Goal: Task Accomplishment & Management: Use online tool/utility

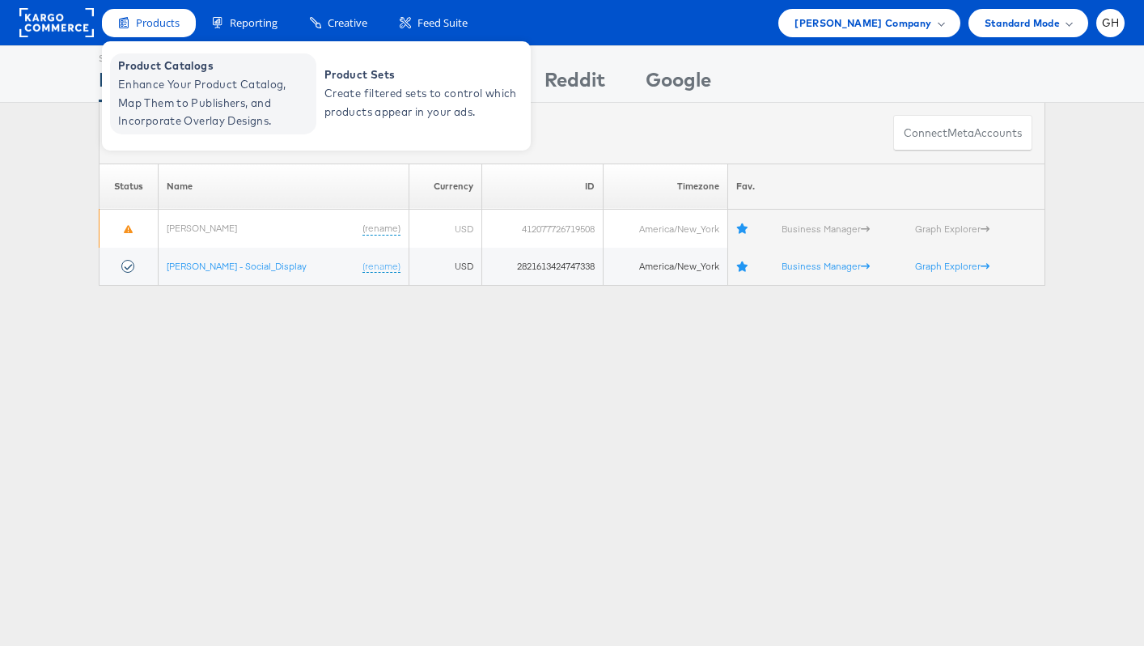
click at [244, 101] on span "Enhance Your Product Catalog, Map Them to Publishers, and Incorporate Overlay D…" at bounding box center [215, 102] width 194 height 55
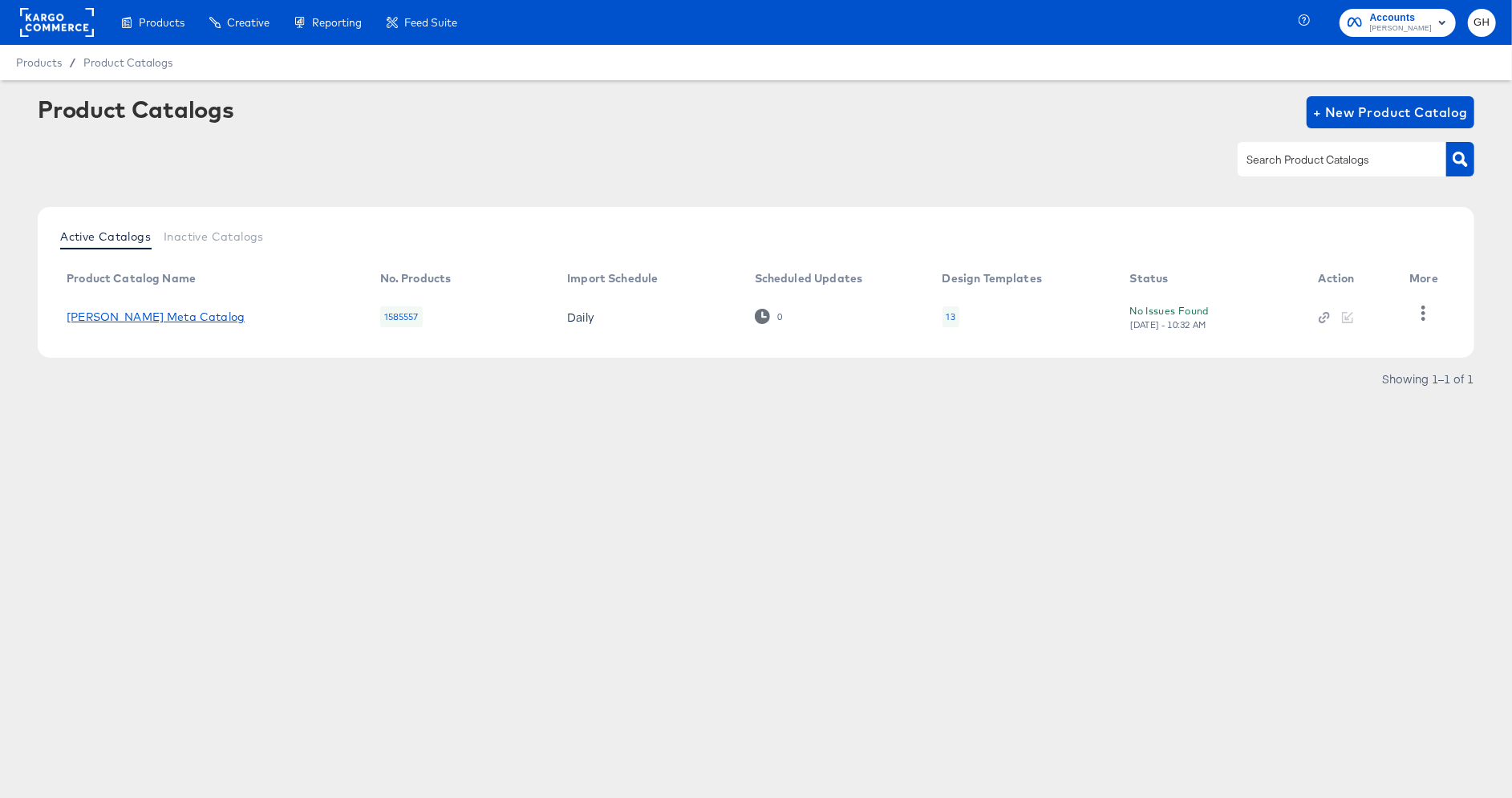
click at [123, 314] on link "Belk Meta Catalog" at bounding box center [156, 316] width 178 height 13
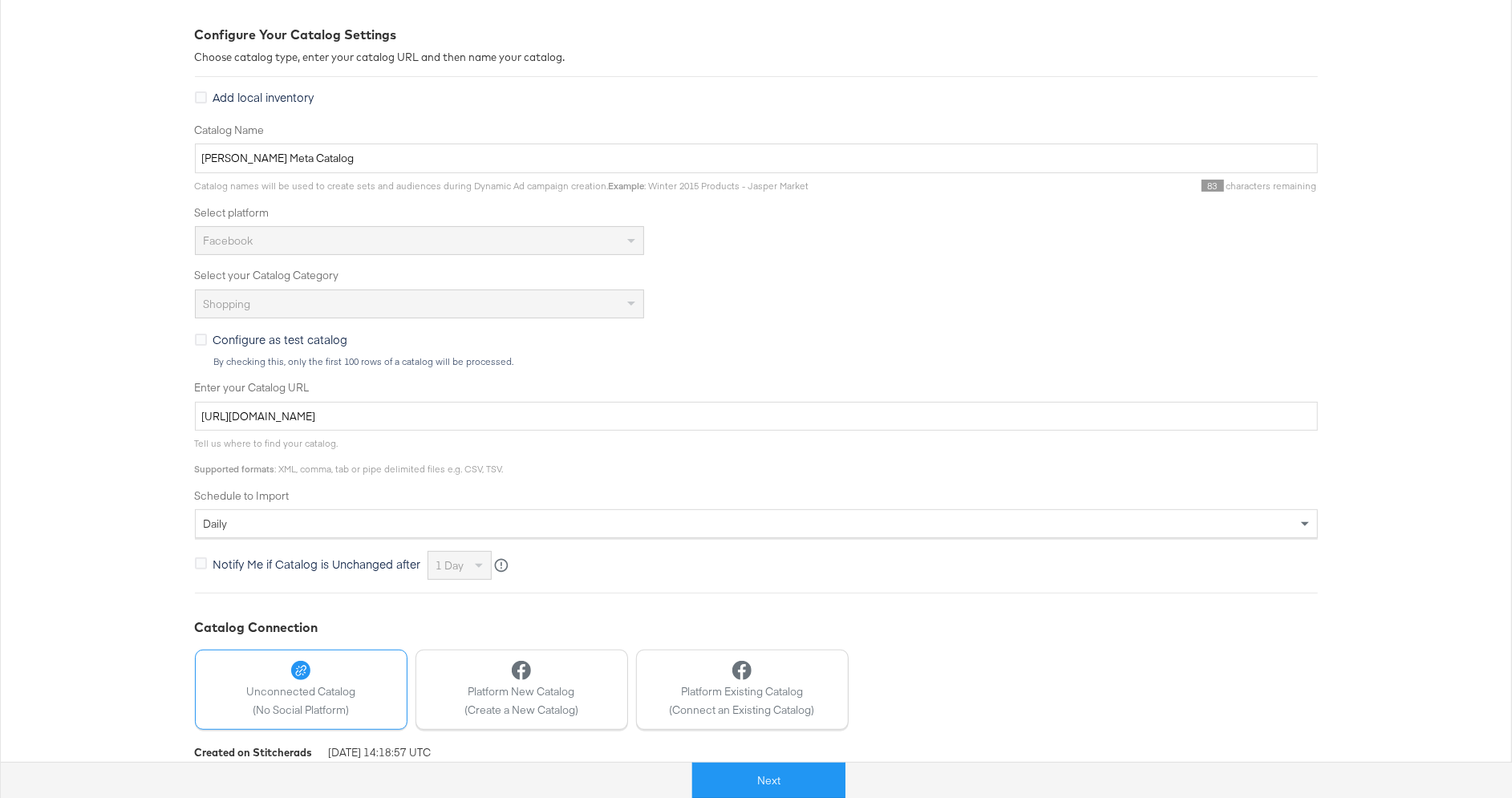
scroll to position [234, 0]
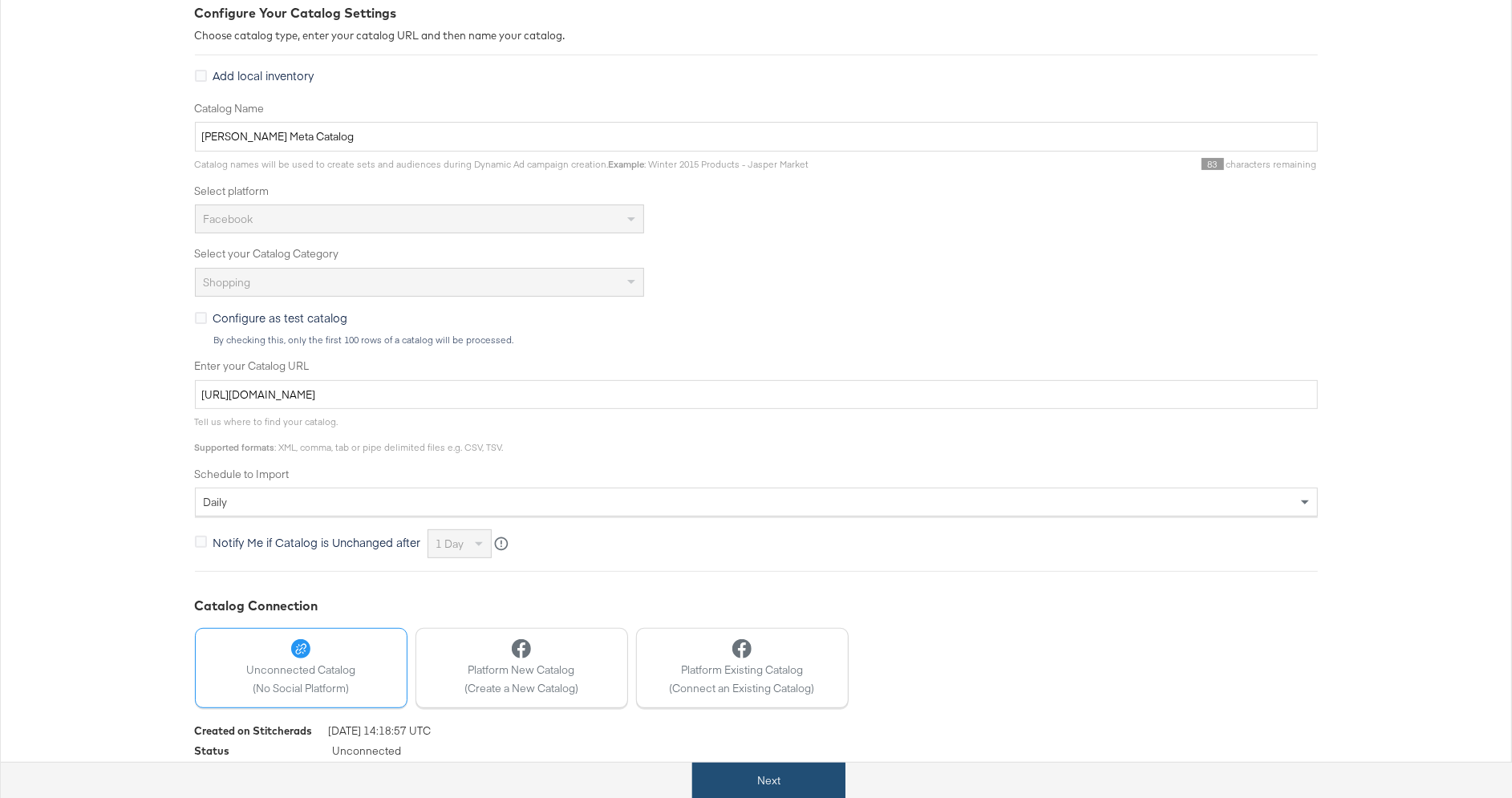
click at [754, 777] on button "Next" at bounding box center [768, 780] width 154 height 36
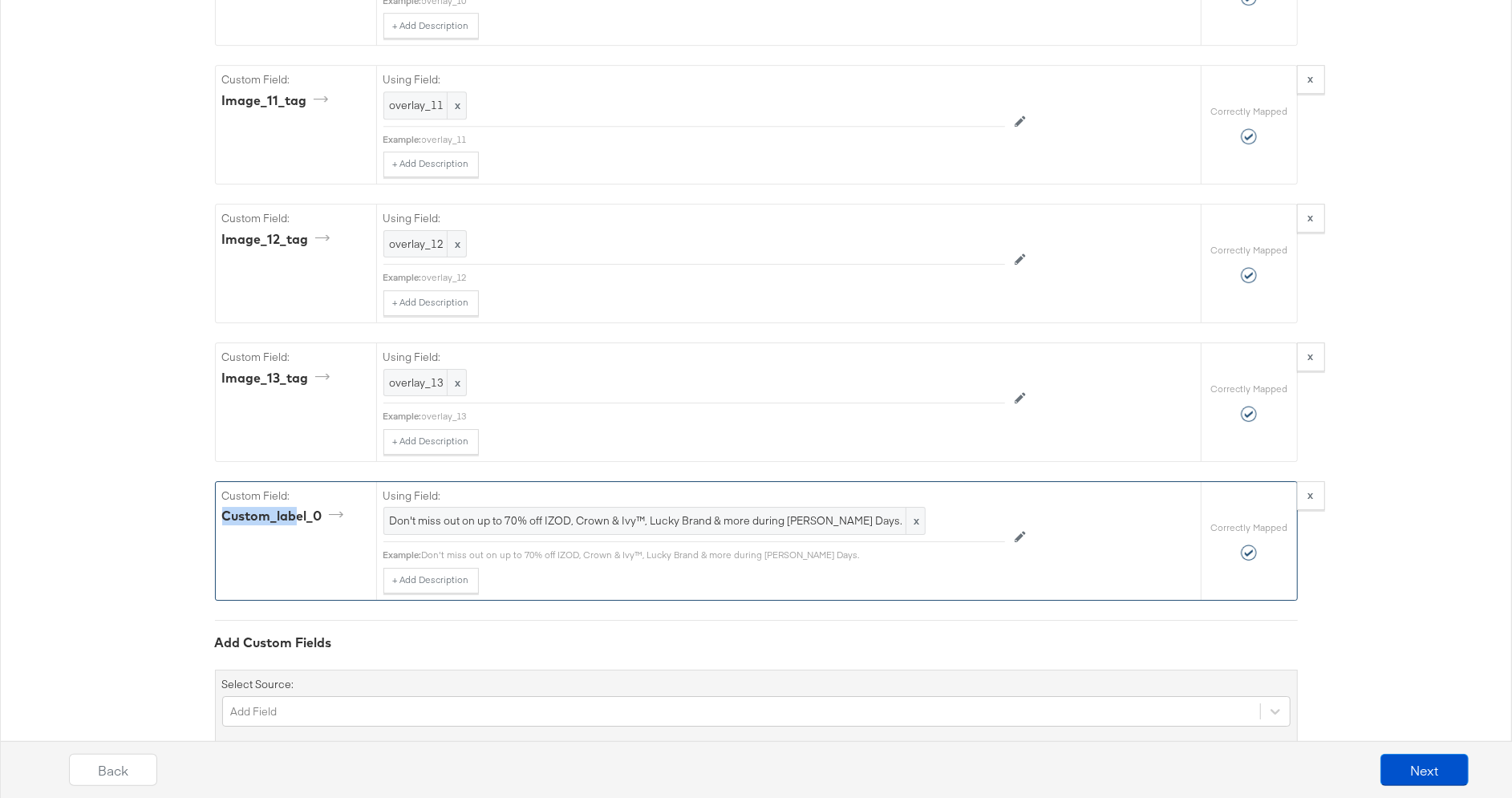
scroll to position [3771, 0]
click at [732, 569] on div "+ Add Description Add Note" at bounding box center [694, 582] width 622 height 26
drag, startPoint x: 318, startPoint y: 481, endPoint x: 217, endPoint y: 481, distance: 101.0
click at [217, 483] on div "Custom Field: custom_label_0" at bounding box center [296, 541] width 161 height 118
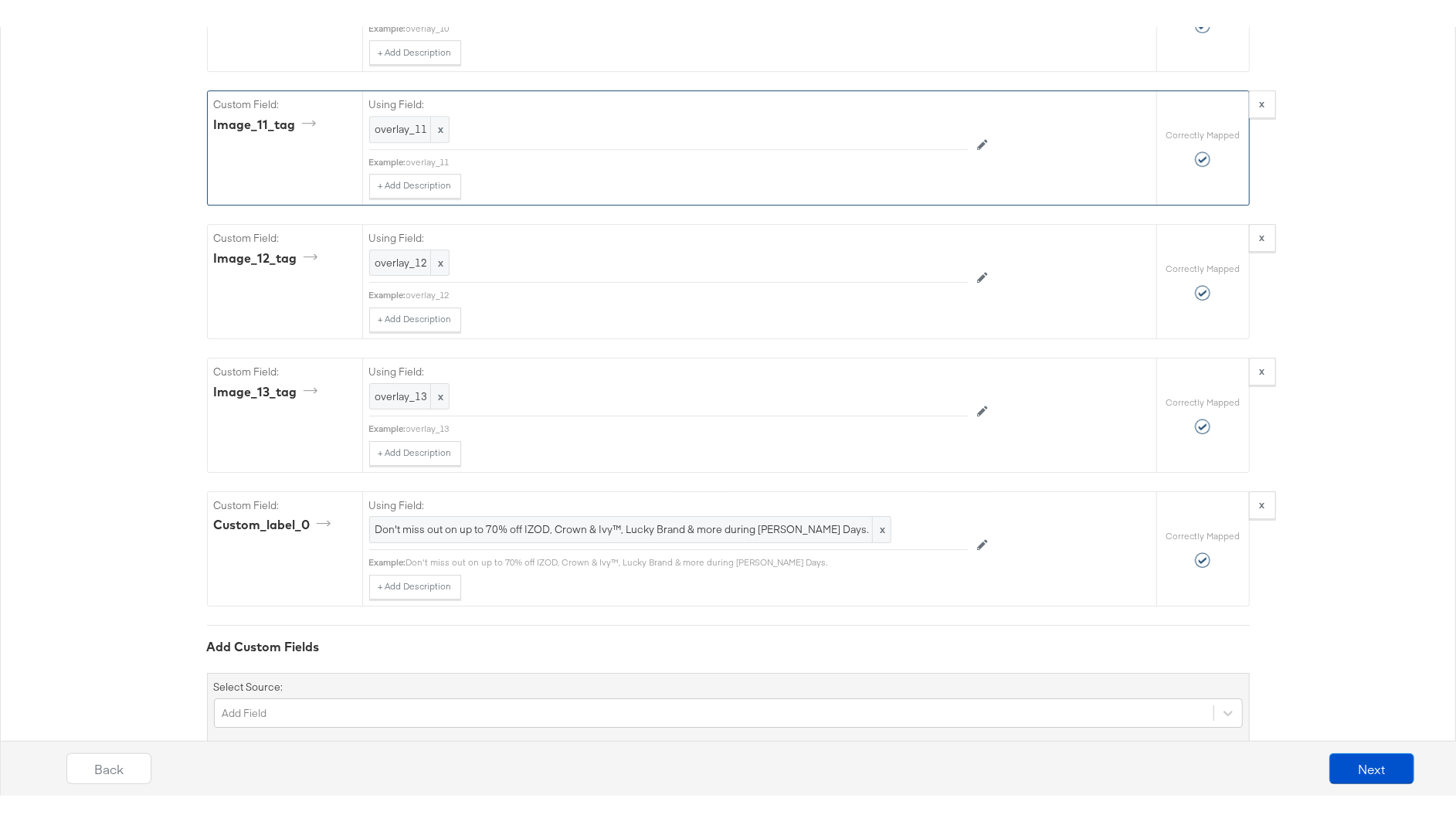
scroll to position [3579, 0]
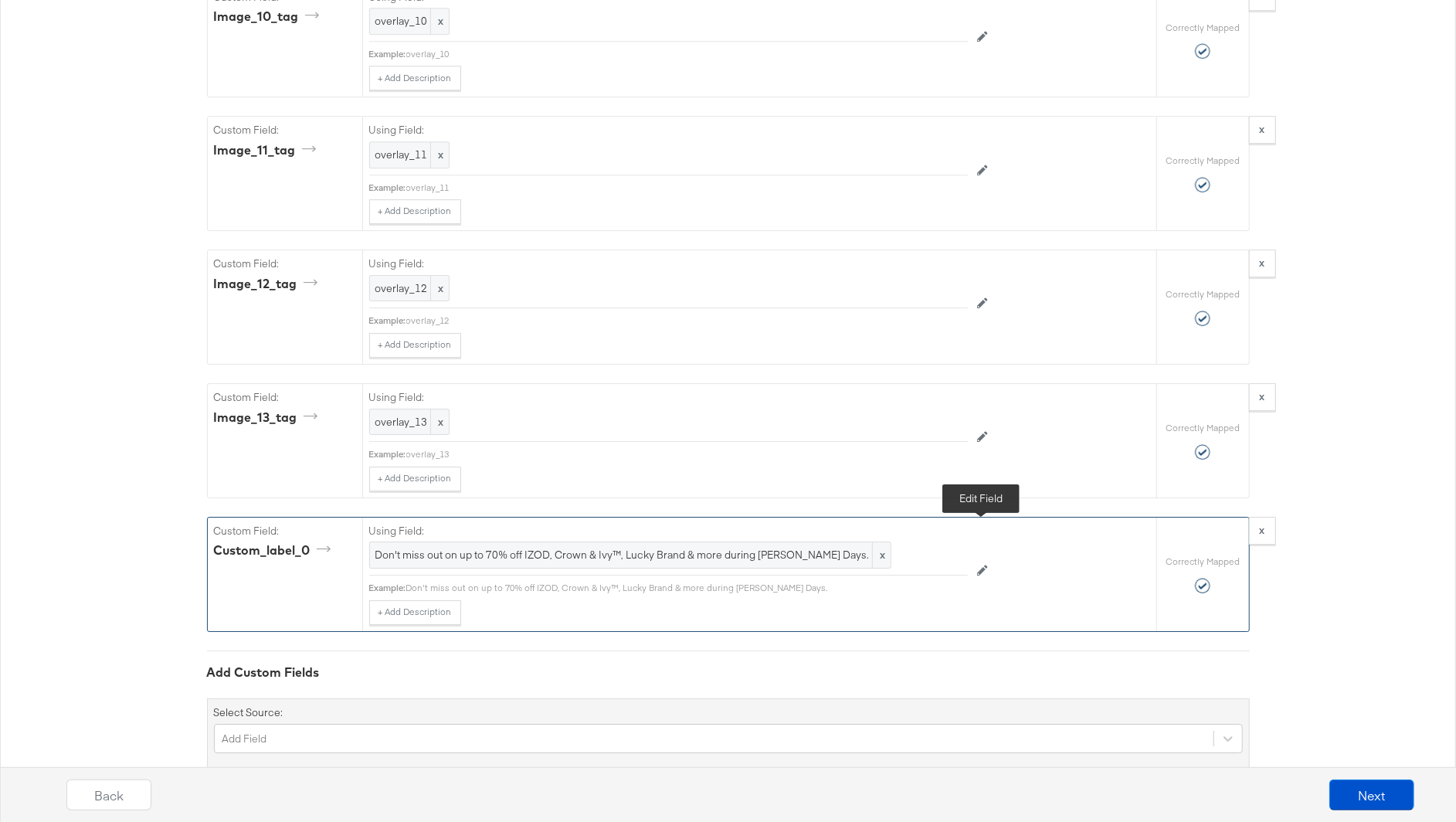
click at [981, 564] on icon at bounding box center [982, 569] width 11 height 11
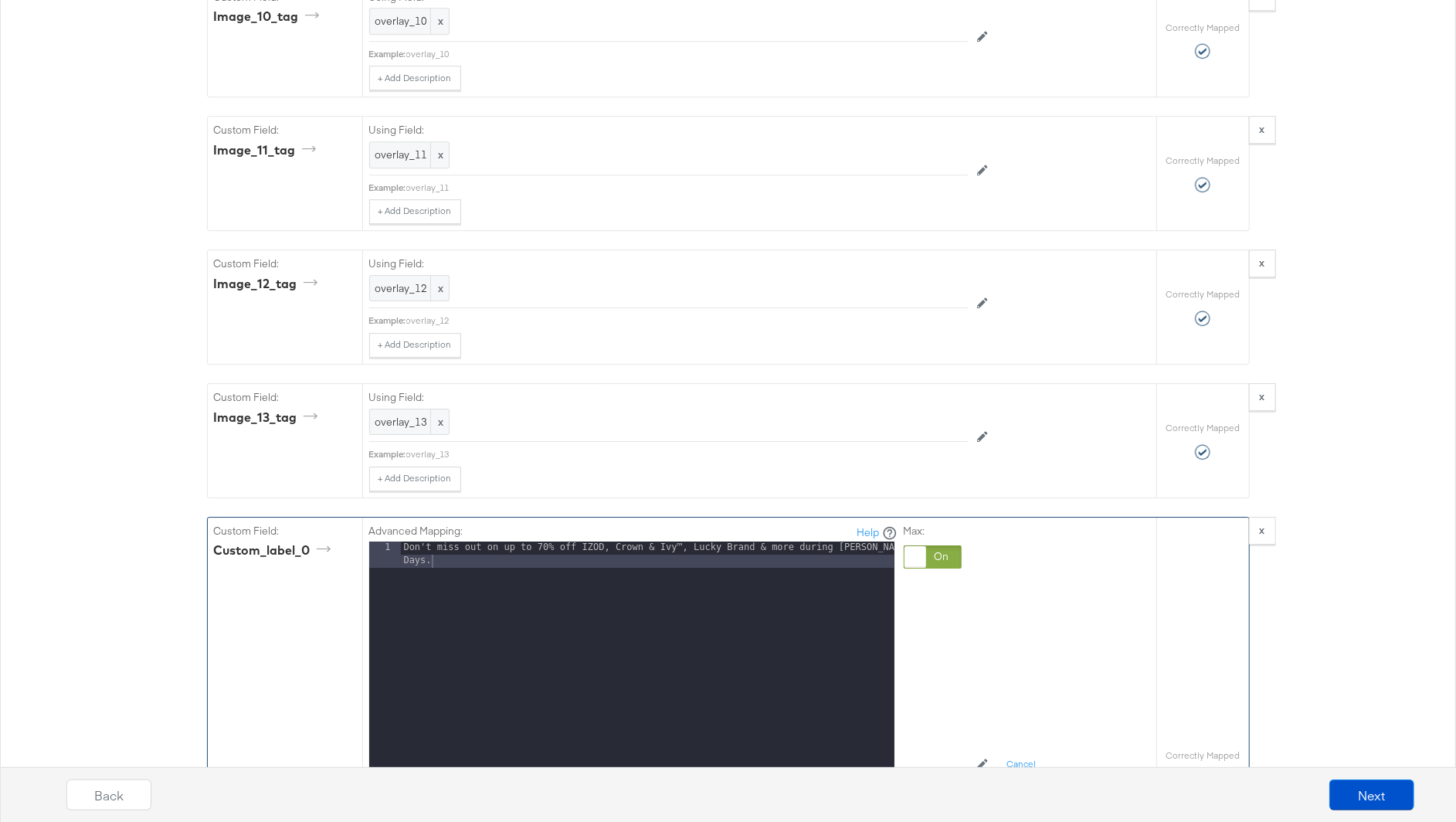
click at [796, 561] on div "Don't miss out on up to 70% off IZOD, Crown & Ivy™, Lucky Brand & more during B…" at bounding box center [647, 760] width 494 height 438
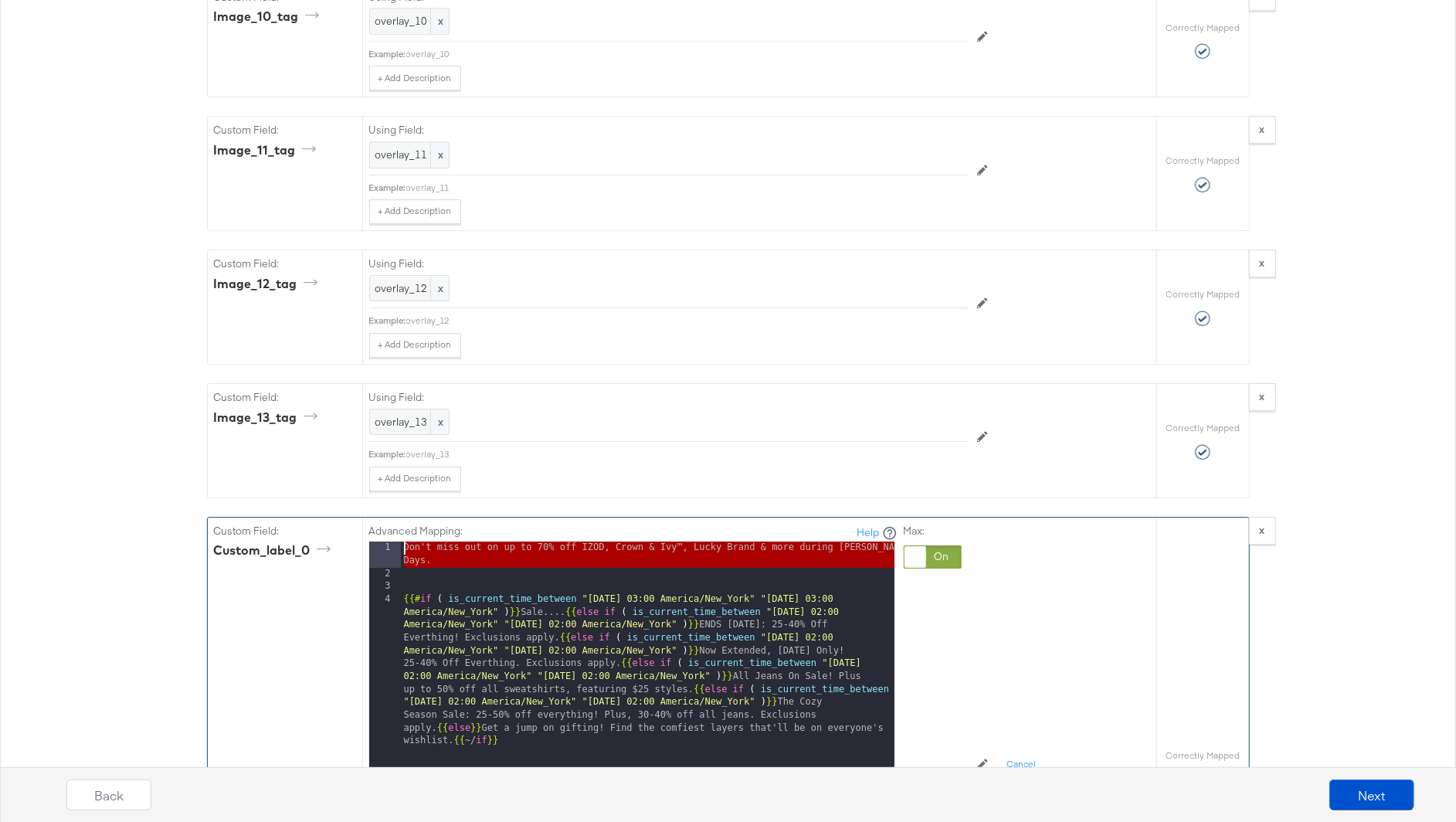
drag, startPoint x: 448, startPoint y: 532, endPoint x: 395, endPoint y: 495, distance: 64.6
click at [395, 524] on div "Advanced Mapping: Help 1 2 3 4 Don't miss out on up to 70% off IZOD, Crown & Iv…" at bounding box center [633, 740] width 528 height 432
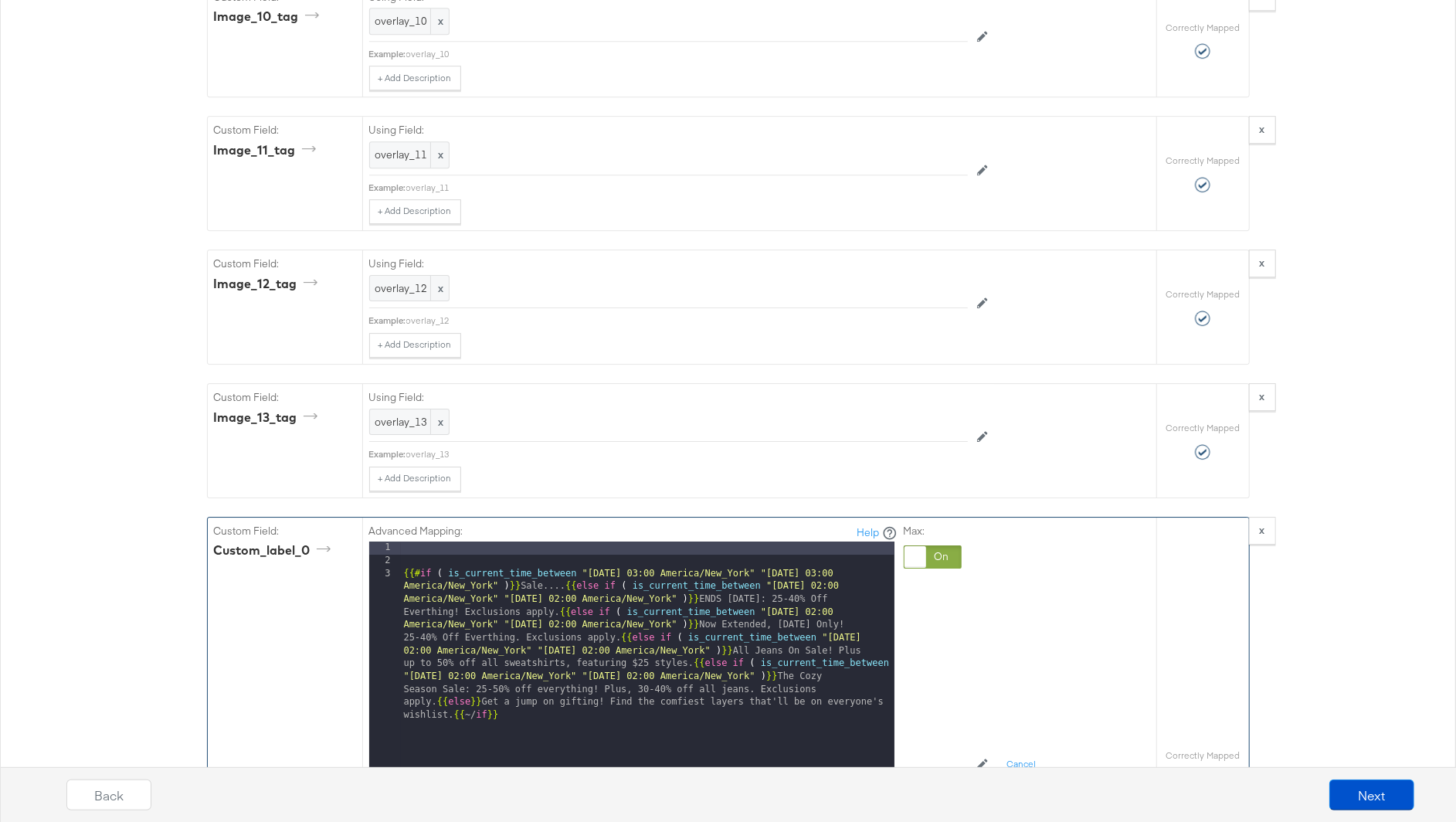
click at [403, 541] on div "{{# if ( is_current_time_between "2024-06-11 03:00 America/New_York" "2024-06-1…" at bounding box center [647, 818] width 494 height 554
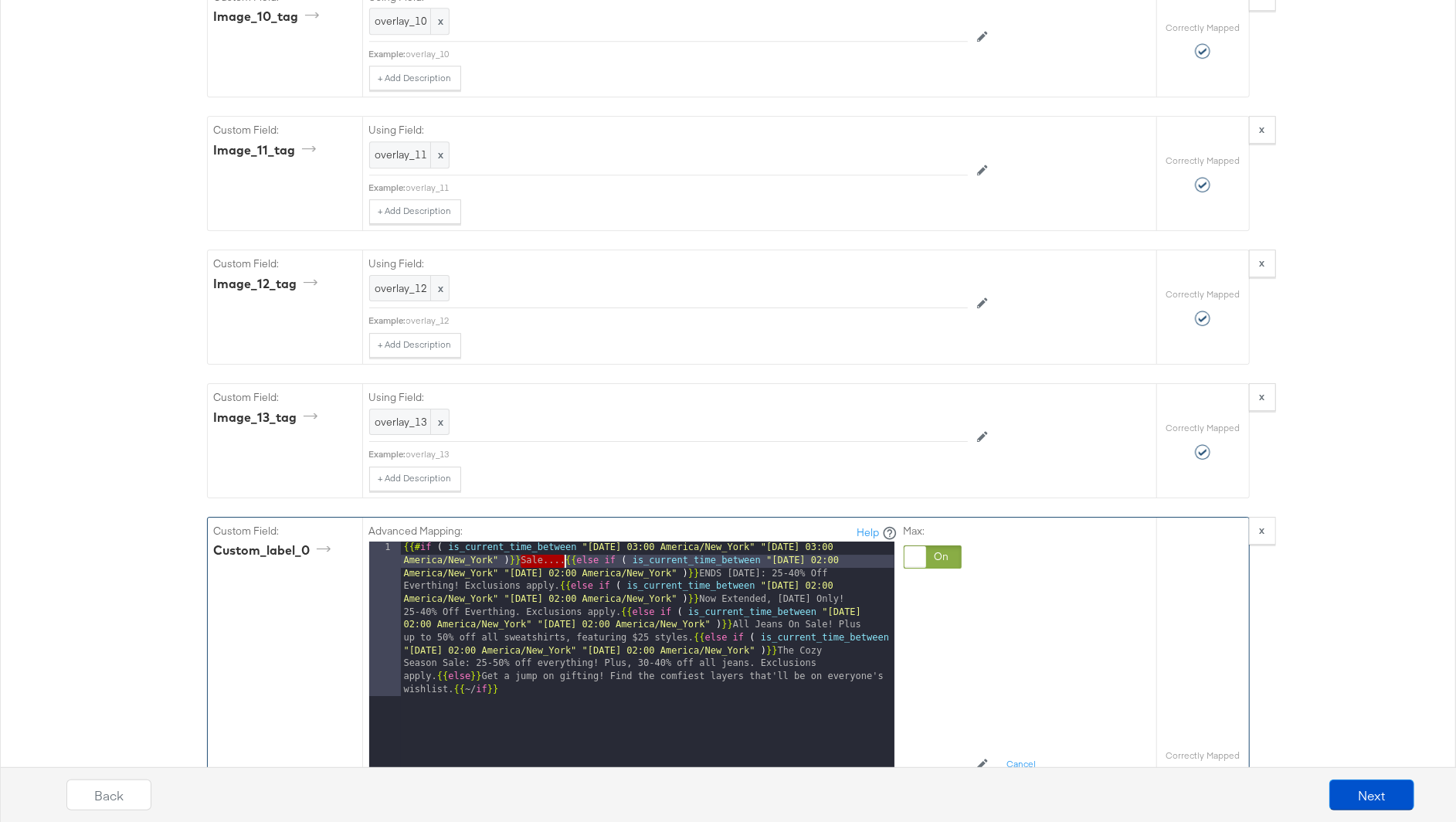
drag, startPoint x: 520, startPoint y: 527, endPoint x: 564, endPoint y: 528, distance: 44.0
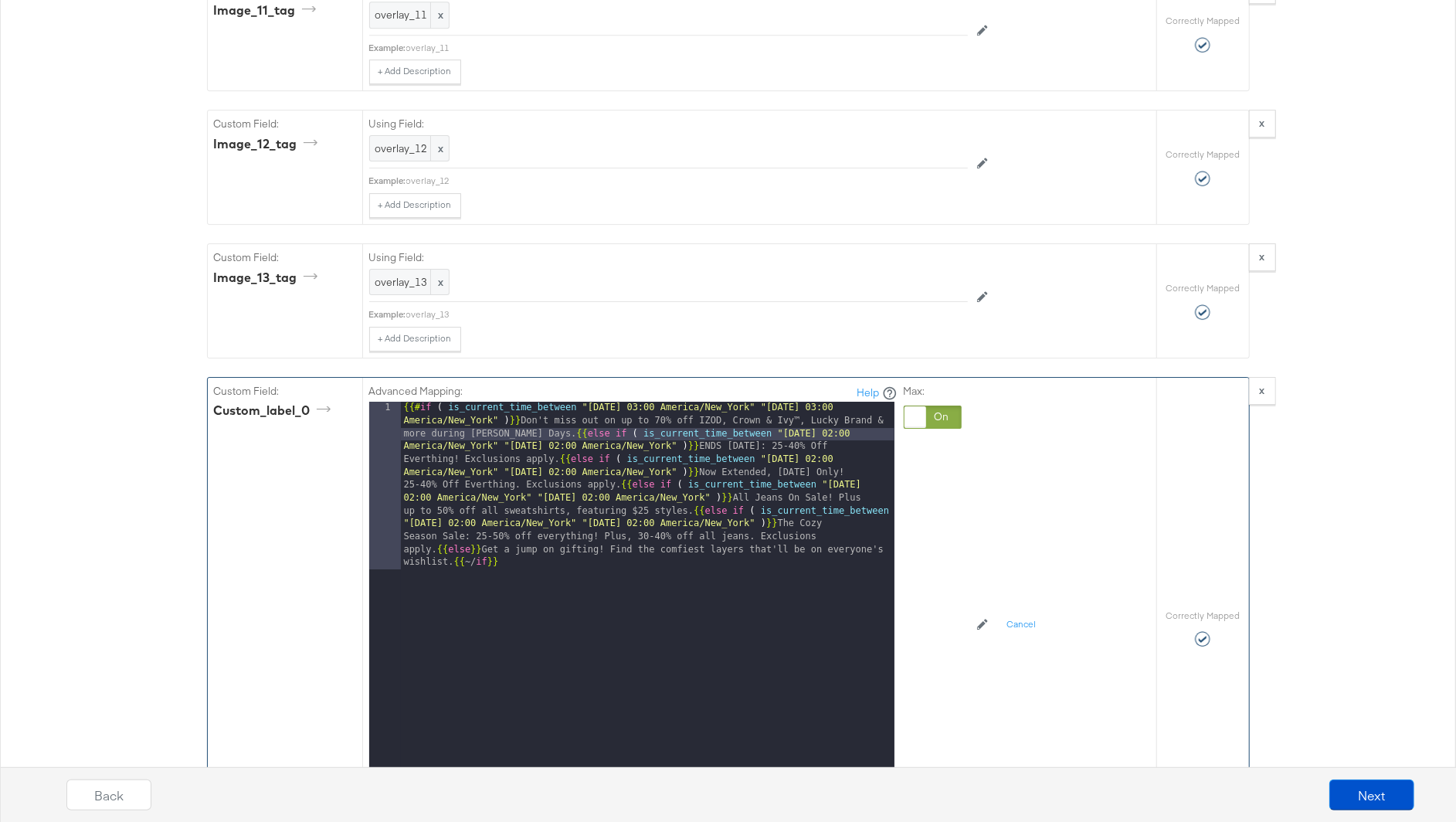
scroll to position [3720, 0]
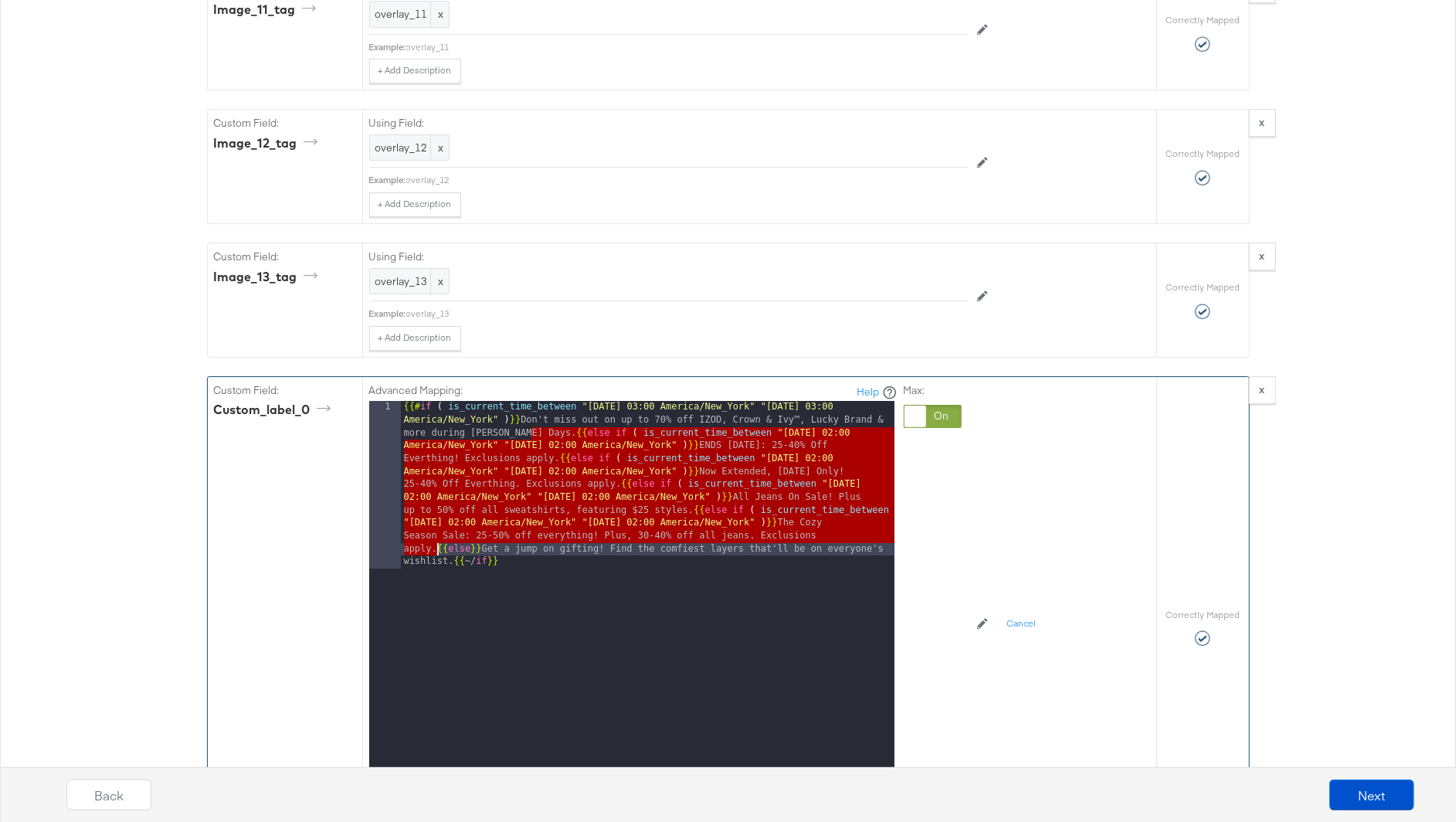
drag, startPoint x: 534, startPoint y: 395, endPoint x: 436, endPoint y: 516, distance: 155.7
click at [436, 516] on div "{{# if ( is_current_time_between "2024-06-11 03:00 America/New_York" "2024-06-1…" at bounding box center [647, 761] width 494 height 721
drag, startPoint x: 525, startPoint y: 400, endPoint x: 435, endPoint y: 514, distance: 145.2
click at [435, 514] on div "{{# if ( is_current_time_between "2024-06-11 03:00 America/New_York" "2024-06-1…" at bounding box center [647, 761] width 494 height 721
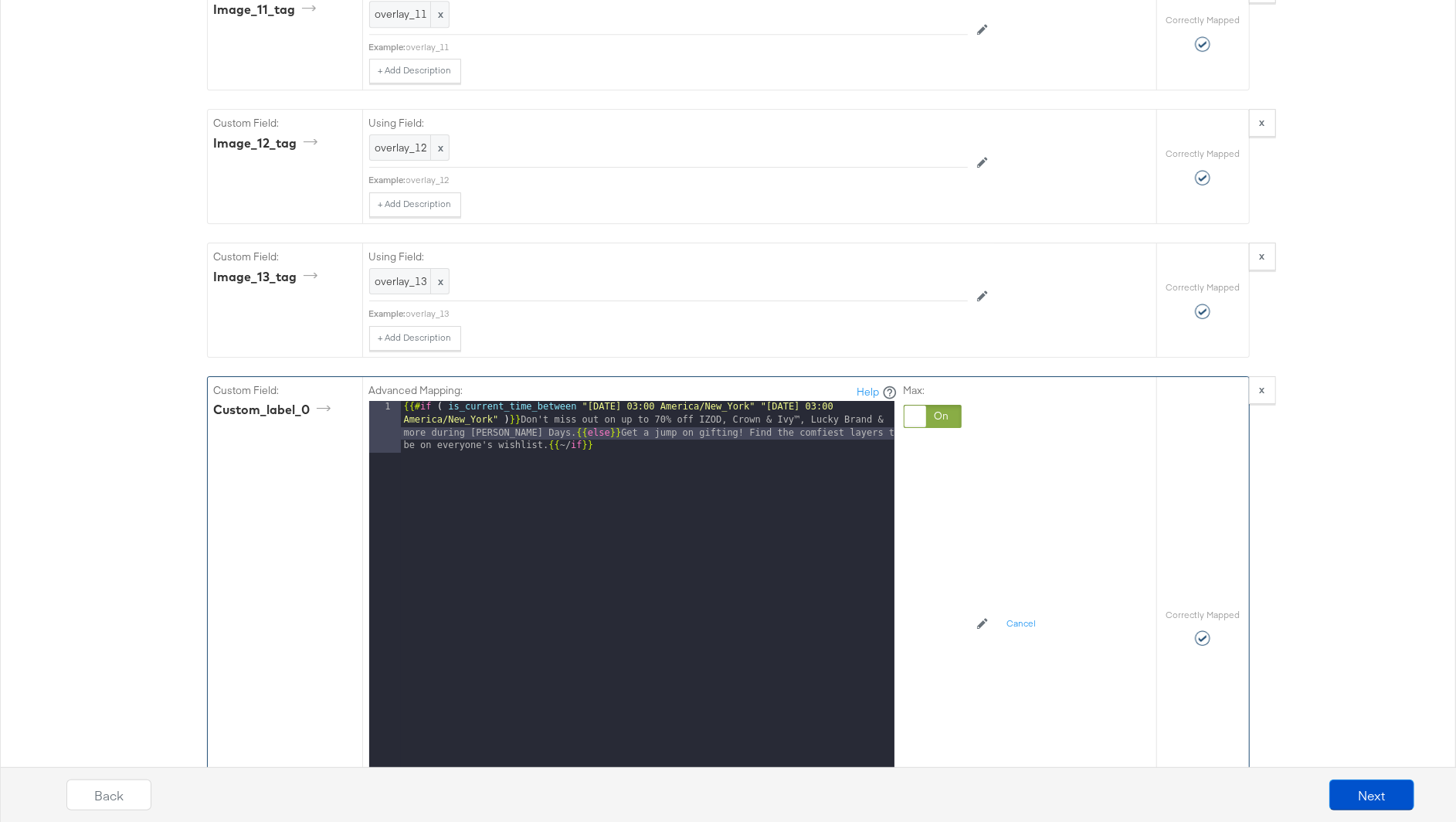
click at [632, 410] on div "{{# if ( is_current_time_between "2024-06-11 03:00 America/New_York" "2024-06-1…" at bounding box center [647, 645] width 494 height 489
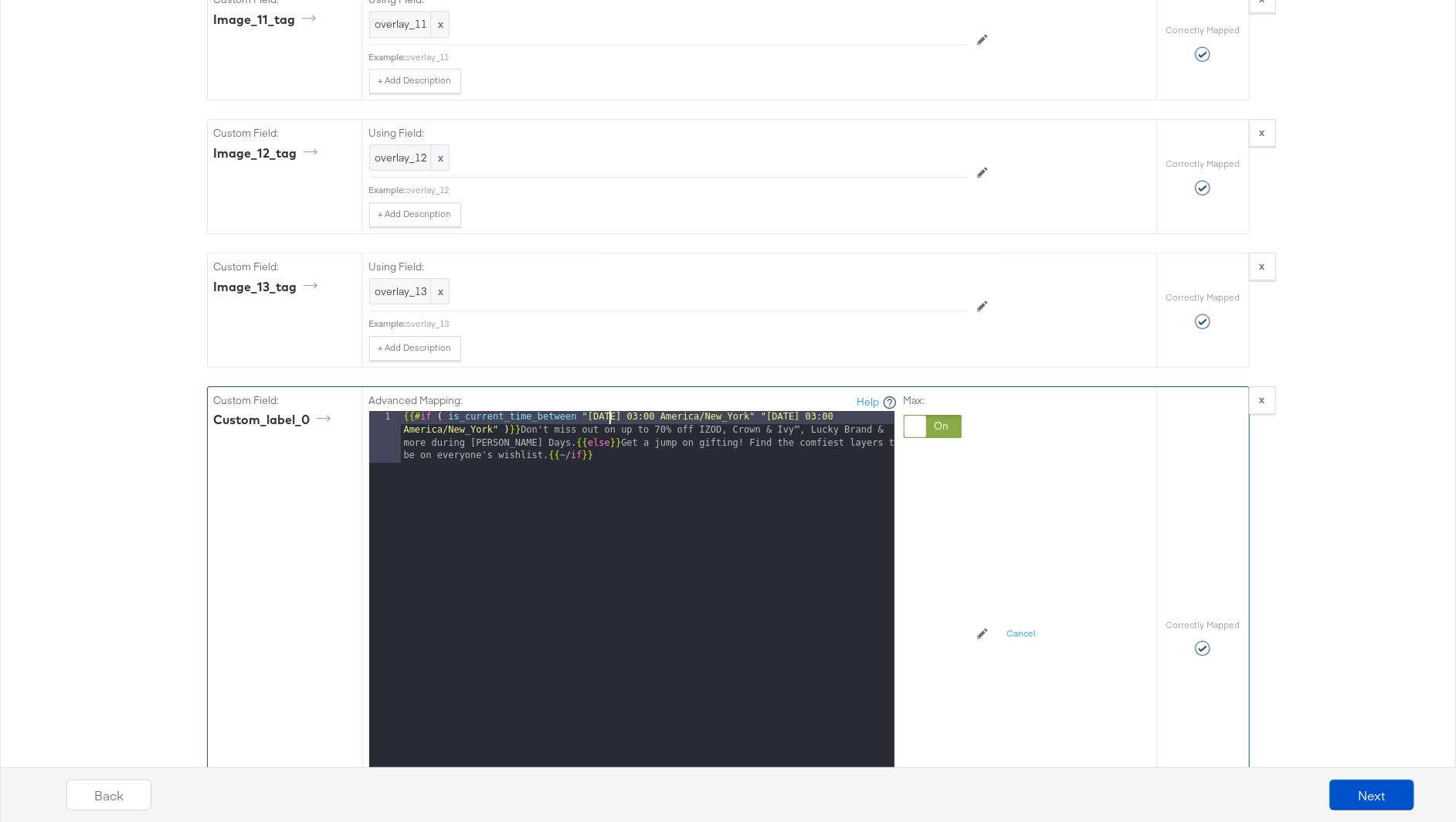
click at [608, 411] on div "{{# if ( is_current_time_between "2024-06-11 03:00 America/New_York" "2024-06-1…" at bounding box center [647, 655] width 494 height 489
click at [622, 411] on div "{{# if ( is_current_time_between "2025-06-11 03:00 America/New_York" "2024-06-1…" at bounding box center [647, 655] width 494 height 489
click at [640, 411] on div "{{# if ( is_current_time_between "2025-10-11 03:00 America/New_York" "2024-06-1…" at bounding box center [647, 655] width 494 height 489
click at [806, 411] on div "{{# if ( is_current_time_between "2025-10-10 03:00 America/New_York" "2024-06-1…" at bounding box center [647, 655] width 494 height 489
click at [826, 411] on div "{{# if ( is_current_time_between "2025-10-10 03:00 America/New_York" "2025-06-1…" at bounding box center [647, 655] width 494 height 489
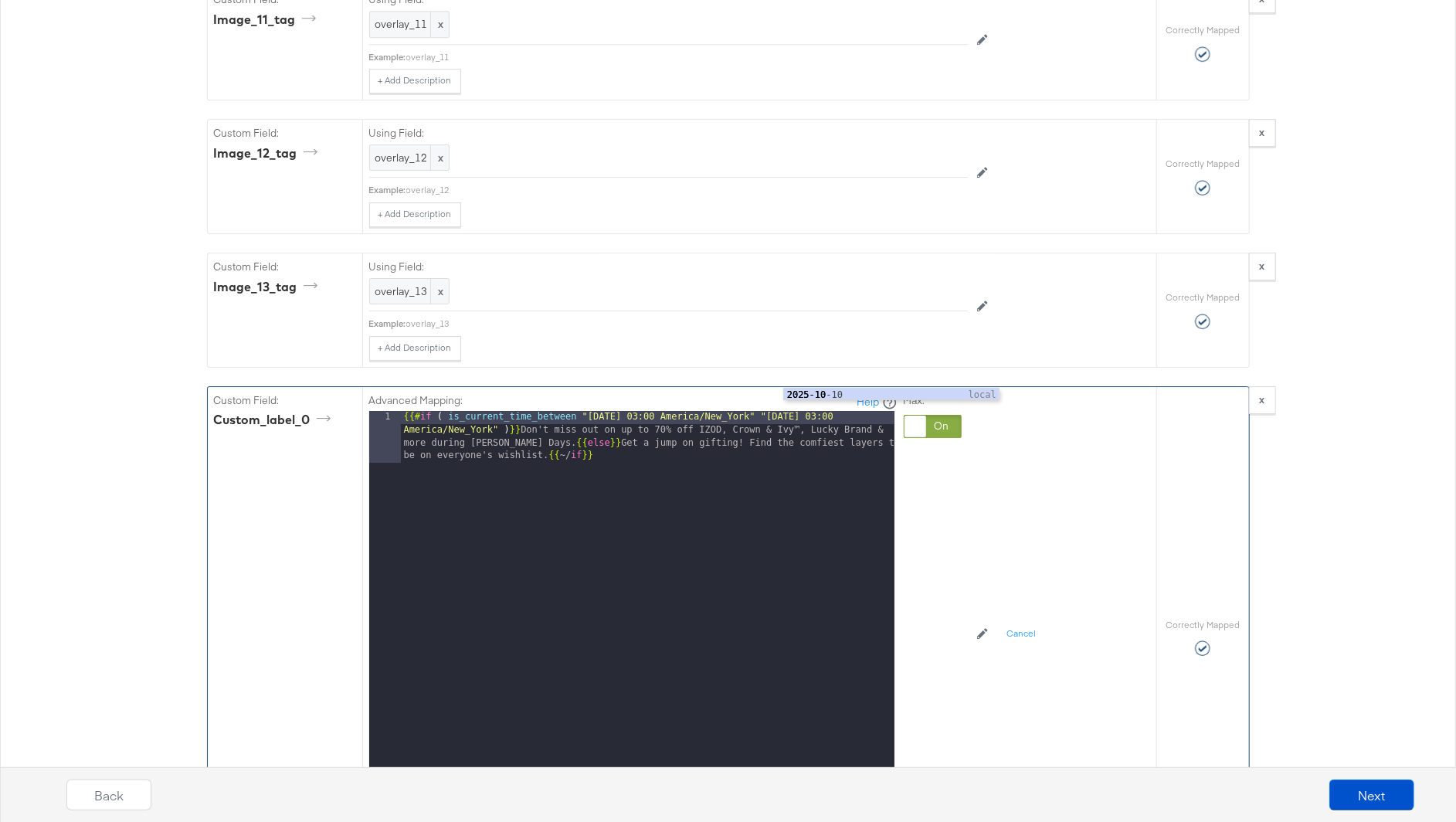
click at [839, 411] on div "{{# if ( is_current_time_between "2025-10-10 03:00 America/New_York" "2025-10-1…" at bounding box center [647, 655] width 494 height 489
click at [707, 472] on div "{{# if ( is_current_time_between "2025-10-10 03:00 America/New_York" "2025-10-1…" at bounding box center [647, 655] width 494 height 489
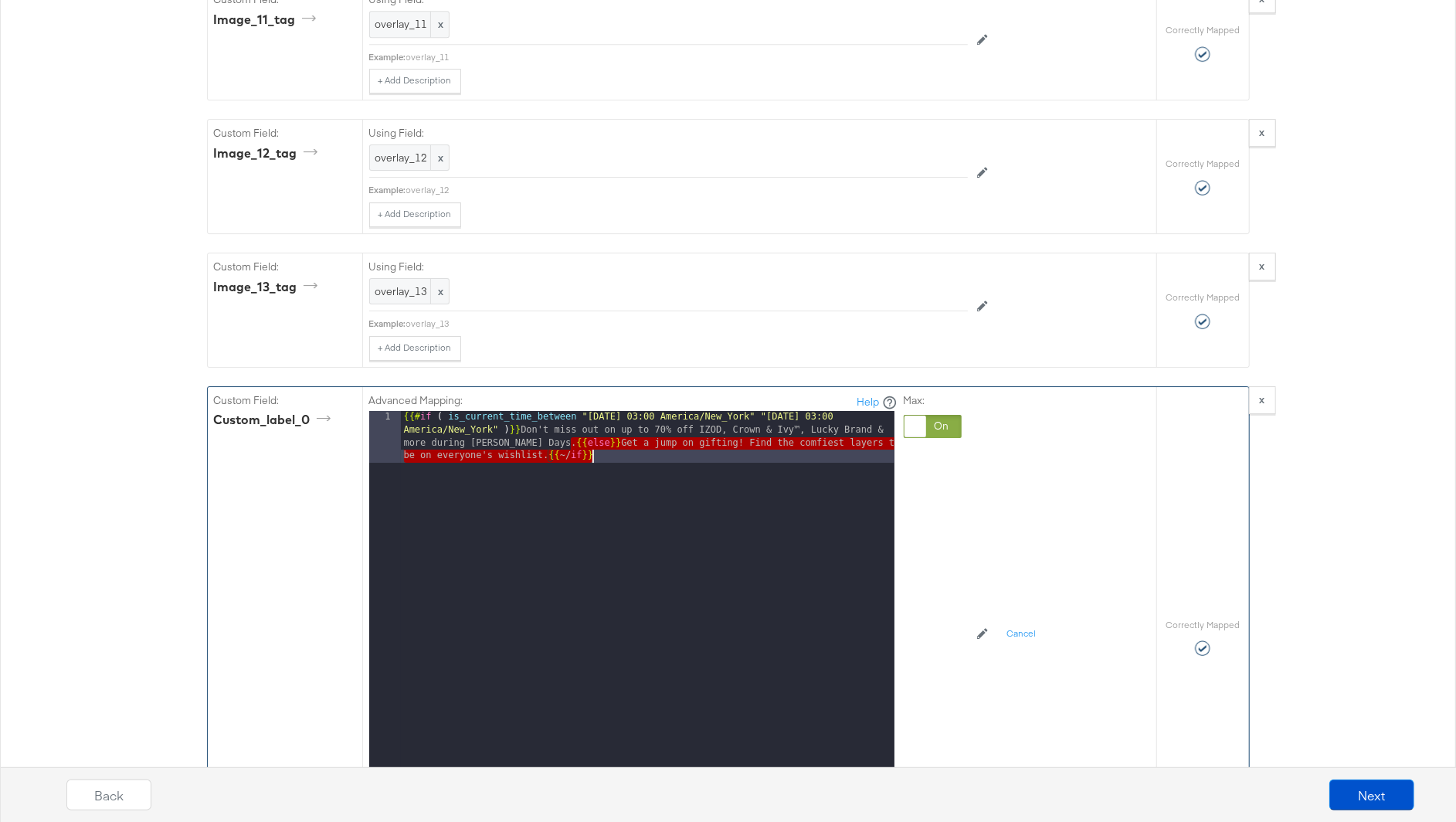
drag, startPoint x: 569, startPoint y: 406, endPoint x: 546, endPoint y: 426, distance: 30.5
click at [546, 426] on div "{{# if ( is_current_time_between "2025-10-10 03:00 America/New_York" "2025-10-1…" at bounding box center [647, 655] width 494 height 489
drag, startPoint x: 547, startPoint y: 420, endPoint x: 573, endPoint y: 411, distance: 27.5
click at [573, 411] on div "{{# if ( is_current_time_between "2025-10-10 03:00 America/New_York" "2025-10-1…" at bounding box center [647, 655] width 494 height 489
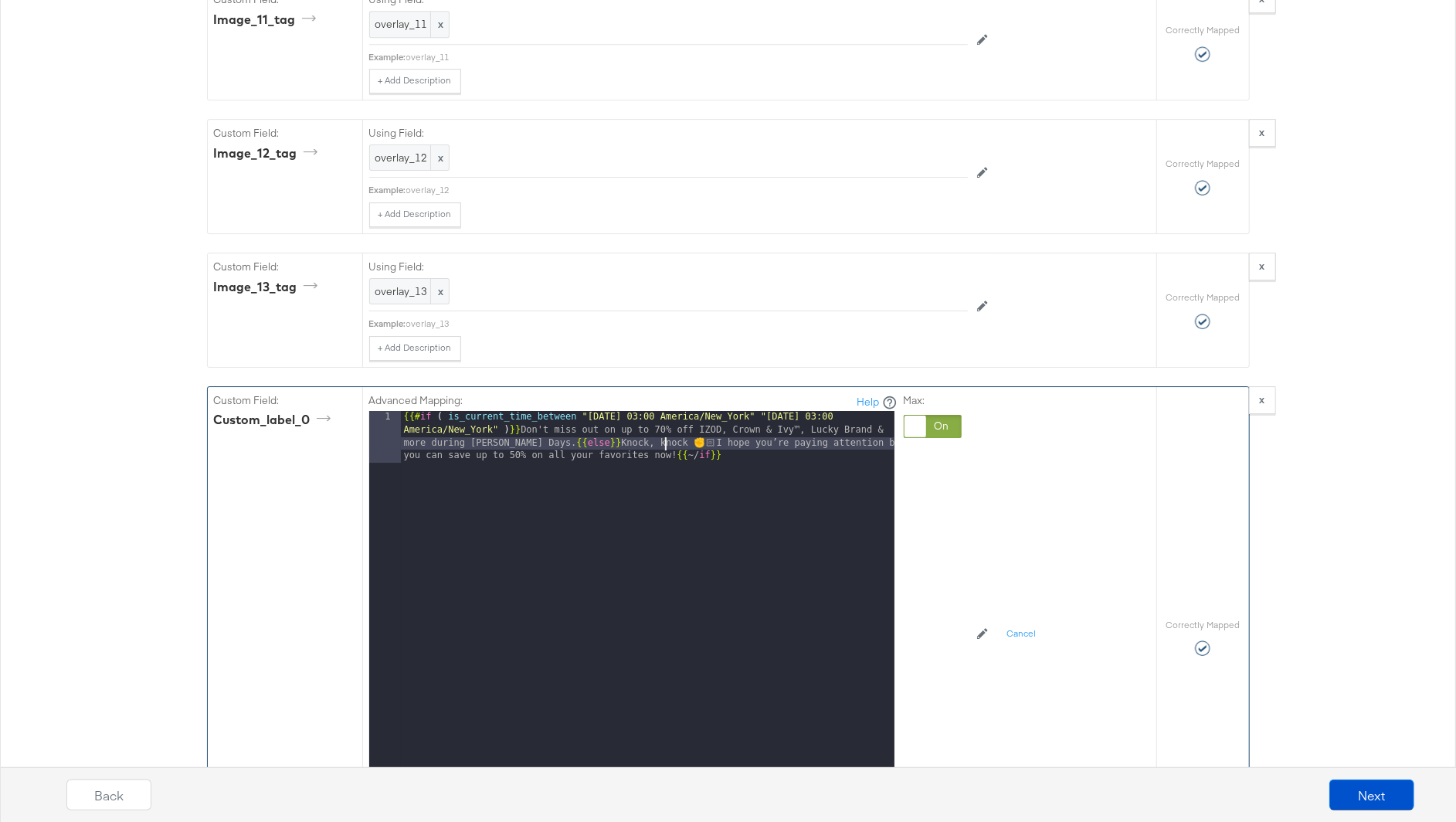
click at [662, 411] on div "{{# if ( is_current_time_between "2025-10-10 03:00 America/New_York" "2025-10-1…" at bounding box center [647, 655] width 494 height 489
click at [737, 419] on div "{{# if ( is_current_time_between "2025-10-10 03:00 America/New_York" "2025-10-1…" at bounding box center [647, 655] width 494 height 489
click at [654, 411] on div "{{# if ( is_current_time_between "2025-10-10 03:00 America/New_York" "2025-10-1…" at bounding box center [647, 655] width 494 height 489
click at [709, 457] on div "{{# if ( is_current_time_between "2025-10-10 03:00 America/New_York" "2025-10-1…" at bounding box center [647, 655] width 494 height 489
click at [655, 411] on div "{{# if ( is_current_time_between "2025-10-10 03:00 America/New_York" "2025-10-1…" at bounding box center [647, 655] width 494 height 489
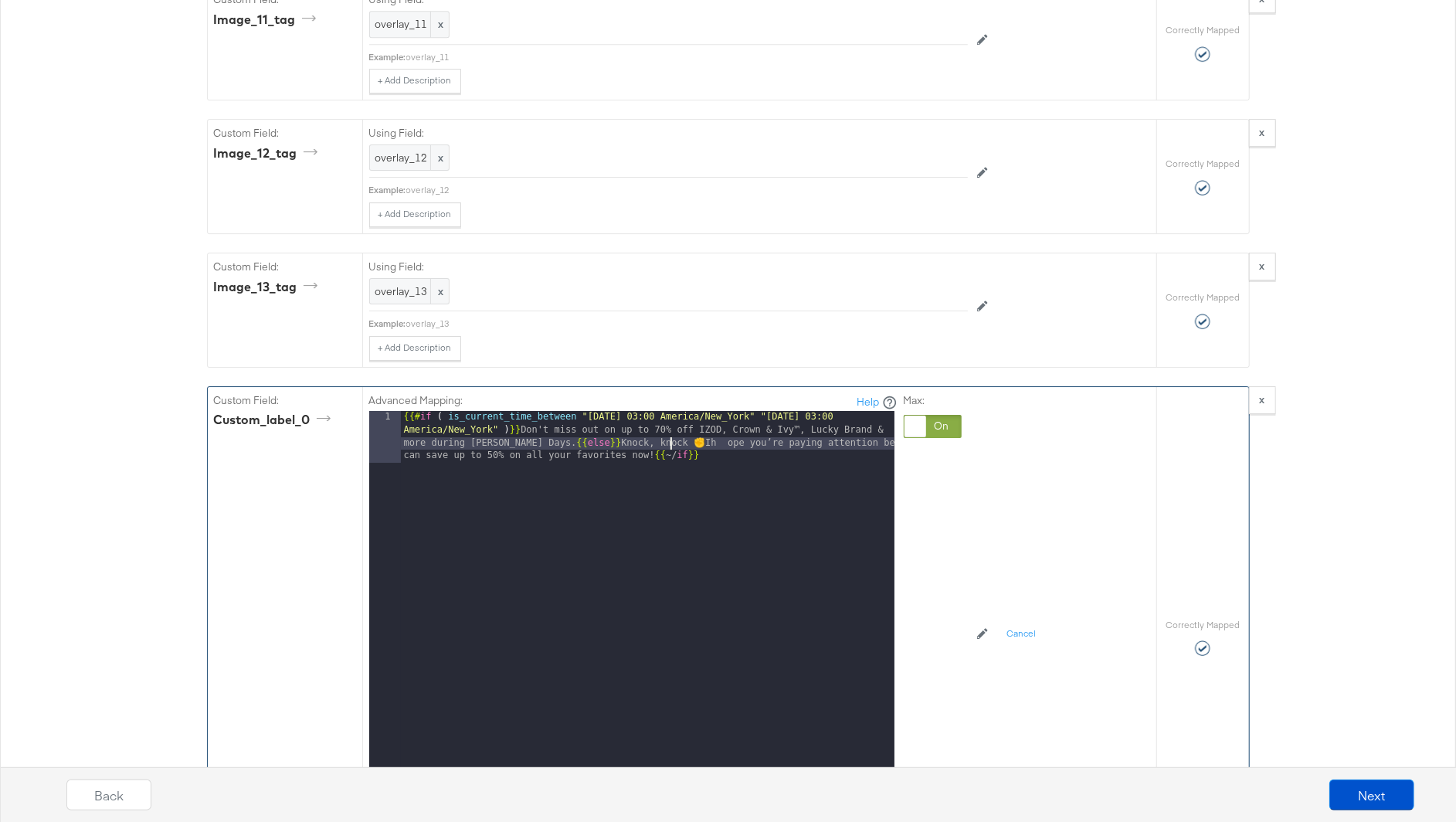
click at [755, 537] on div "{{# if ( is_current_time_between "2025-10-10 03:00 America/New_York" "2025-10-1…" at bounding box center [647, 655] width 494 height 489
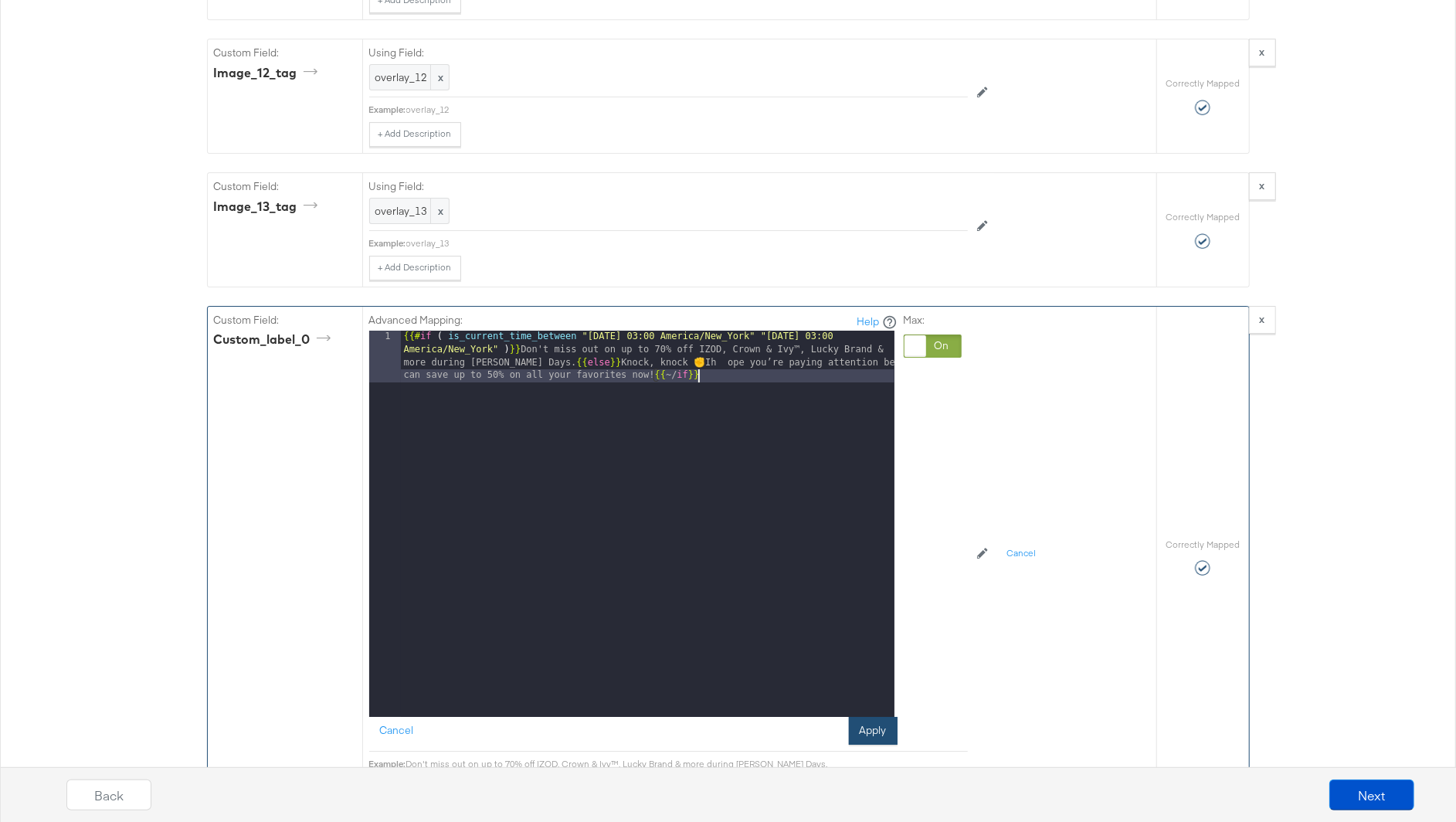
click at [868, 717] on button "Apply" at bounding box center [873, 730] width 49 height 28
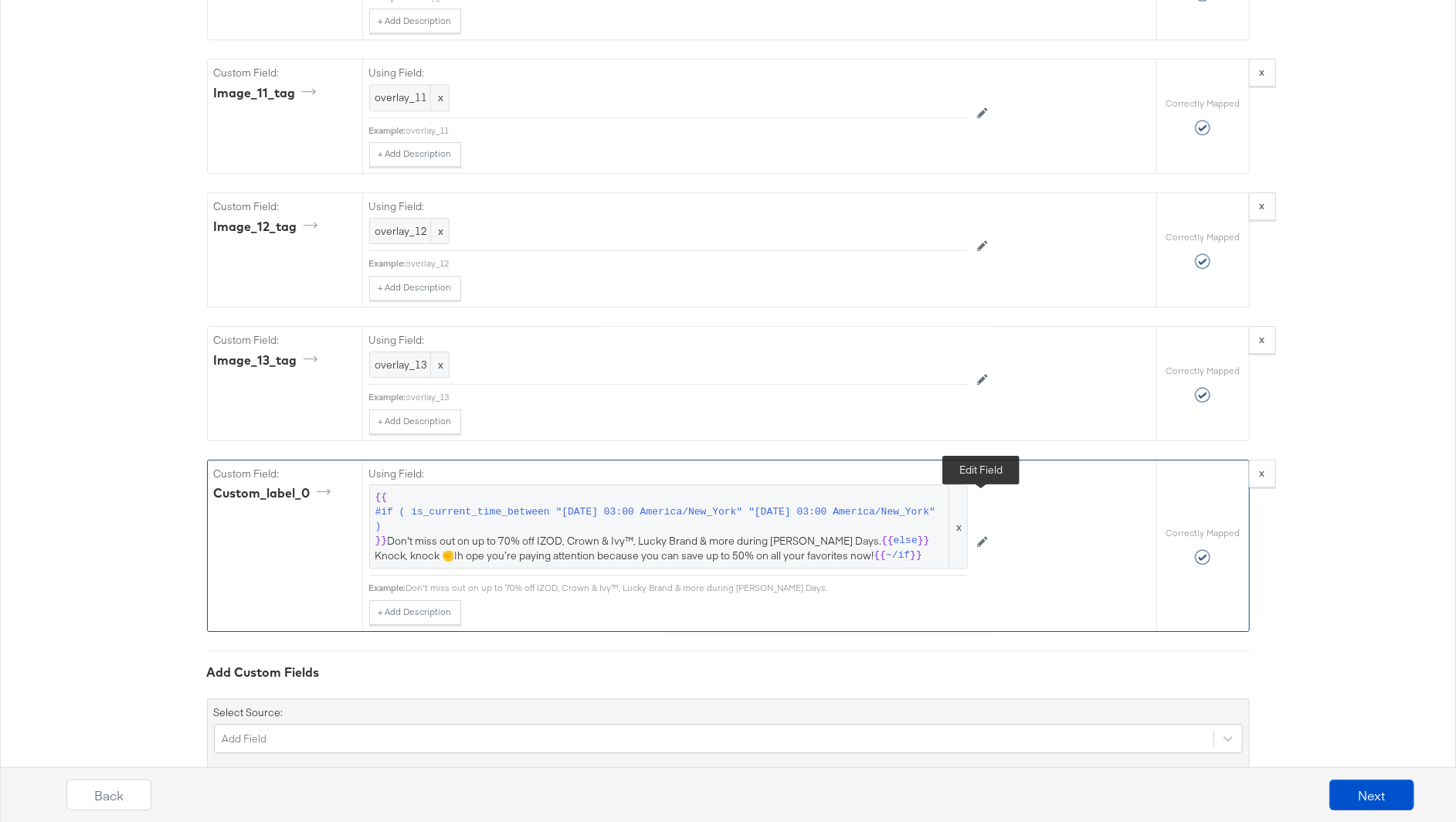
click at [988, 530] on button at bounding box center [982, 542] width 30 height 25
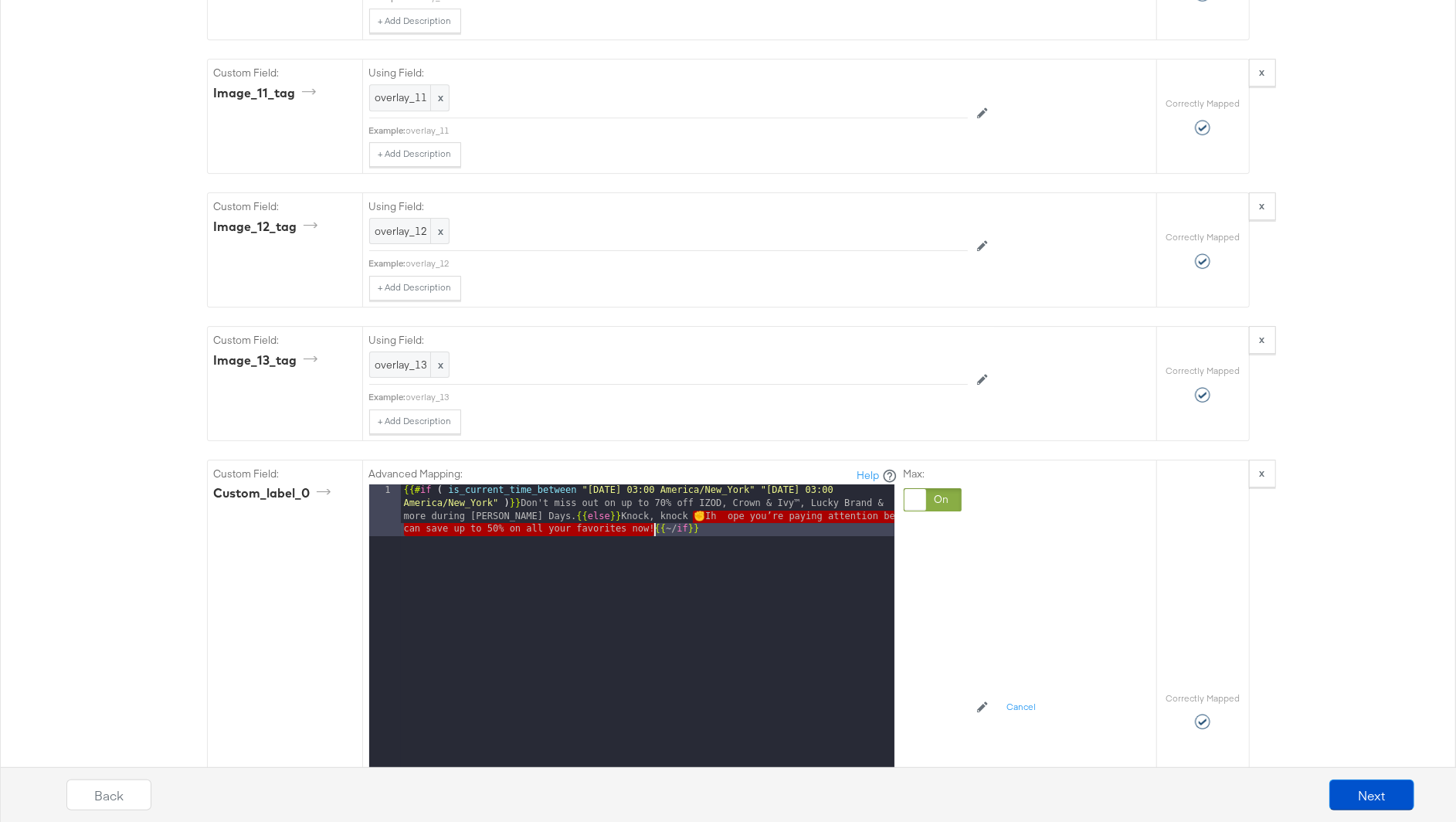
drag, startPoint x: 693, startPoint y: 481, endPoint x: 656, endPoint y: 487, distance: 37.5
click at [656, 487] on div "{{# if ( is_current_time_between "2025-10-10 03:00 America/New_York" "2025-10-1…" at bounding box center [647, 728] width 494 height 489
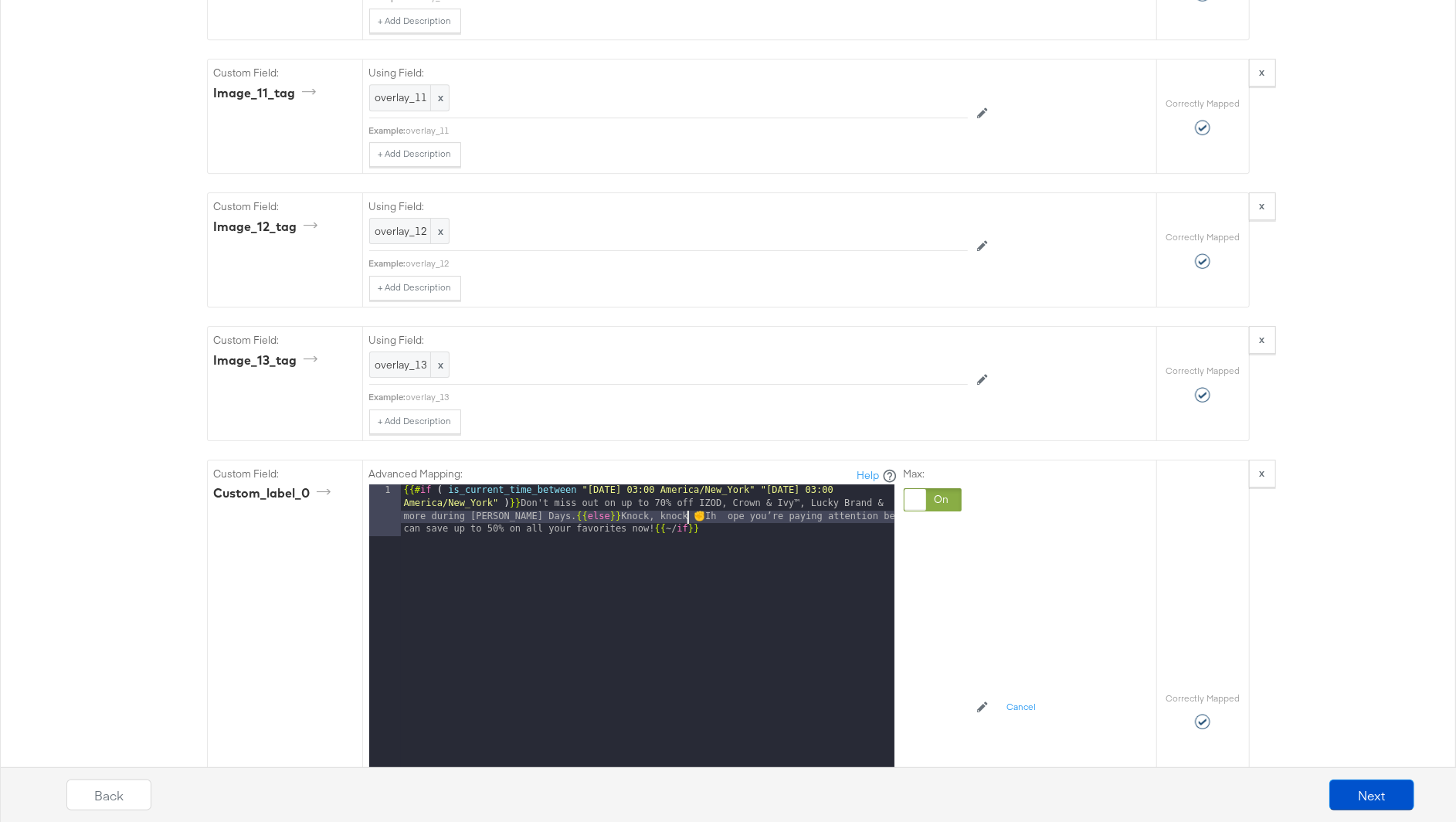
click at [688, 484] on div "{{# if ( is_current_time_between "2025-10-10 03:00 America/New_York" "2025-10-1…" at bounding box center [647, 728] width 494 height 489
click at [720, 486] on div "{{# if ( is_current_time_between "2025-10-10 03:00 America/New_York" "2025-10-1…" at bounding box center [647, 728] width 494 height 489
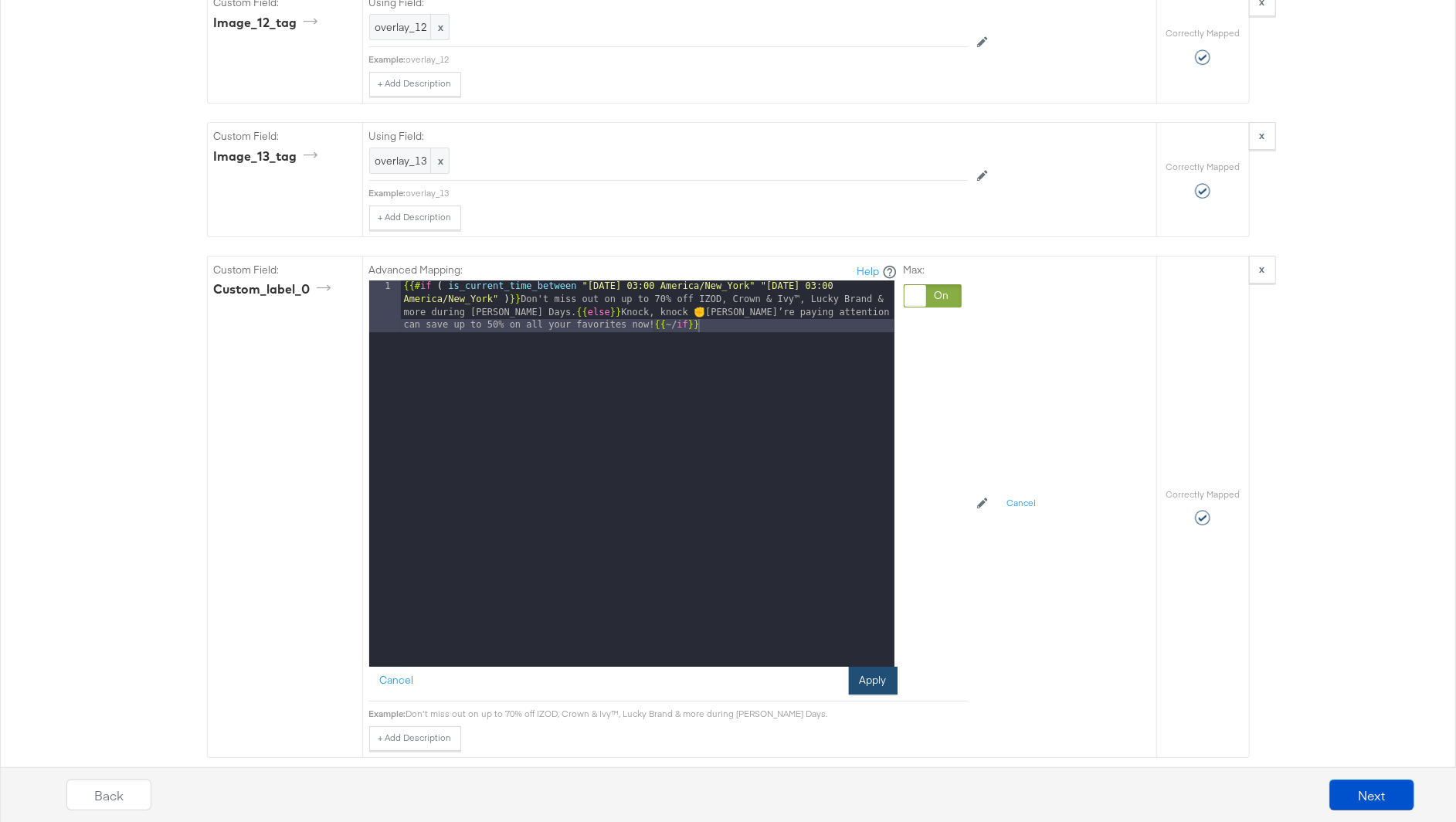
click at [876, 666] on button "Apply" at bounding box center [873, 680] width 49 height 28
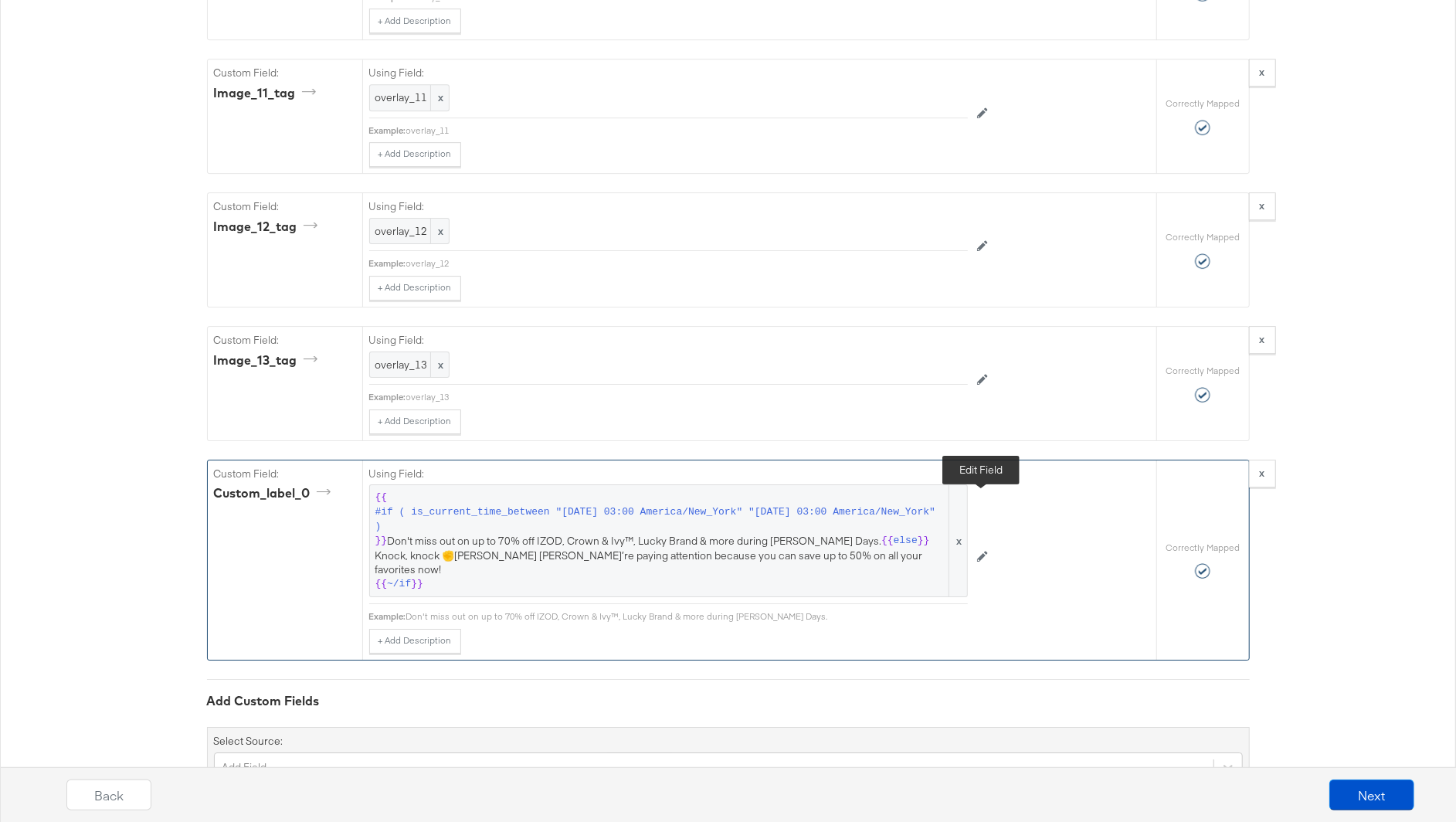
click at [981, 551] on icon at bounding box center [982, 556] width 11 height 11
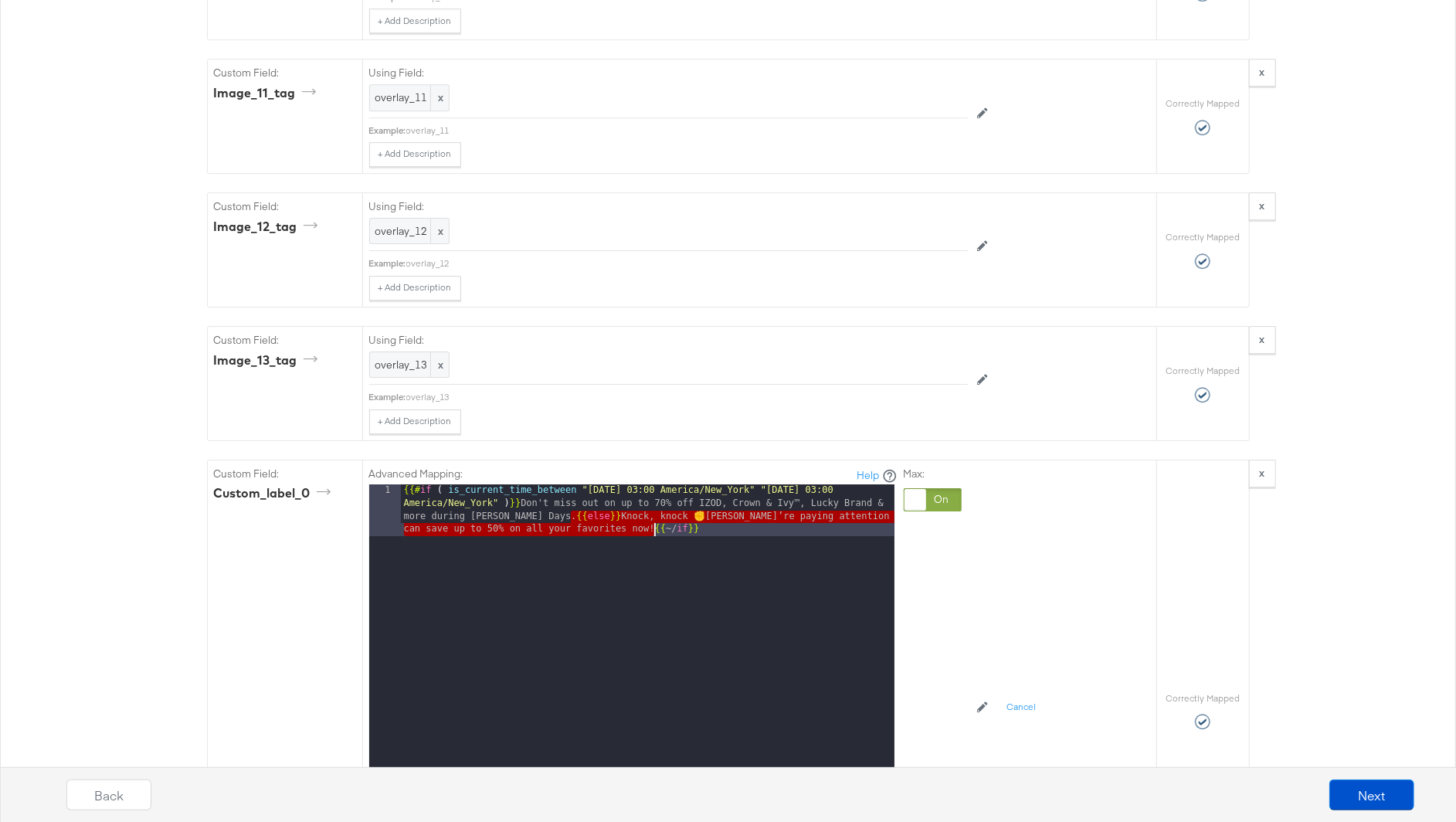
drag, startPoint x: 570, startPoint y: 483, endPoint x: 653, endPoint y: 492, distance: 83.5
click at [653, 492] on div "{{# if ( is_current_time_between "2025-10-10 03:00 America/New_York" "2025-10-1…" at bounding box center [647, 728] width 494 height 489
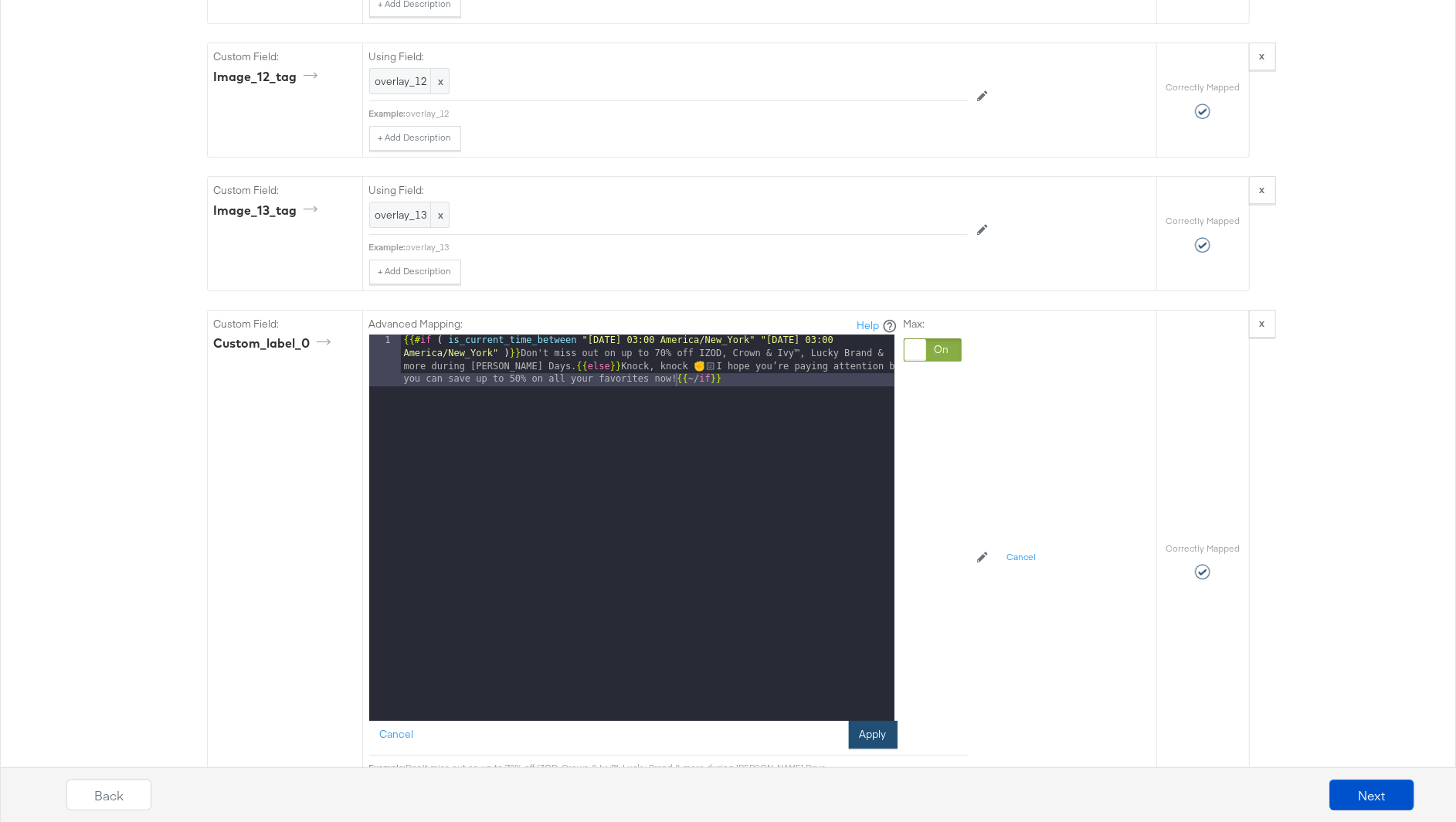
click at [869, 721] on button "Apply" at bounding box center [873, 734] width 49 height 28
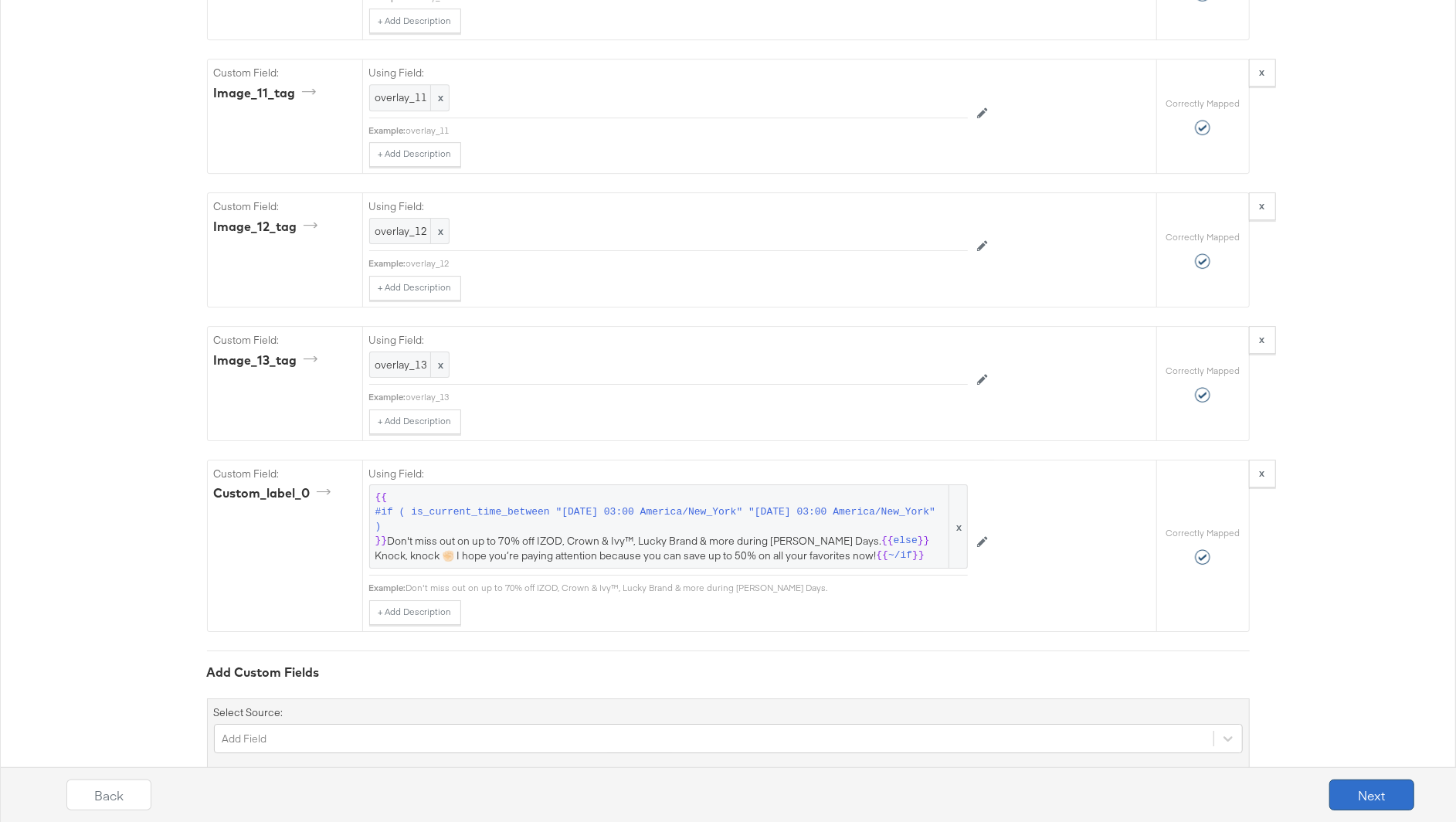
click at [1382, 800] on button "Next" at bounding box center [1371, 794] width 85 height 31
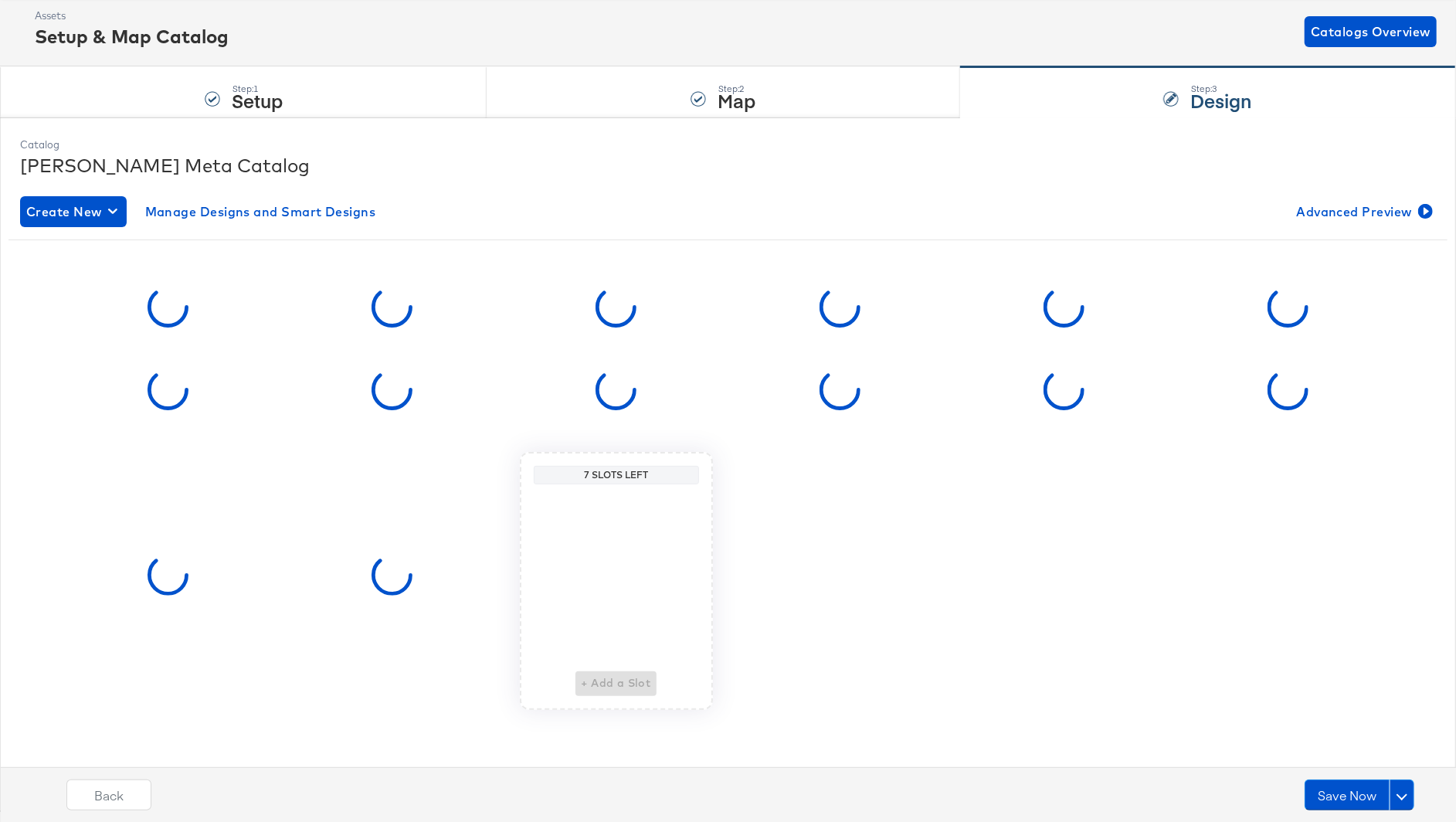
scroll to position [0, 0]
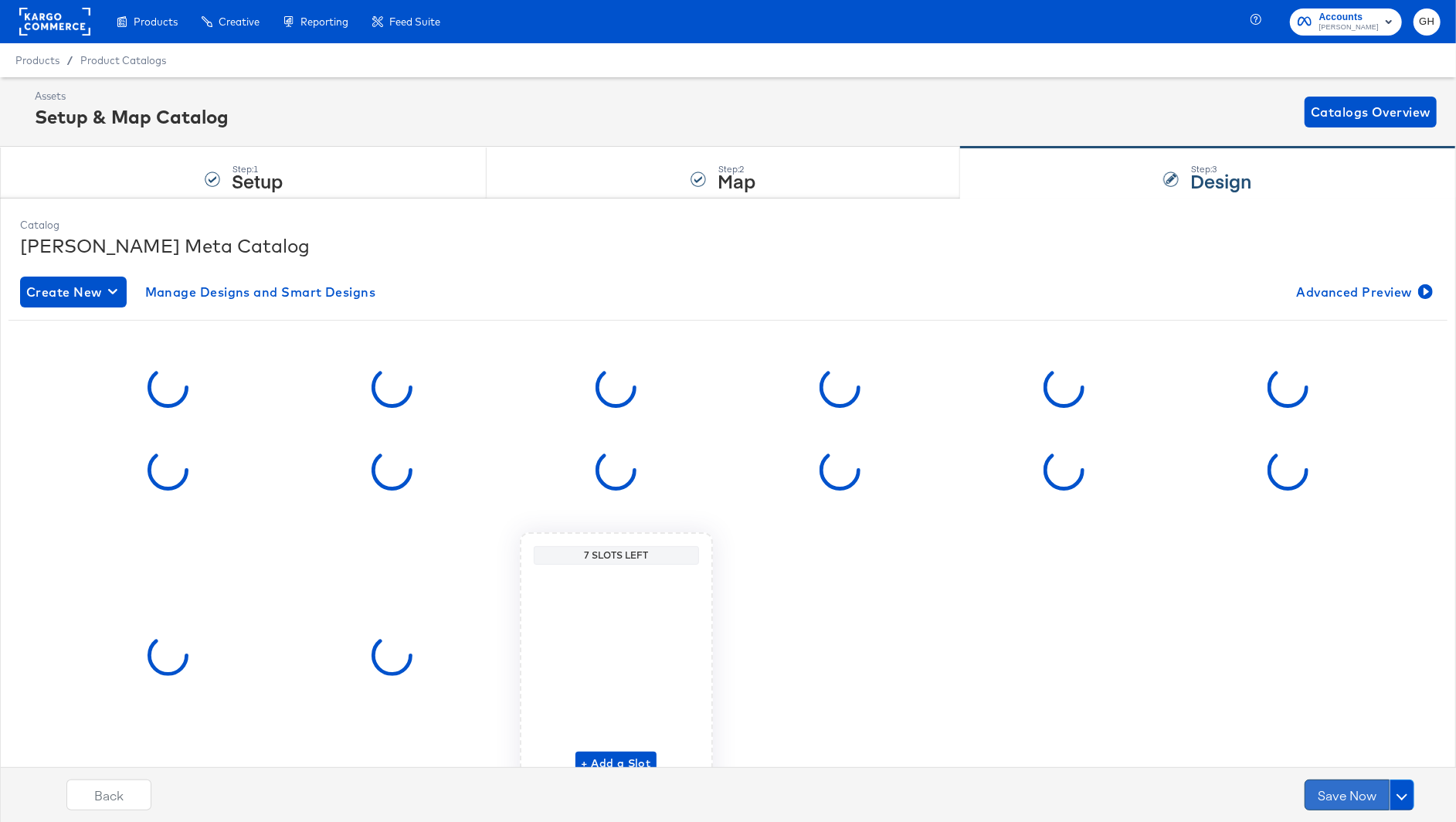
click at [1329, 794] on button "Save Now" at bounding box center [1347, 794] width 85 height 31
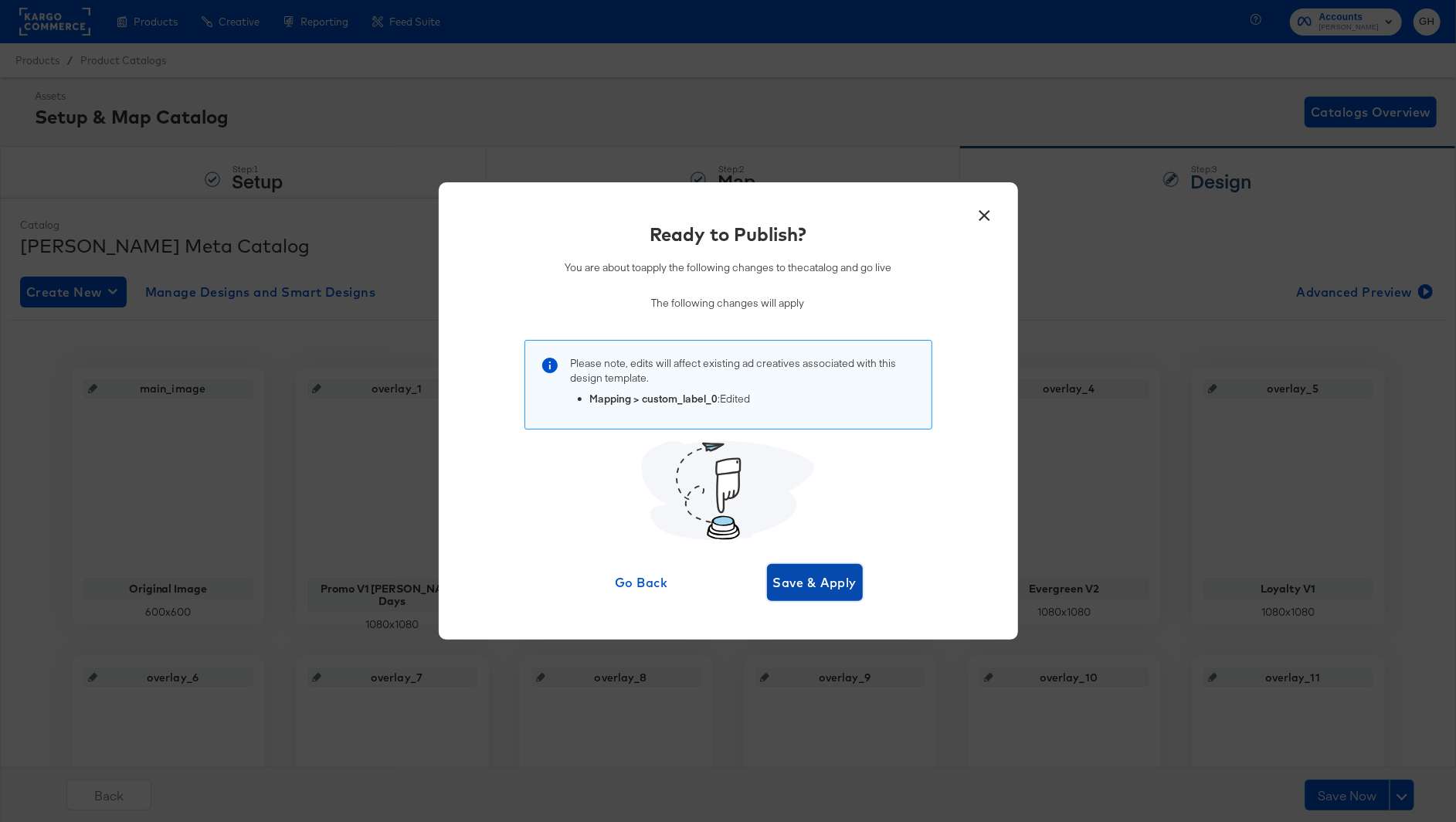
click at [823, 589] on span "Save & Apply" at bounding box center [815, 582] width 84 height 22
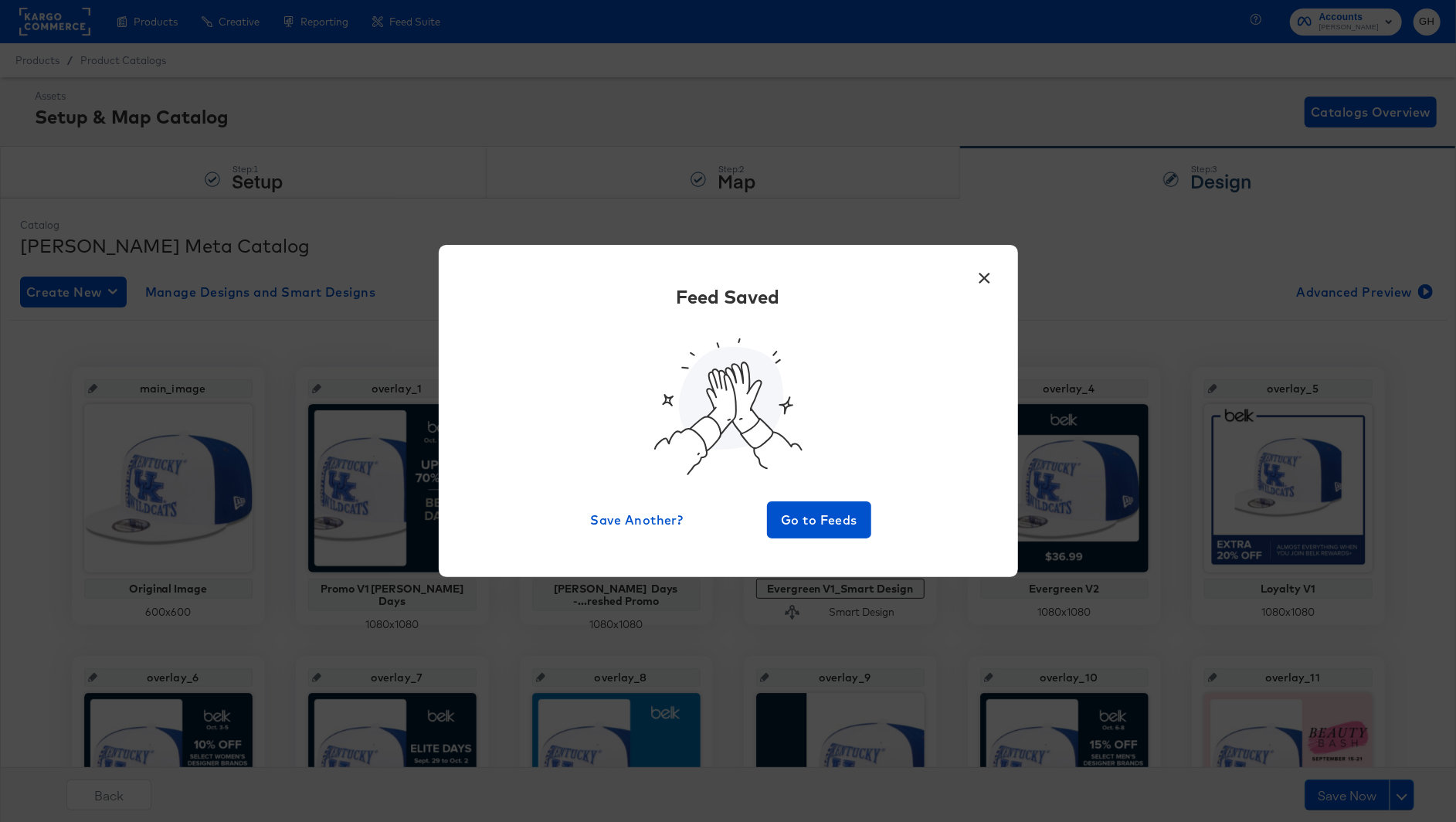
click at [982, 279] on button "×" at bounding box center [984, 274] width 28 height 28
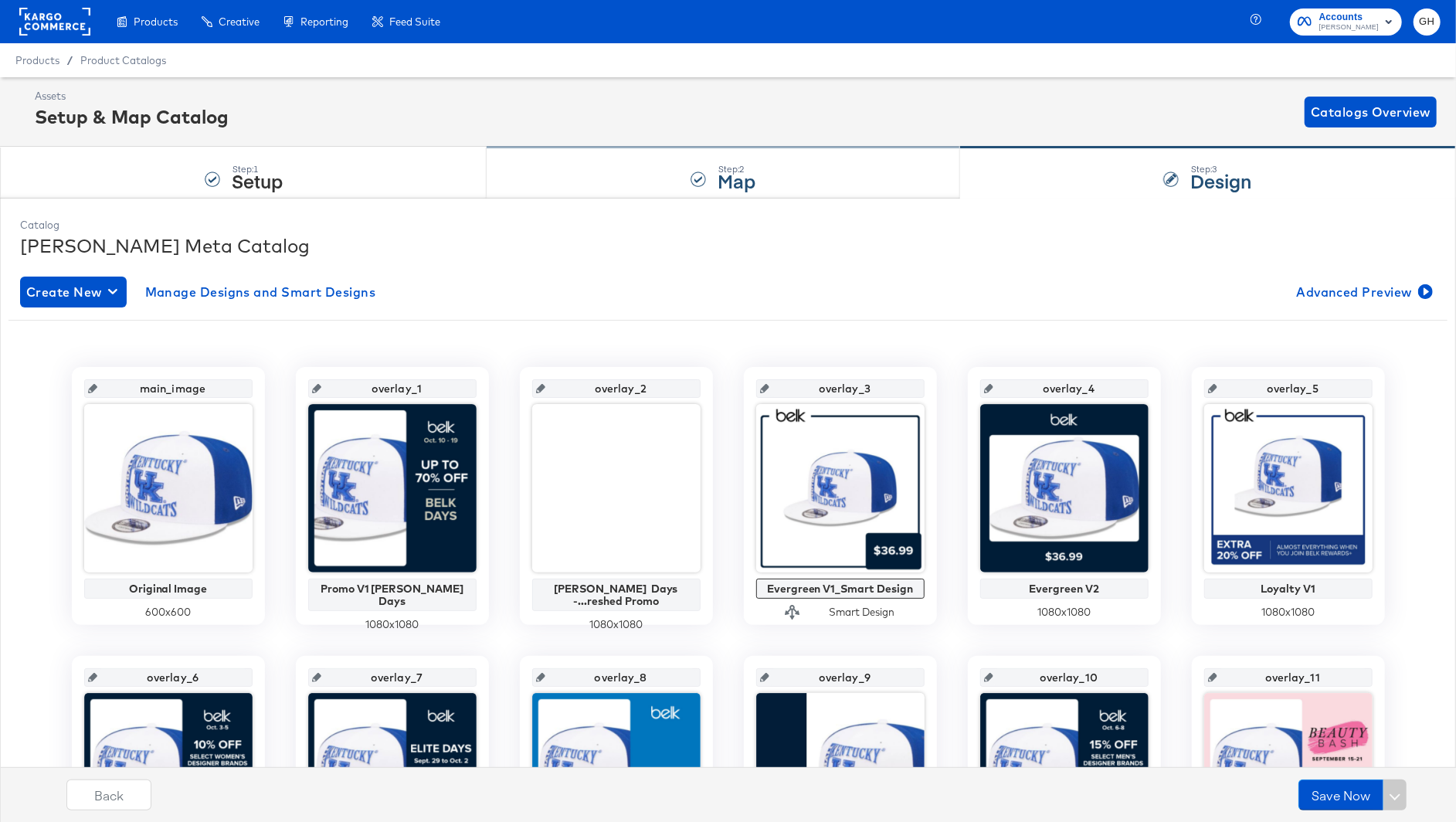
click at [833, 158] on div "Step: 2 Map" at bounding box center [723, 173] width 473 height 51
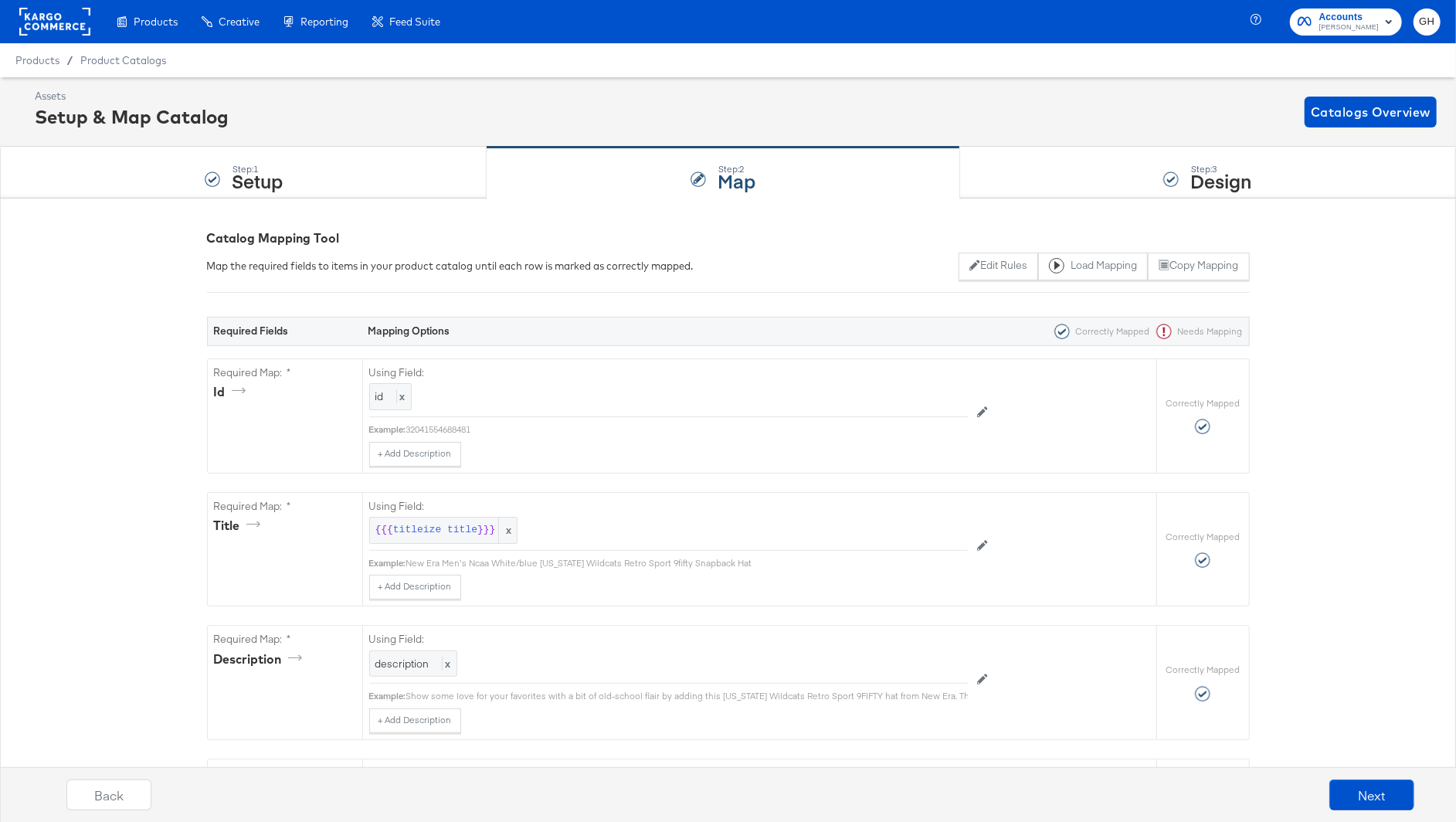
click at [69, 8] on rect at bounding box center [54, 21] width 71 height 28
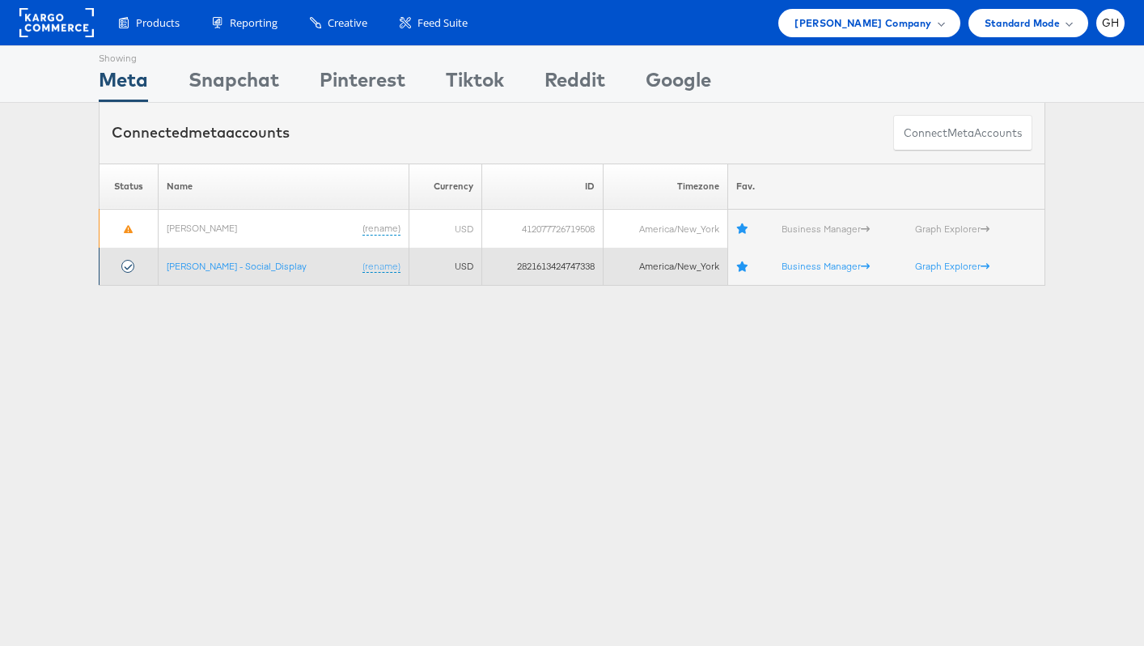
click at [194, 257] on td "[PERSON_NAME] - Social_Display (rename)" at bounding box center [284, 267] width 251 height 38
click at [193, 271] on link "[PERSON_NAME] - Social_Display" at bounding box center [237, 266] width 140 height 12
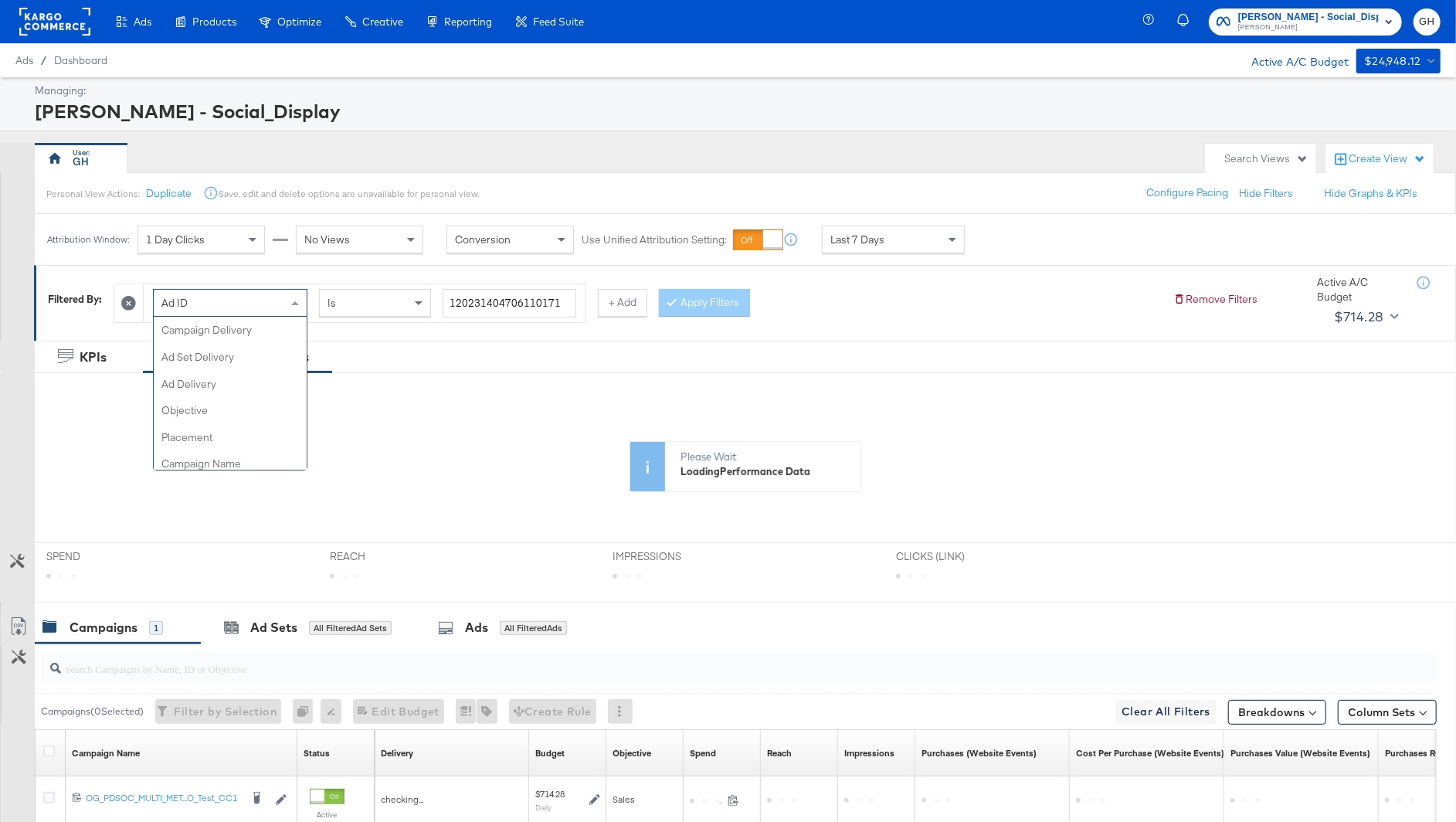
click at [282, 308] on div "Ad ID" at bounding box center [230, 303] width 153 height 27
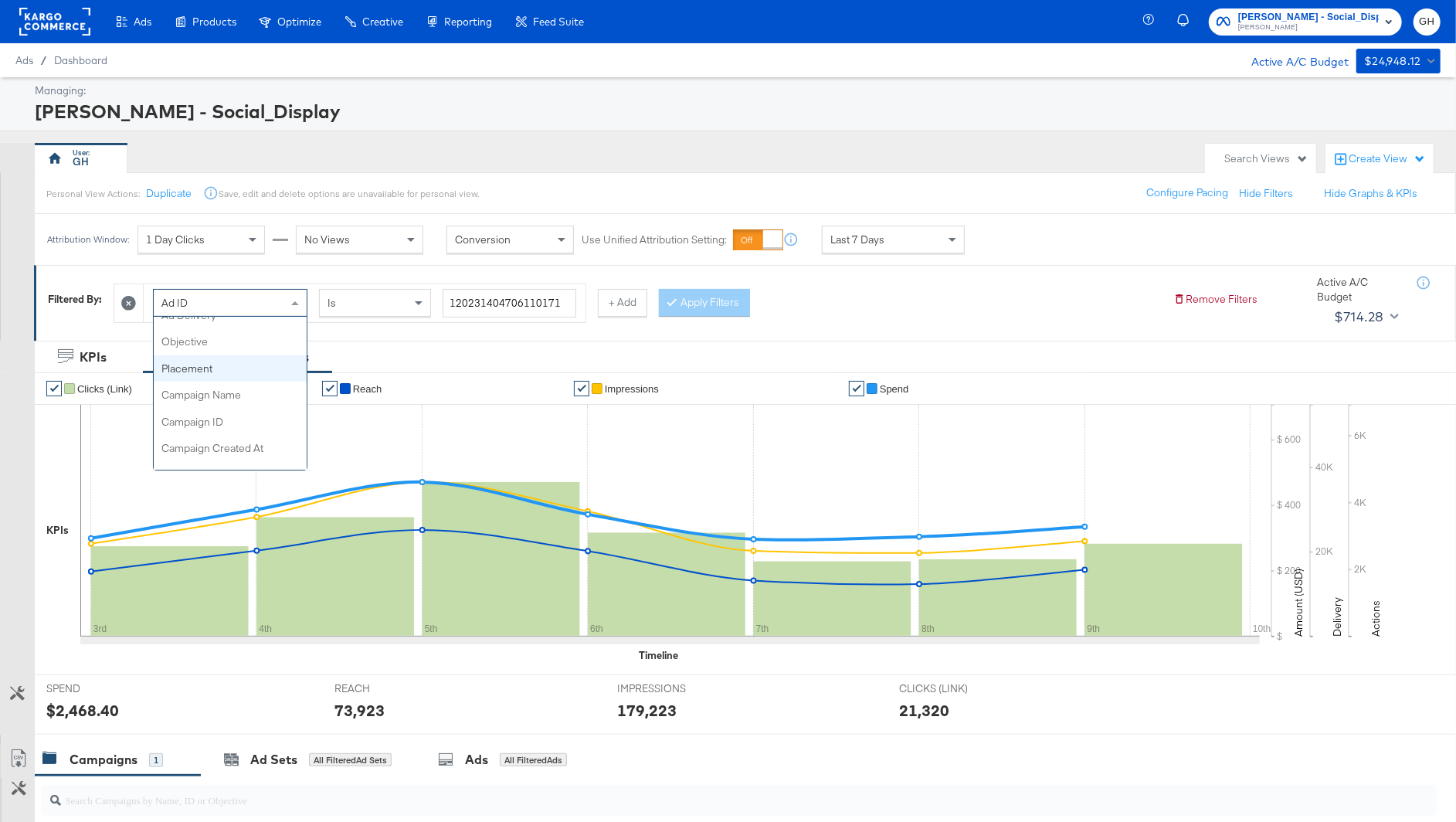
scroll to position [68, 0]
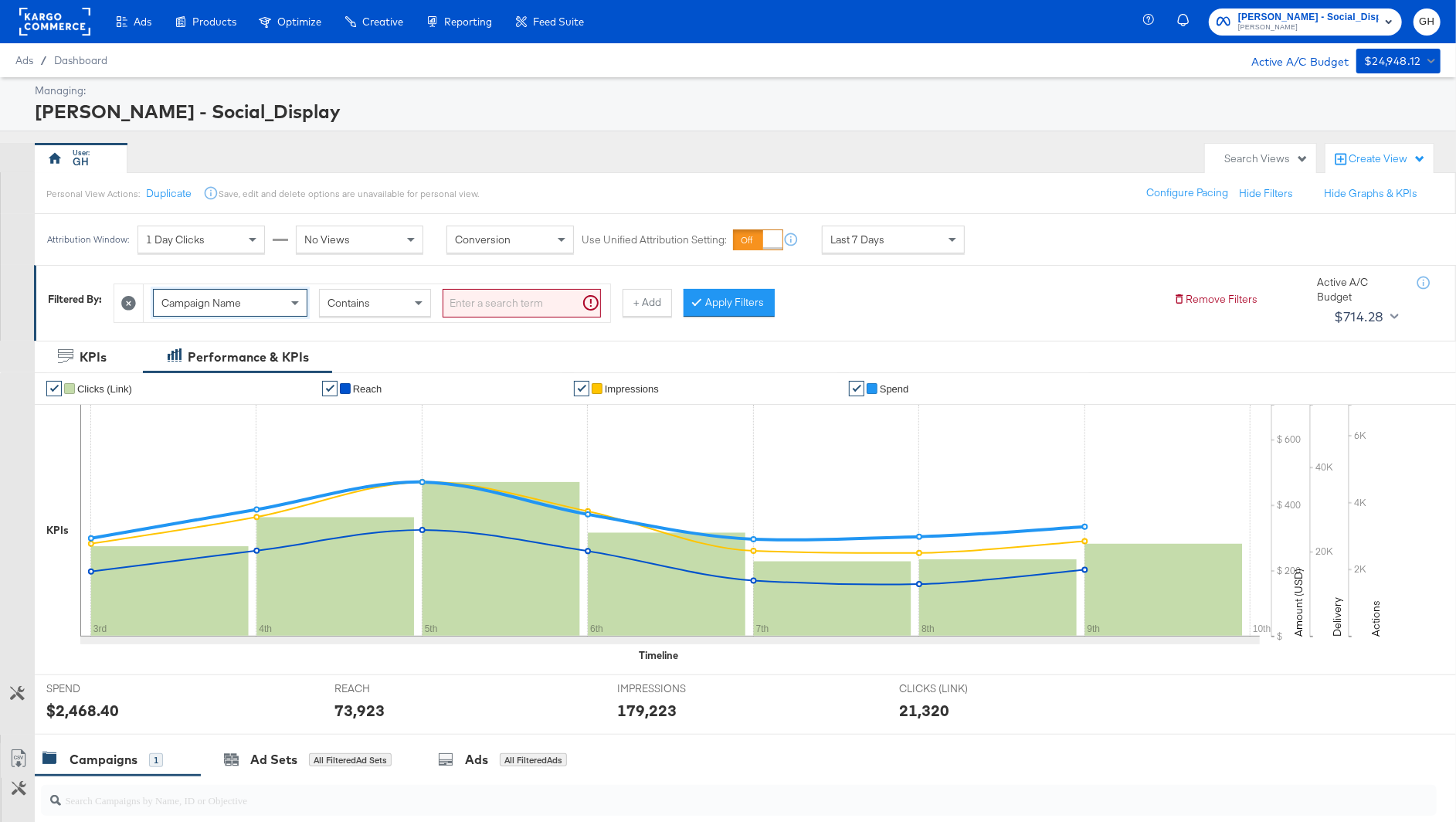
click at [463, 308] on input "search" at bounding box center [522, 304] width 158 height 29
type input "kargo"
click at [715, 296] on button "Apply Filters" at bounding box center [704, 303] width 91 height 28
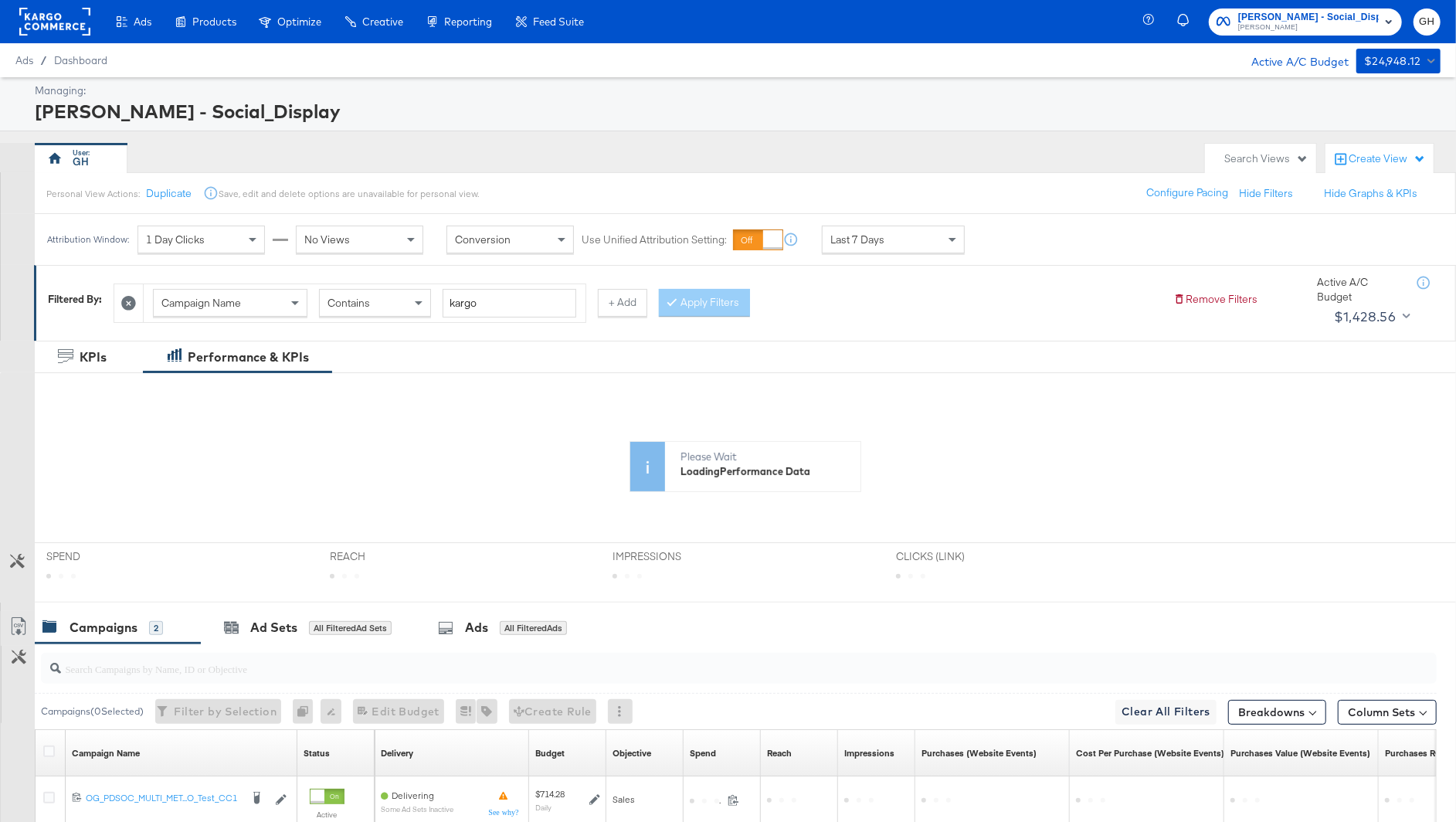
click at [596, 300] on div "Campaign Name Contains kargo + Add" at bounding box center [380, 303] width 534 height 39
click at [604, 300] on button "+ Add" at bounding box center [622, 303] width 50 height 28
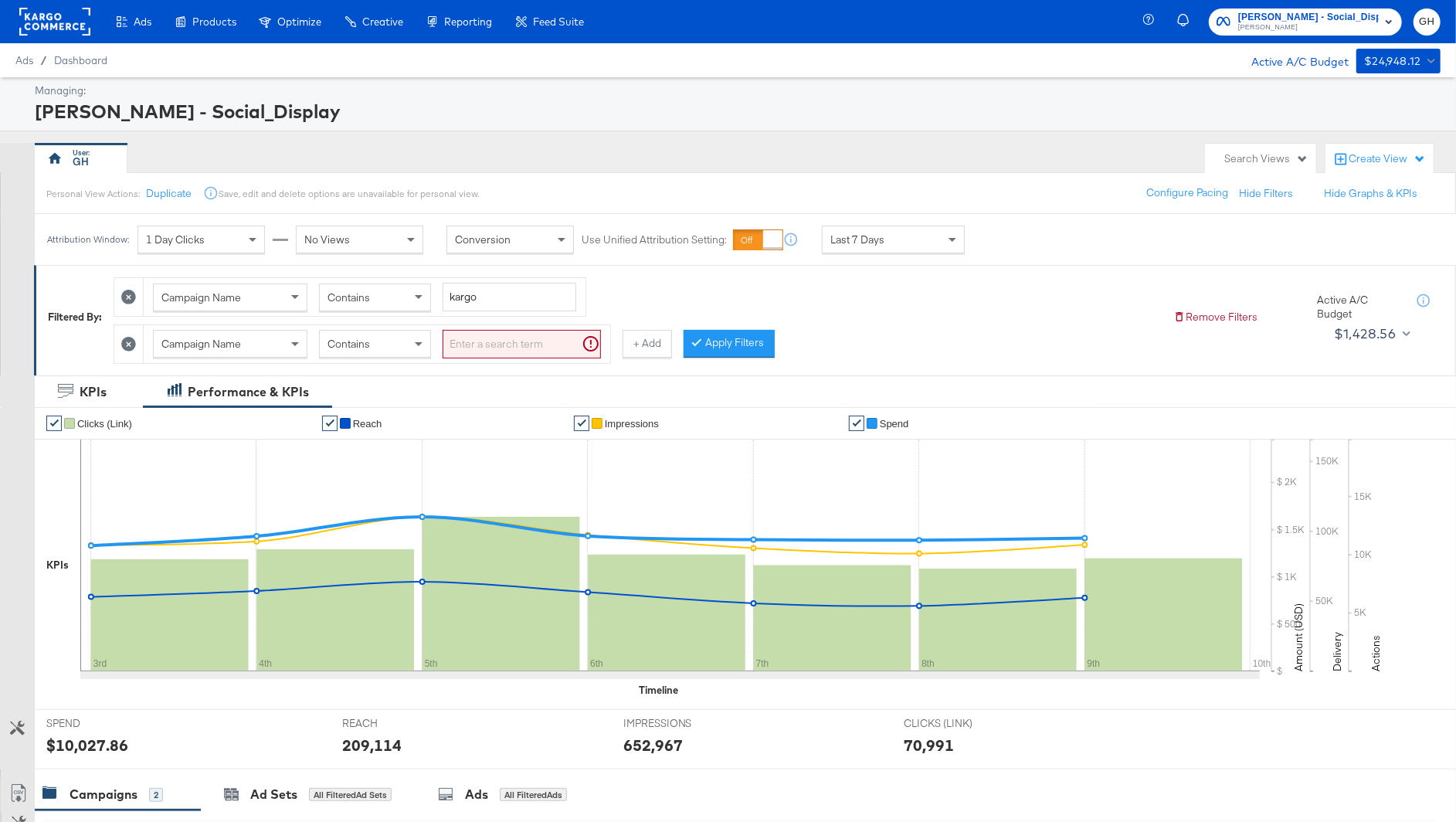
click at [286, 339] on div "Campaign Name" at bounding box center [230, 344] width 153 height 27
type input "ad"
click at [469, 339] on input "search" at bounding box center [522, 344] width 158 height 29
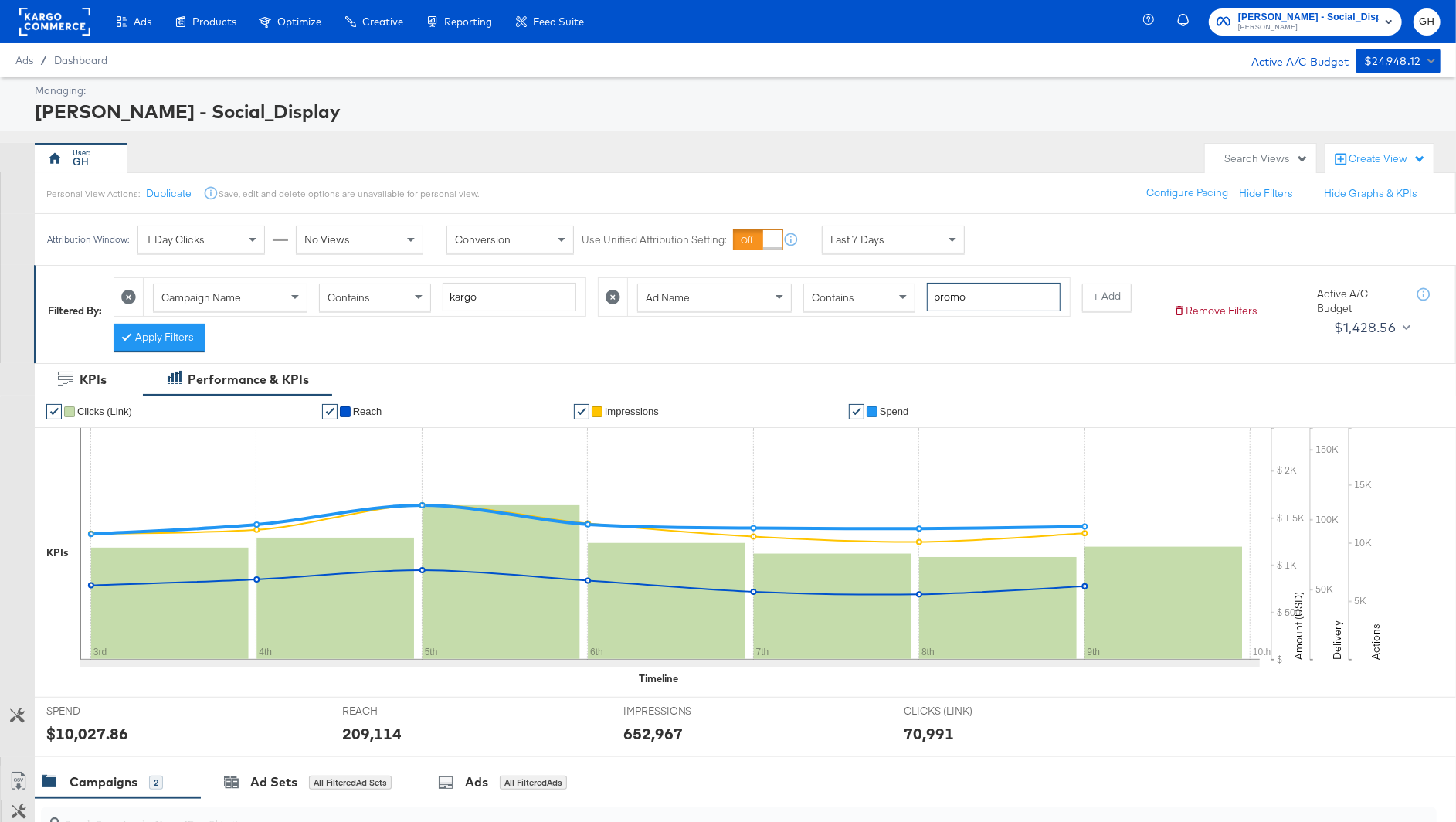
type input "promo"
click at [730, 332] on div "Campaign Name Contains kargo Ad Name Contains promo + Add Apply Filters" at bounding box center [637, 310] width 1047 height 82
click at [141, 349] on div "Filtered By: Campaign Name Contains kargo Ad Name Contains promo + Add Apply Fi…" at bounding box center [746, 314] width 1423 height 98
click at [139, 346] on button "Apply Filters" at bounding box center [158, 337] width 91 height 28
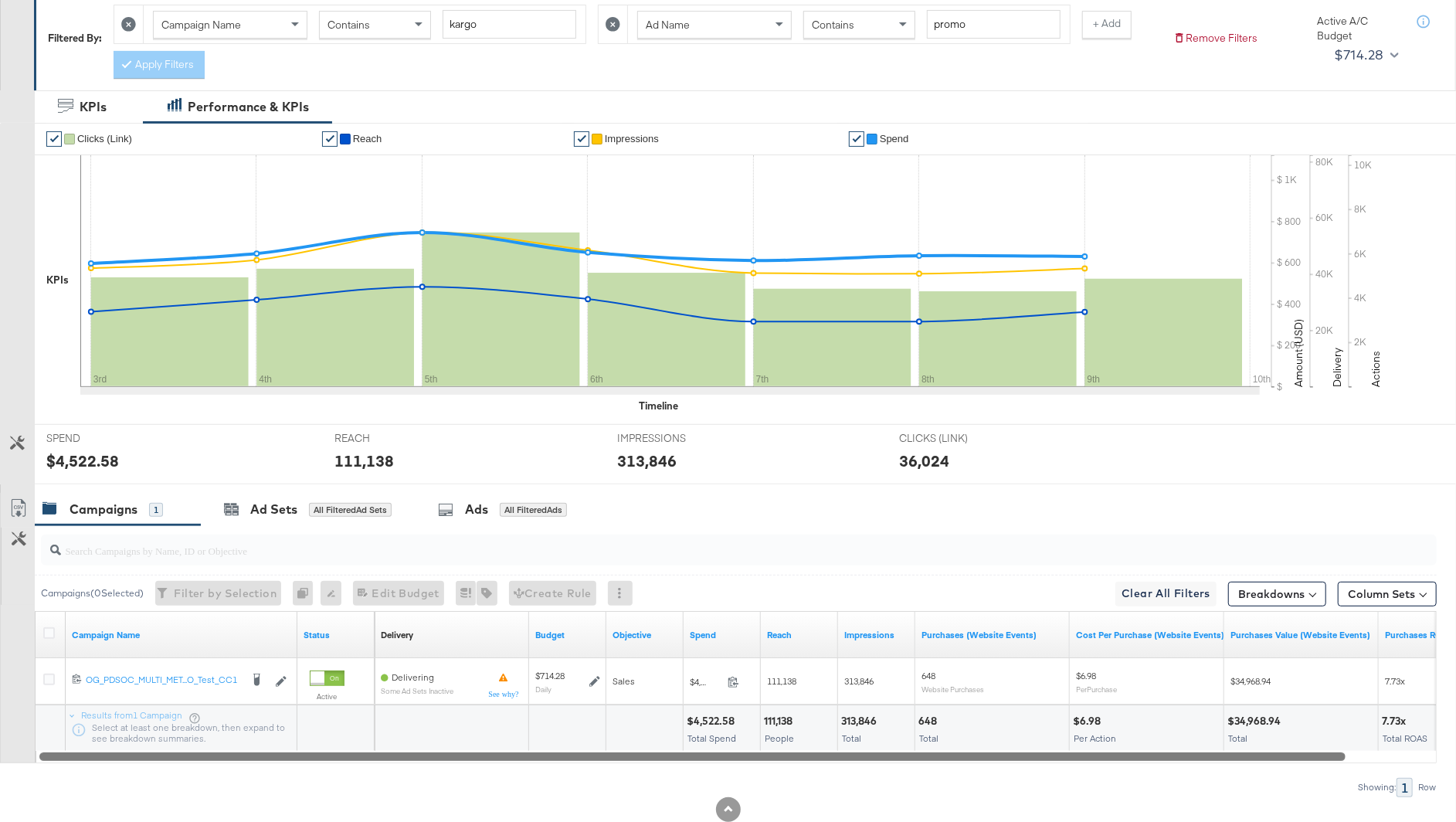
scroll to position [311, 0]
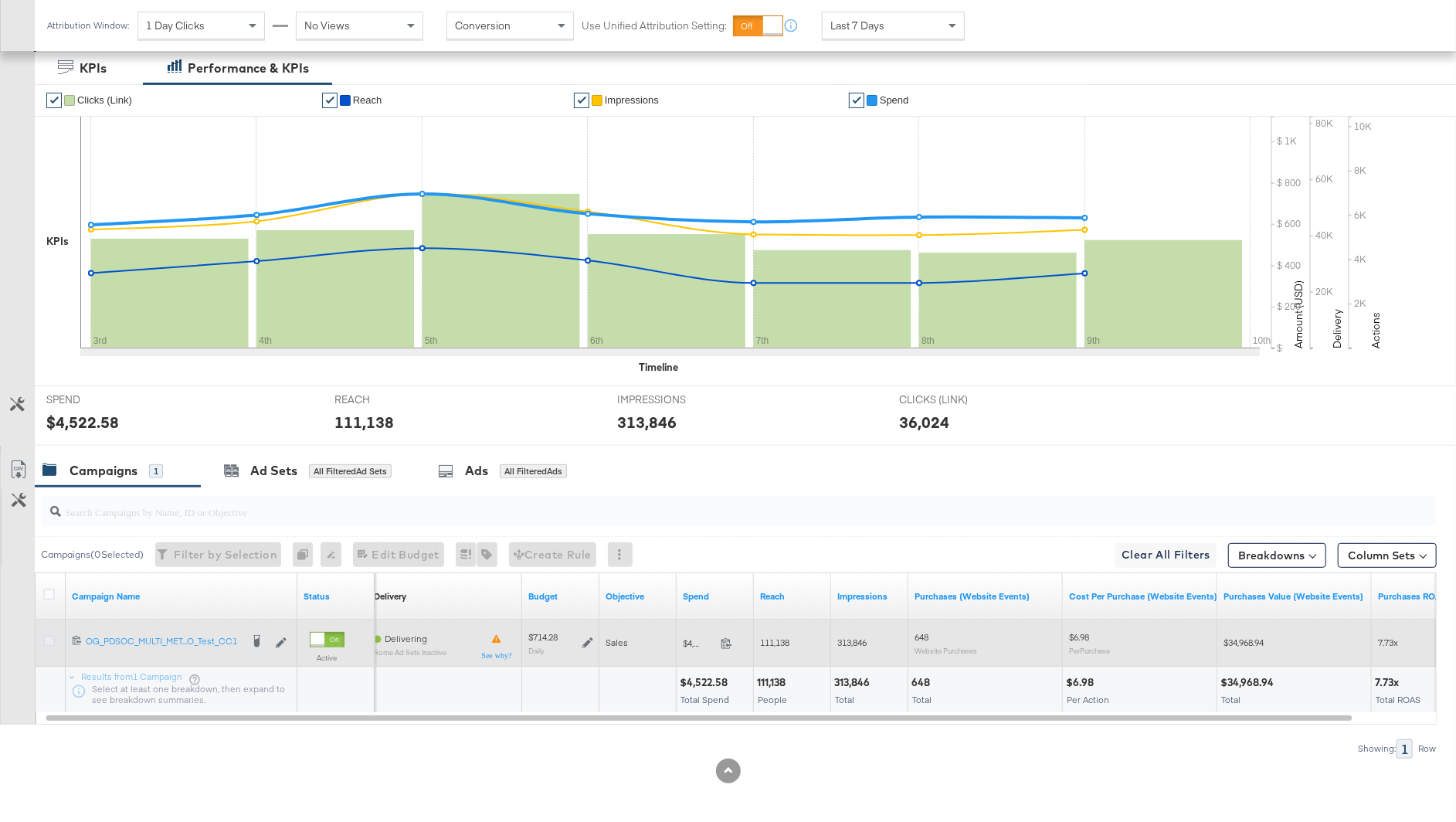
click at [47, 637] on icon at bounding box center [49, 641] width 11 height 11
click at [0, 0] on input "checkbox" at bounding box center [0, 0] width 0 height 0
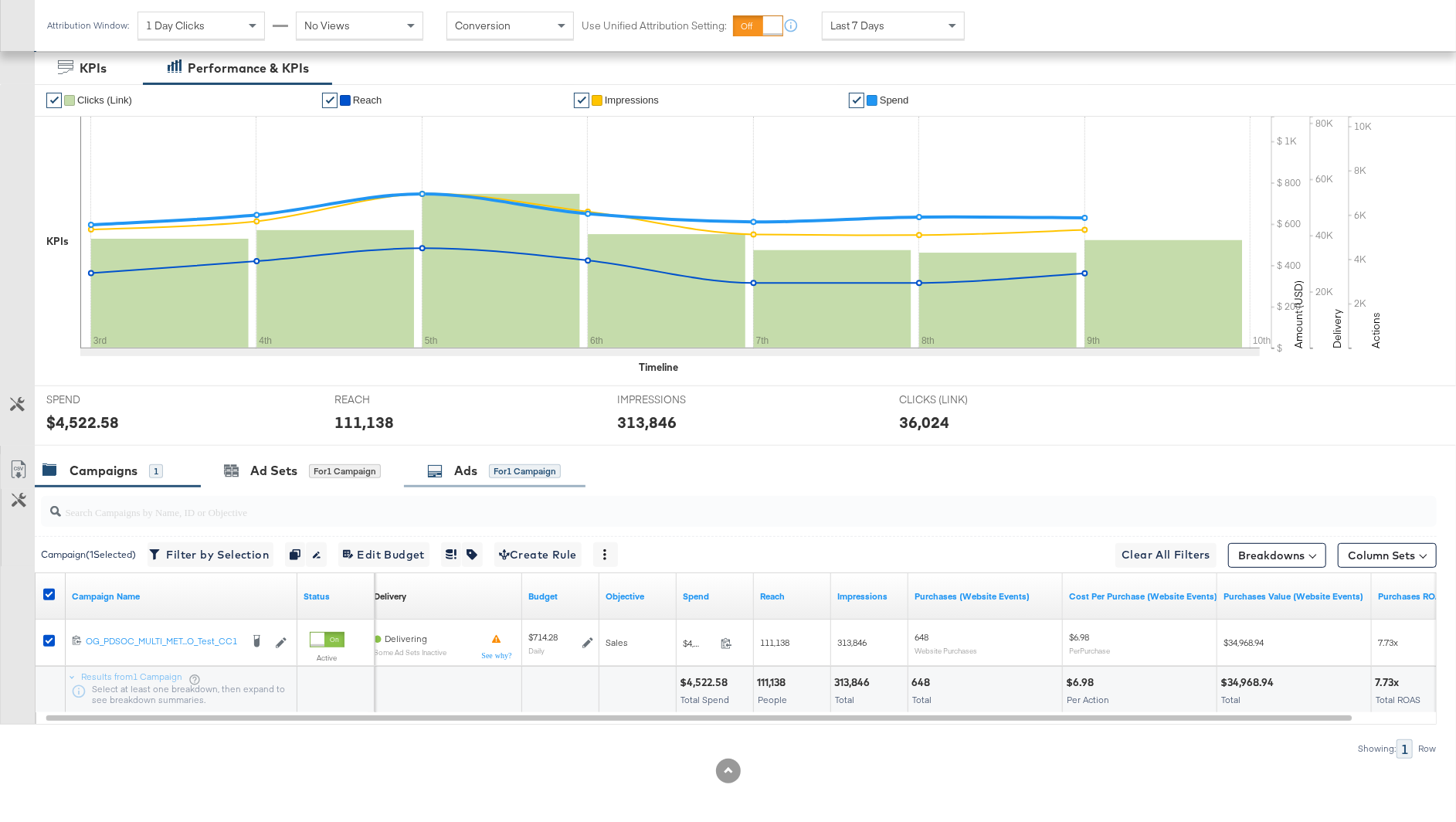
click at [467, 474] on div "Ads" at bounding box center [466, 471] width 23 height 18
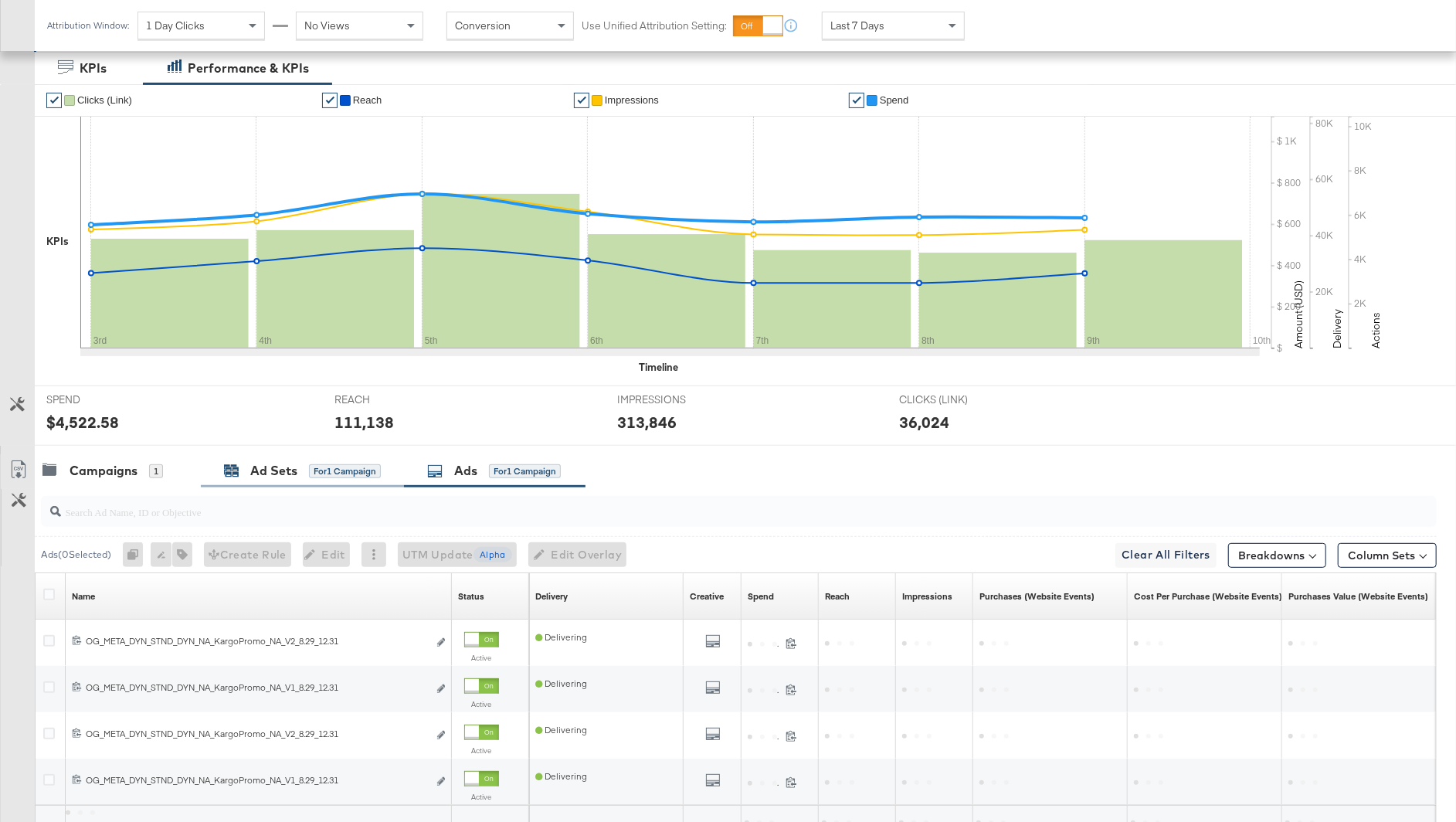
scroll to position [451, 0]
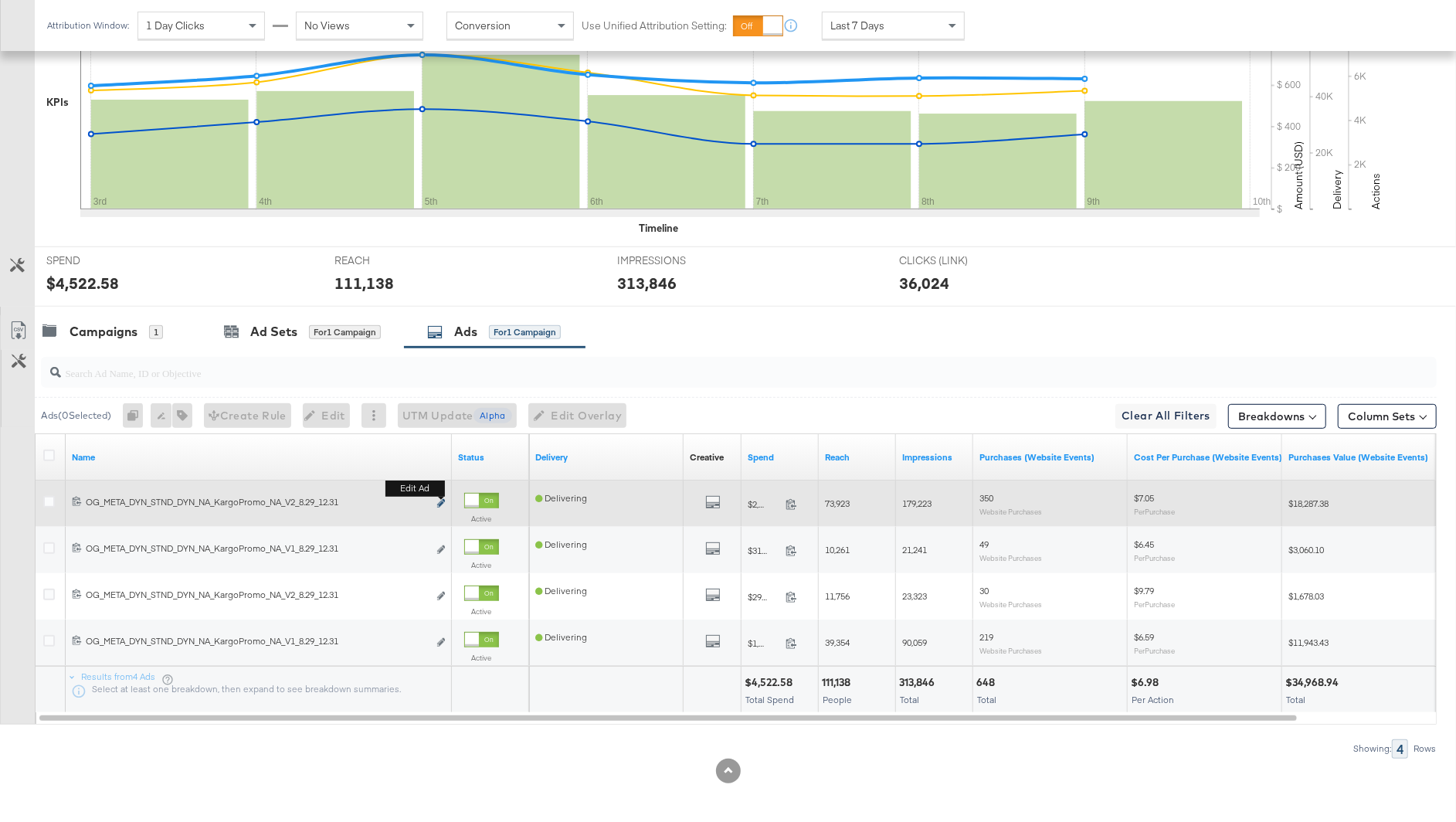
click at [439, 500] on icon "link" at bounding box center [441, 503] width 8 height 9
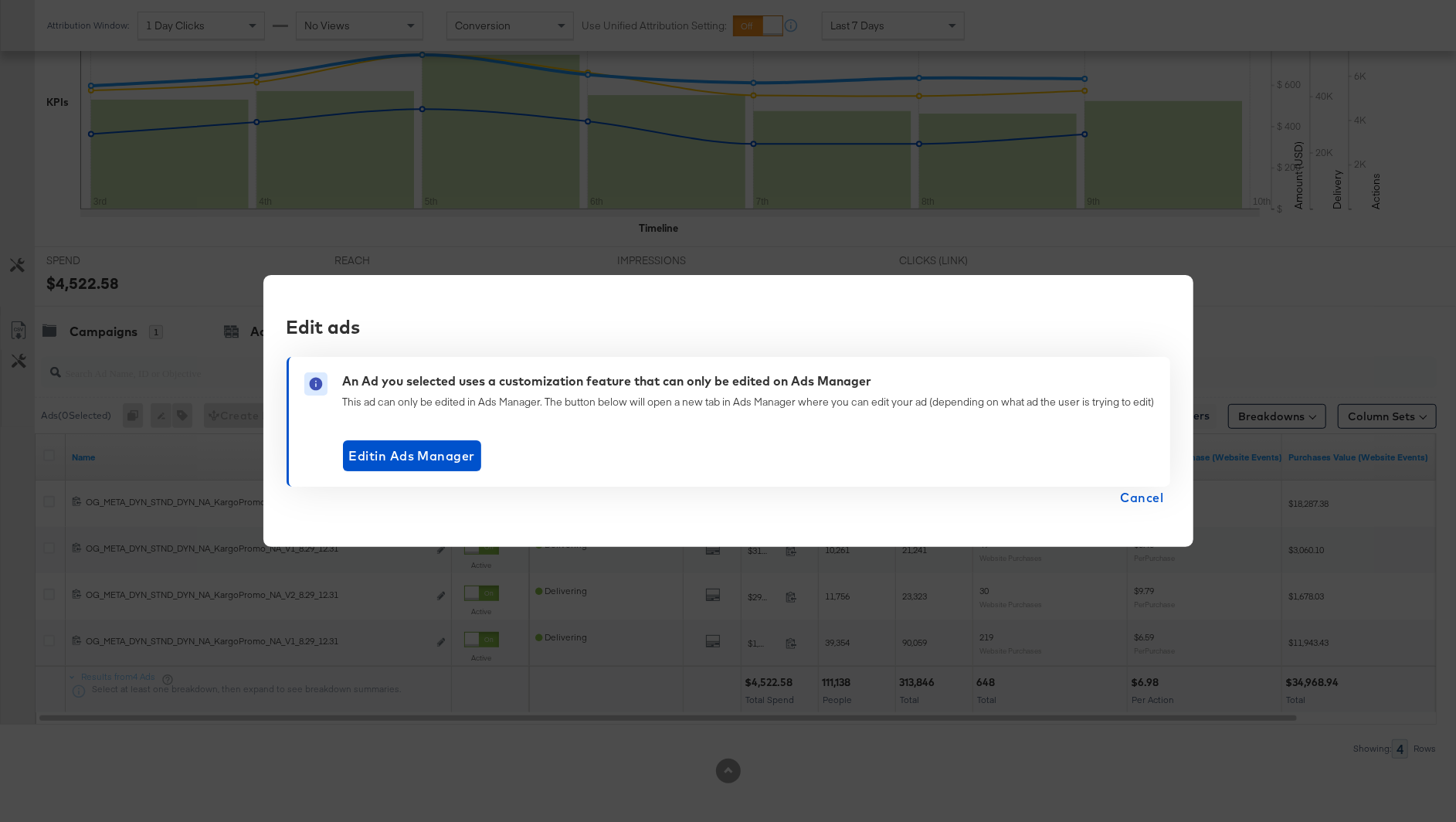
click at [1133, 497] on span "Cancel" at bounding box center [1142, 497] width 43 height 22
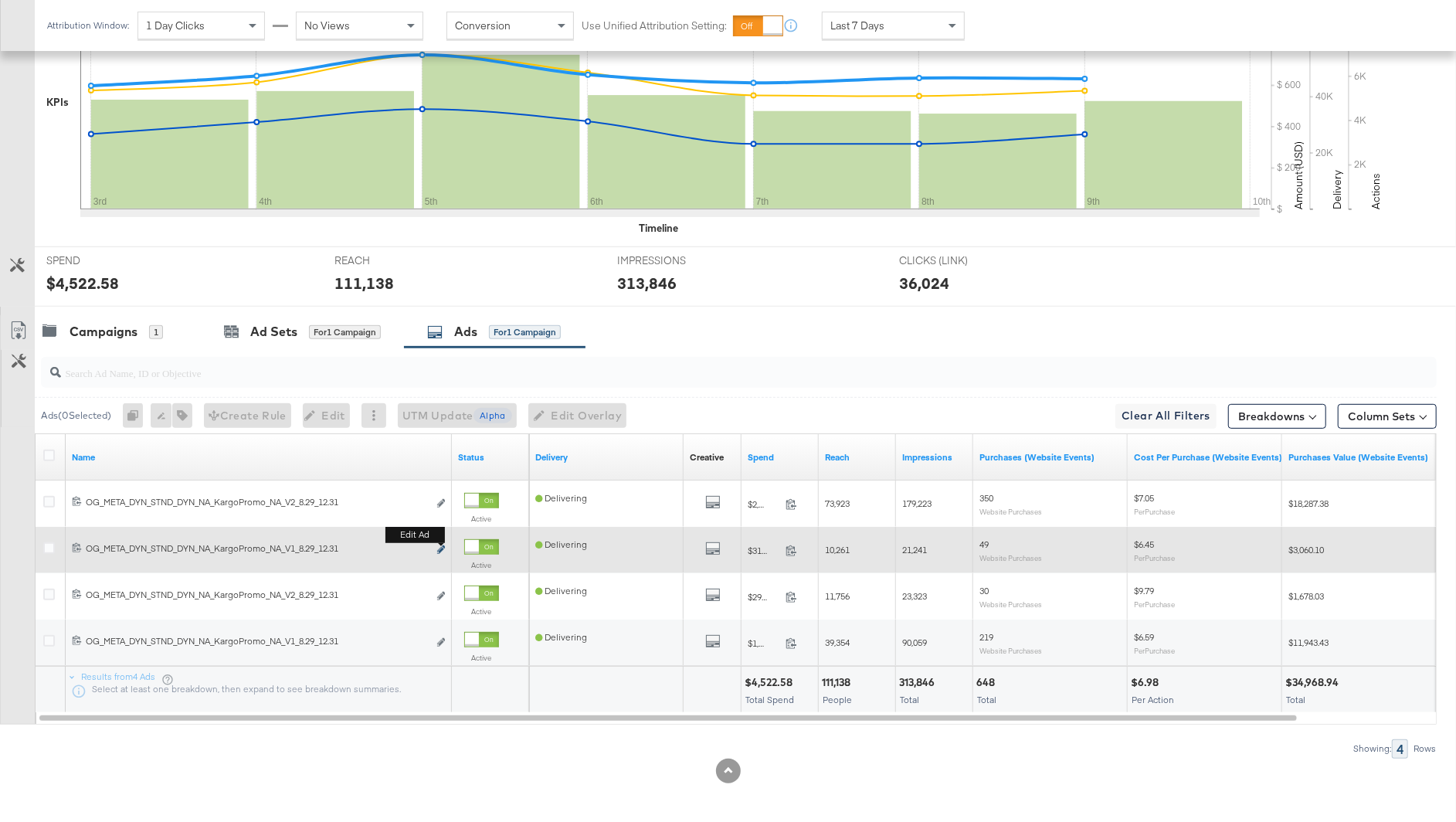
click at [439, 546] on icon "link" at bounding box center [441, 549] width 8 height 9
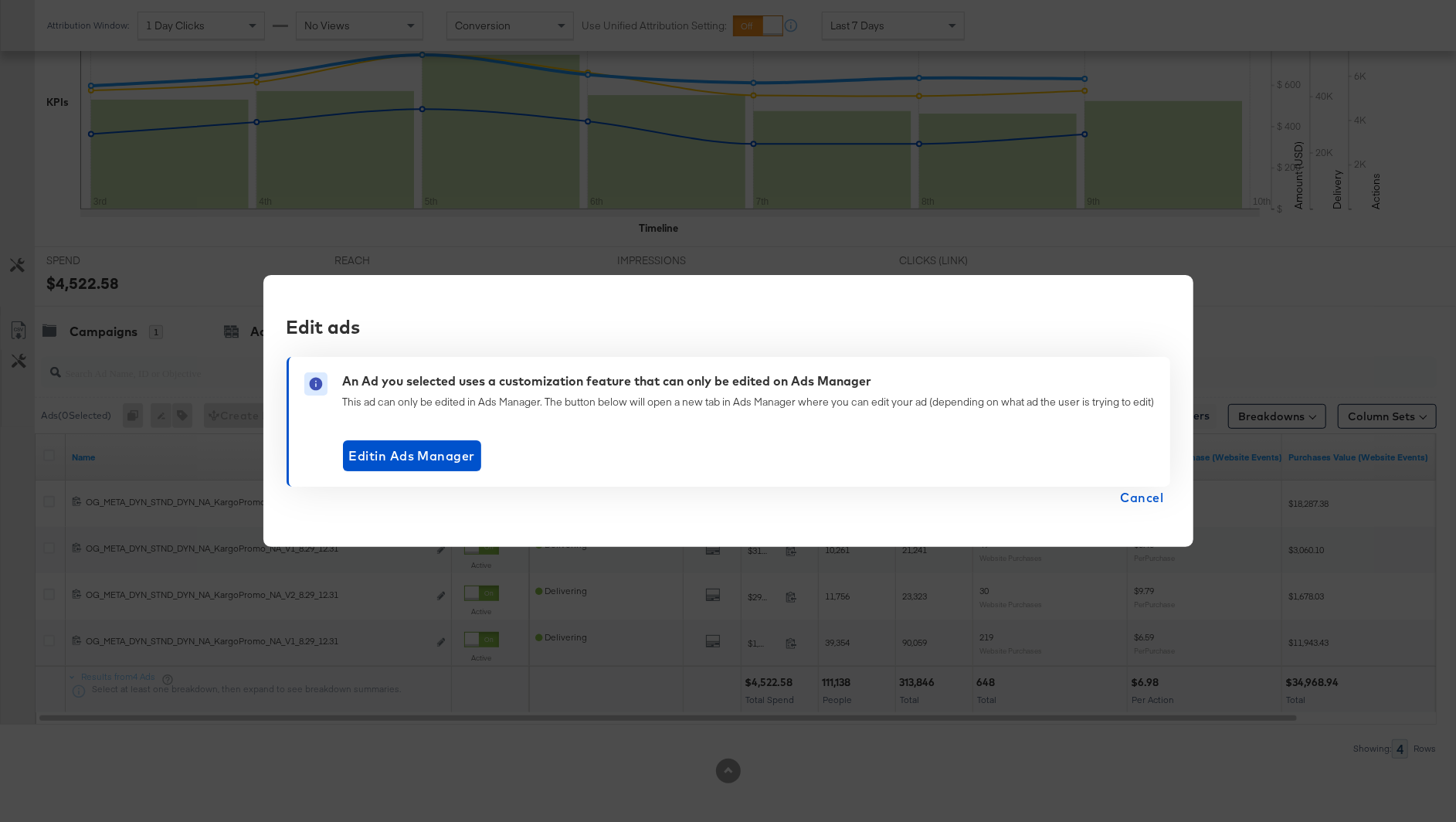
click at [1136, 496] on span "Cancel" at bounding box center [1142, 497] width 43 height 22
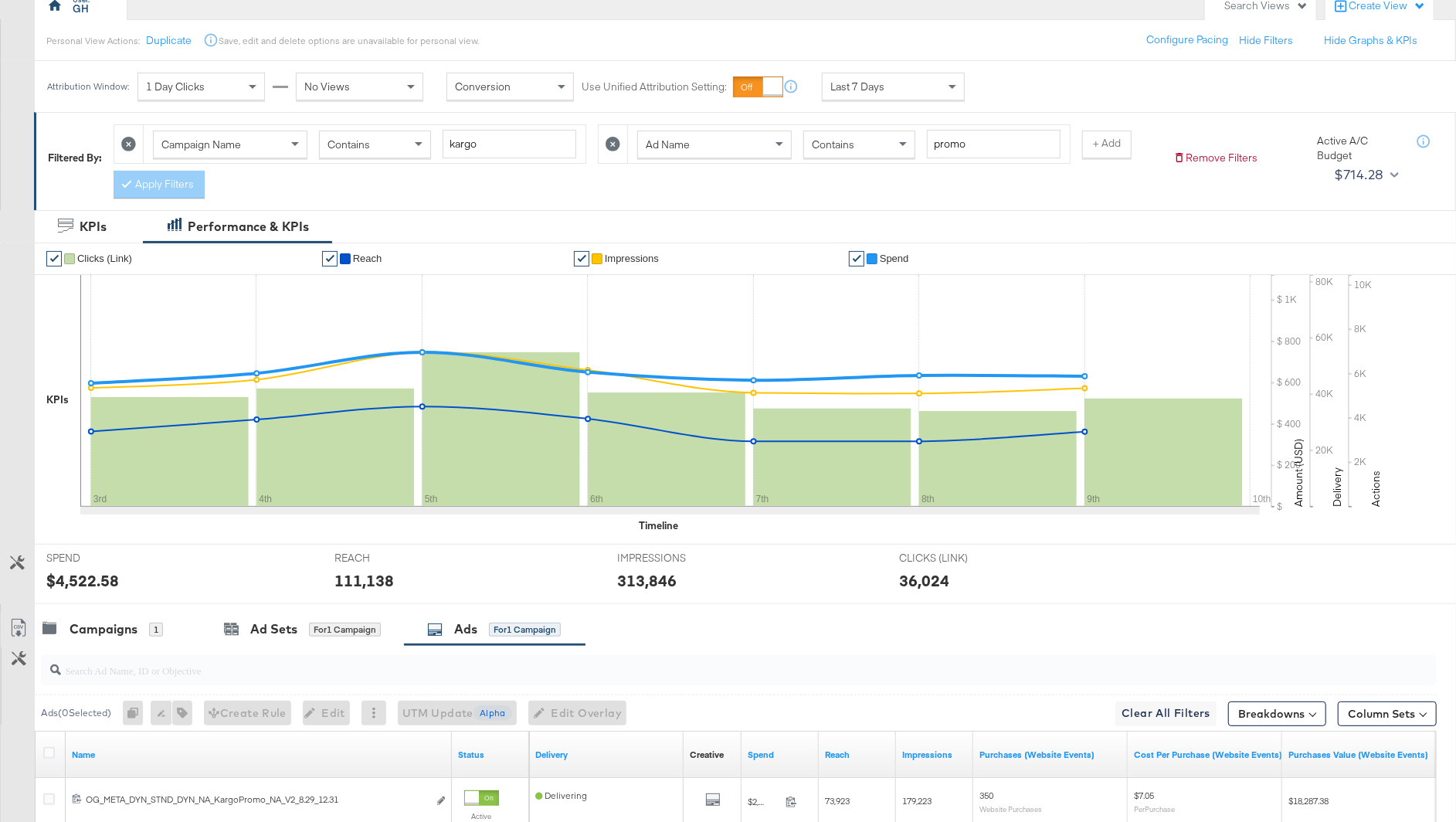
scroll to position [0, 0]
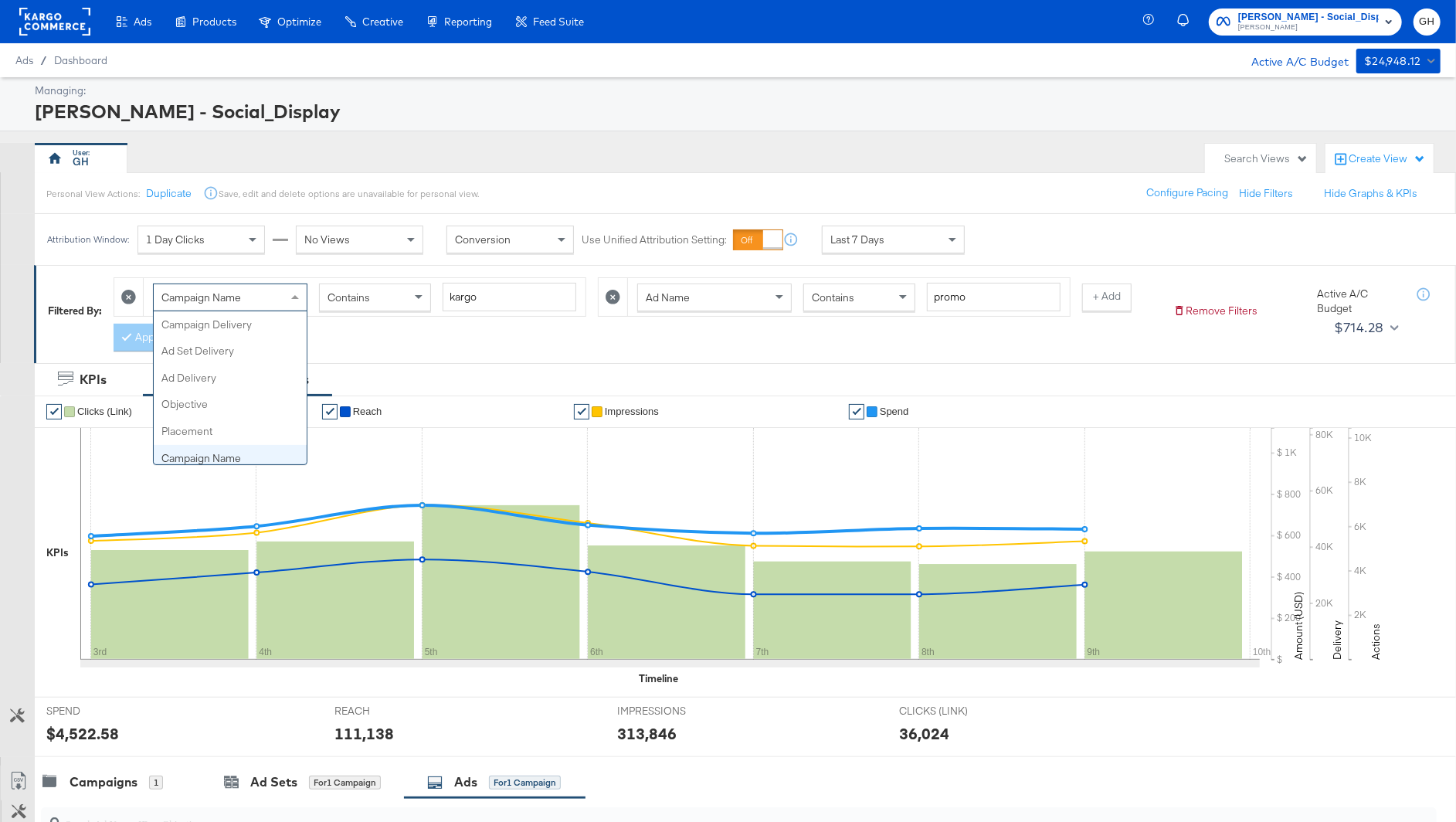
click at [245, 298] on div "Campaign Name" at bounding box center [230, 298] width 153 height 27
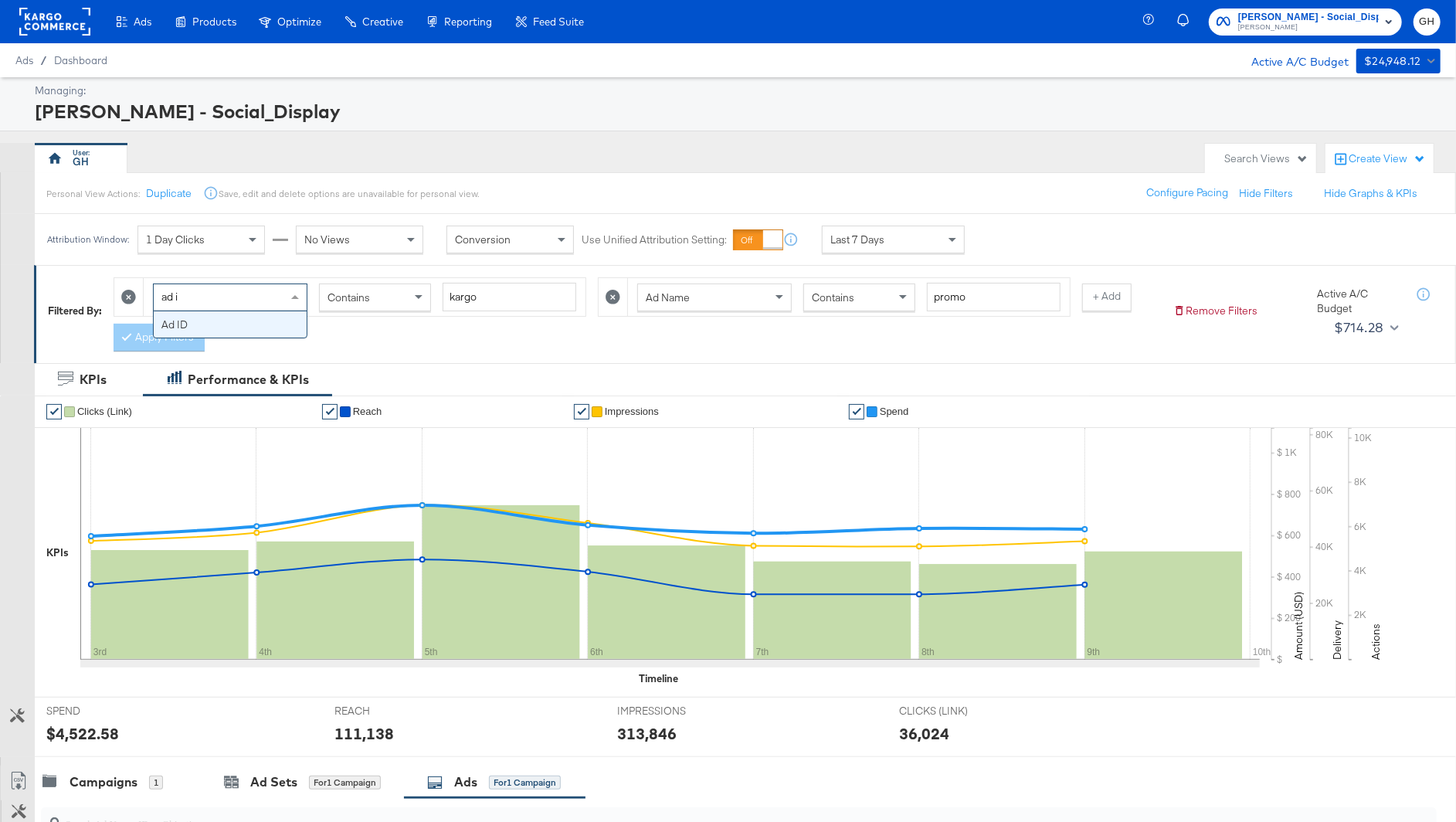
type input "ad id"
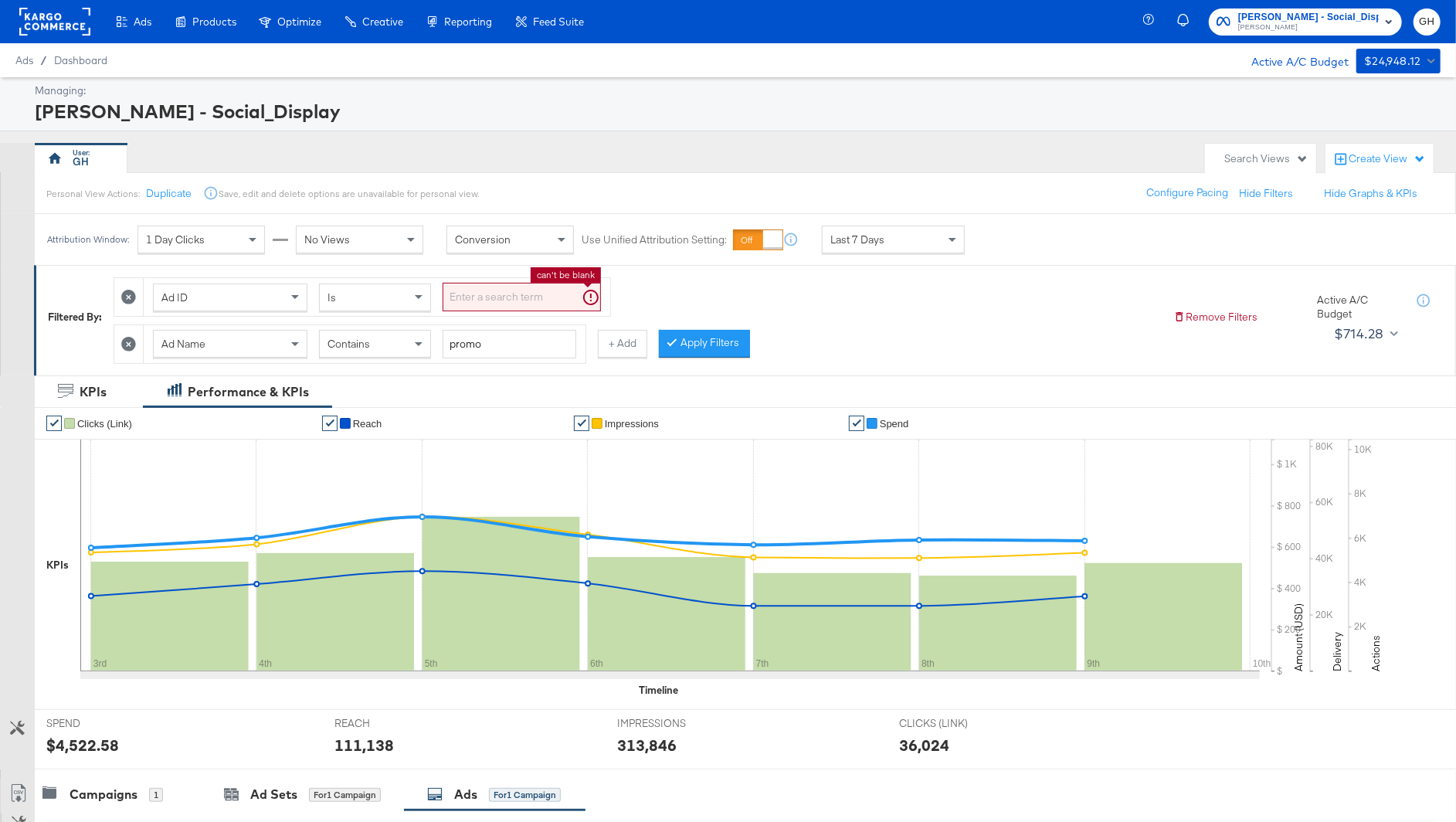
click at [454, 298] on input "search" at bounding box center [522, 297] width 158 height 29
paste input "120231404706110171"
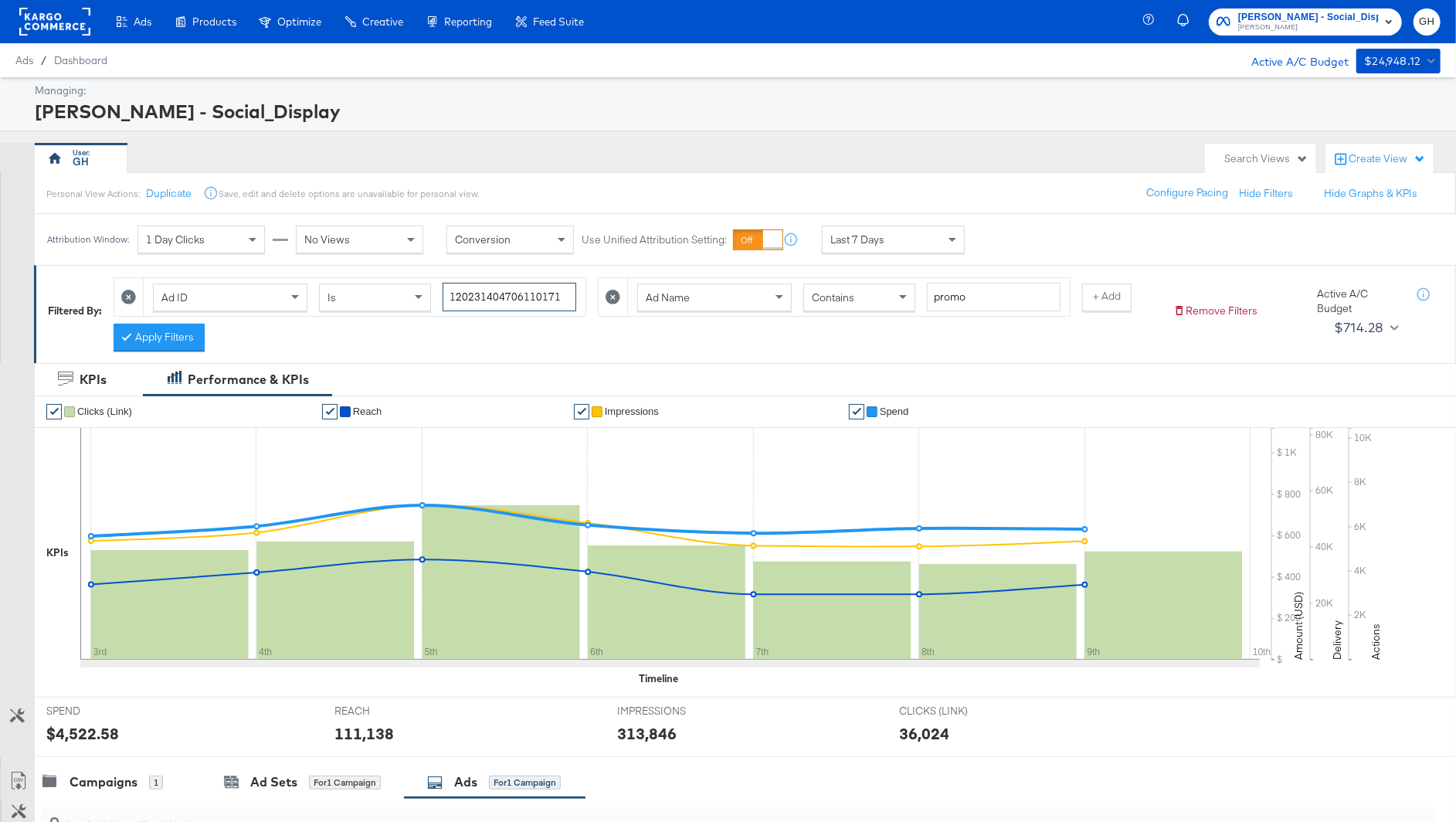
type input "120231404706110171"
click at [613, 292] on icon at bounding box center [612, 296] width 14 height 14
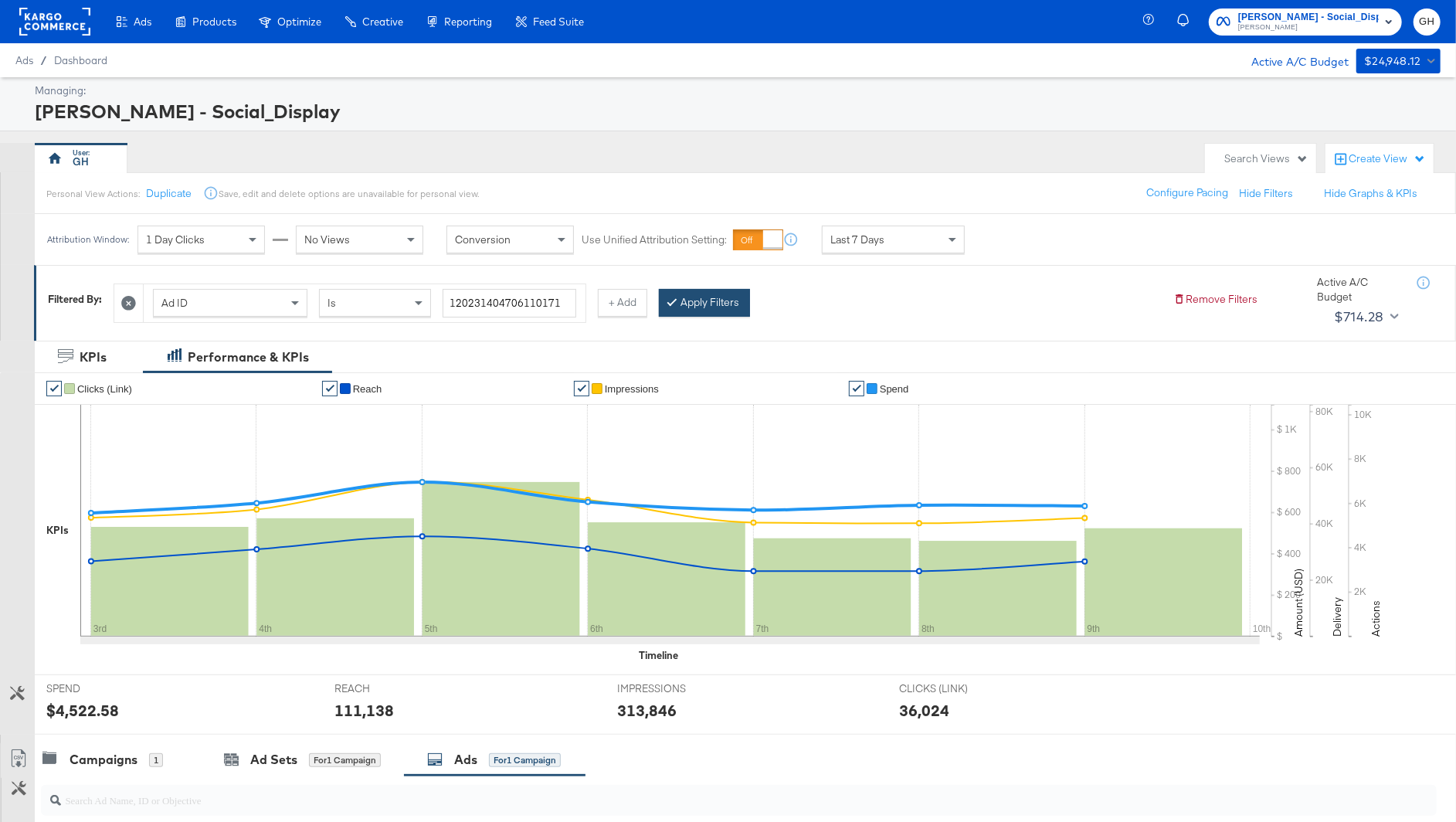
click at [686, 313] on button "Apply Filters" at bounding box center [704, 303] width 91 height 28
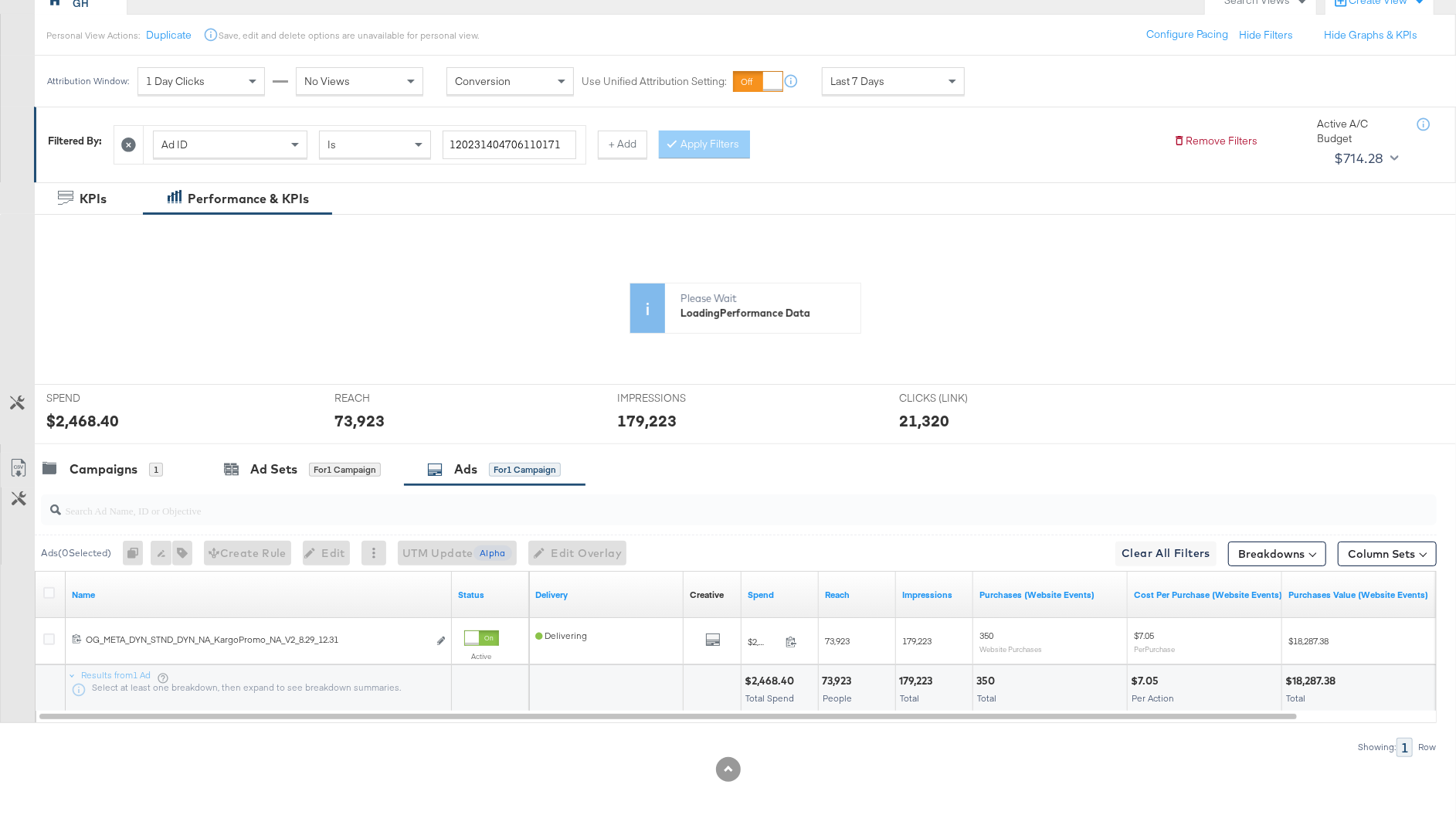
scroll to position [204, 0]
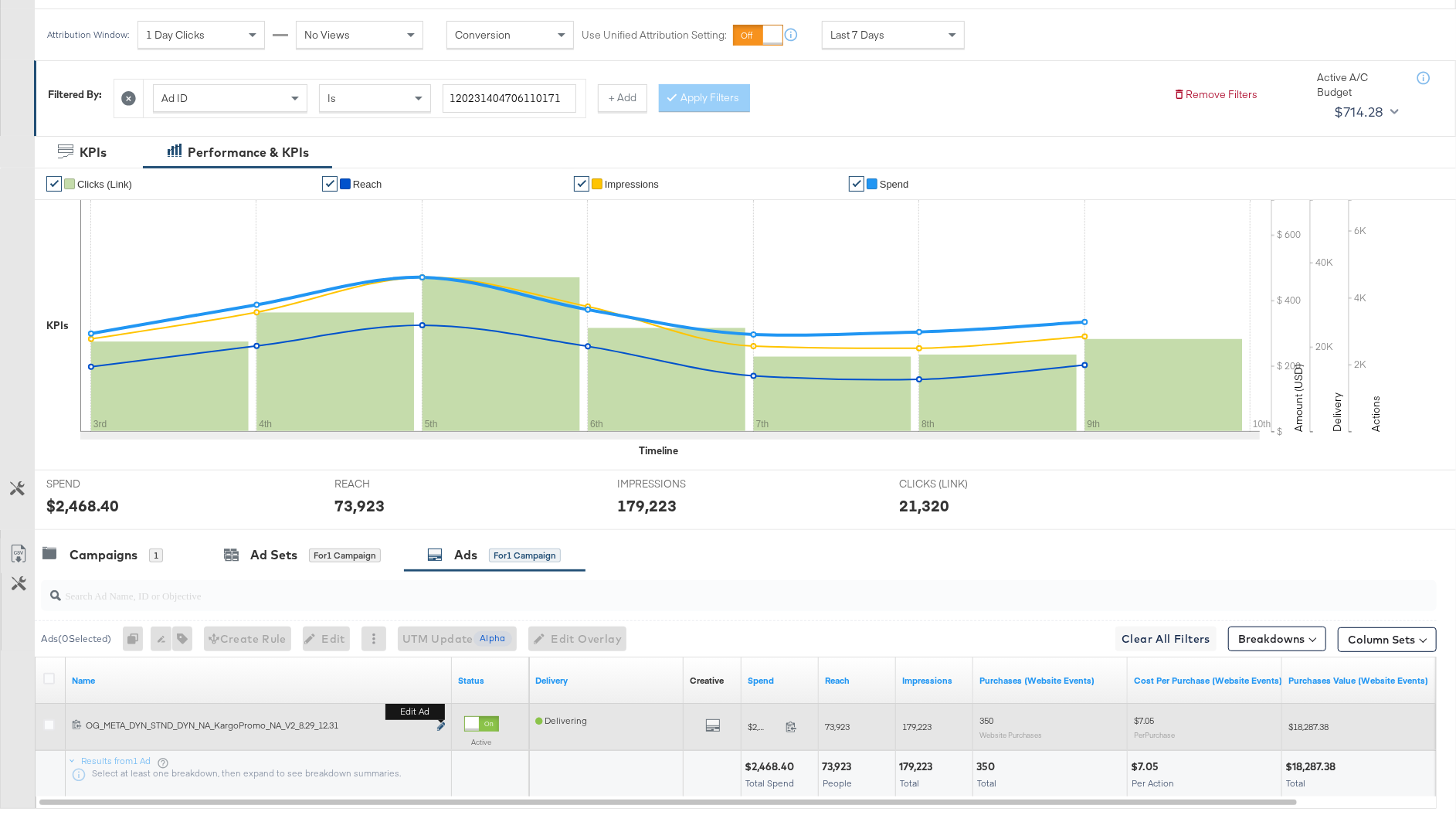
click at [440, 726] on icon "link" at bounding box center [441, 727] width 8 height 9
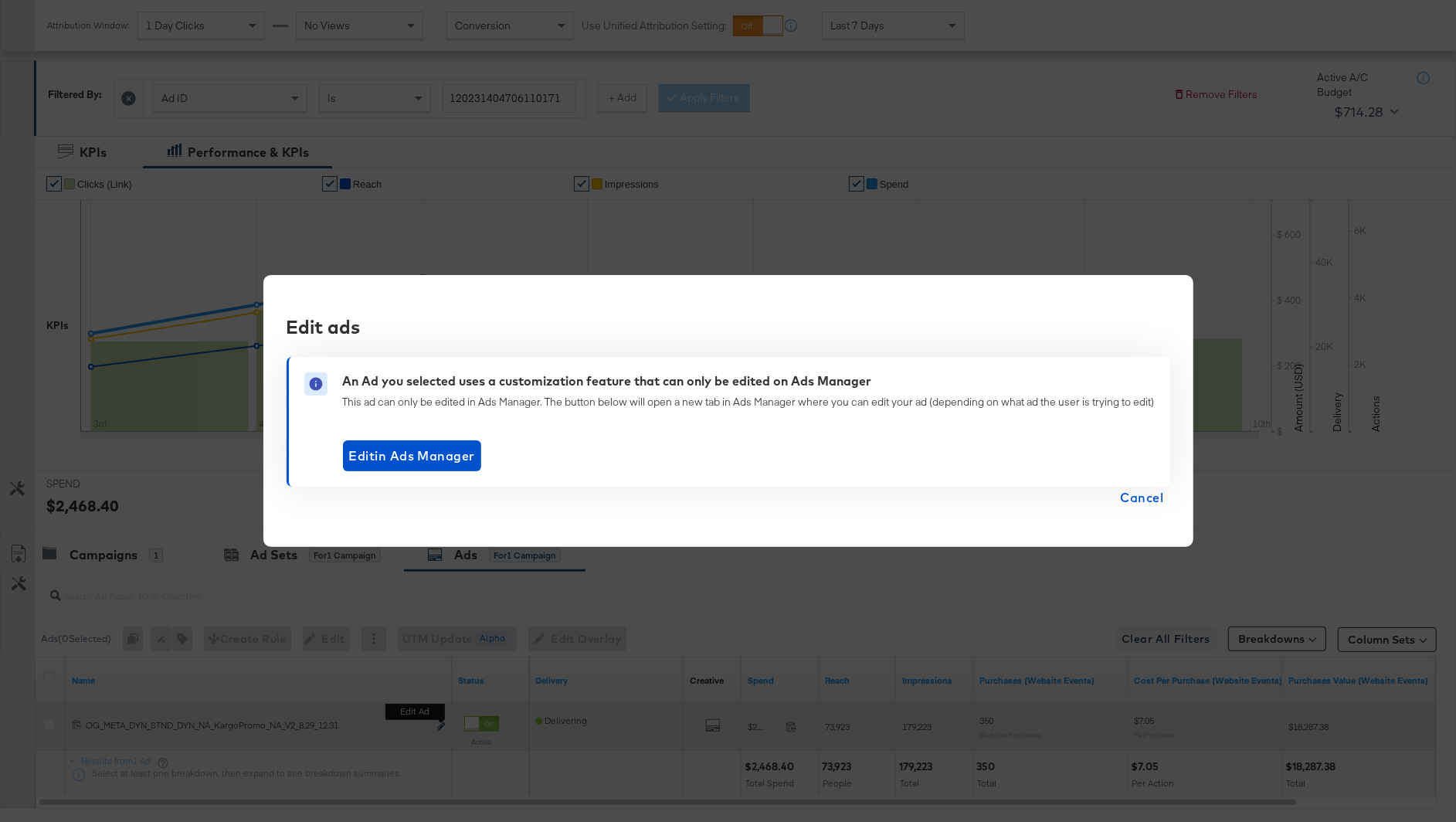
scroll to position [289, 0]
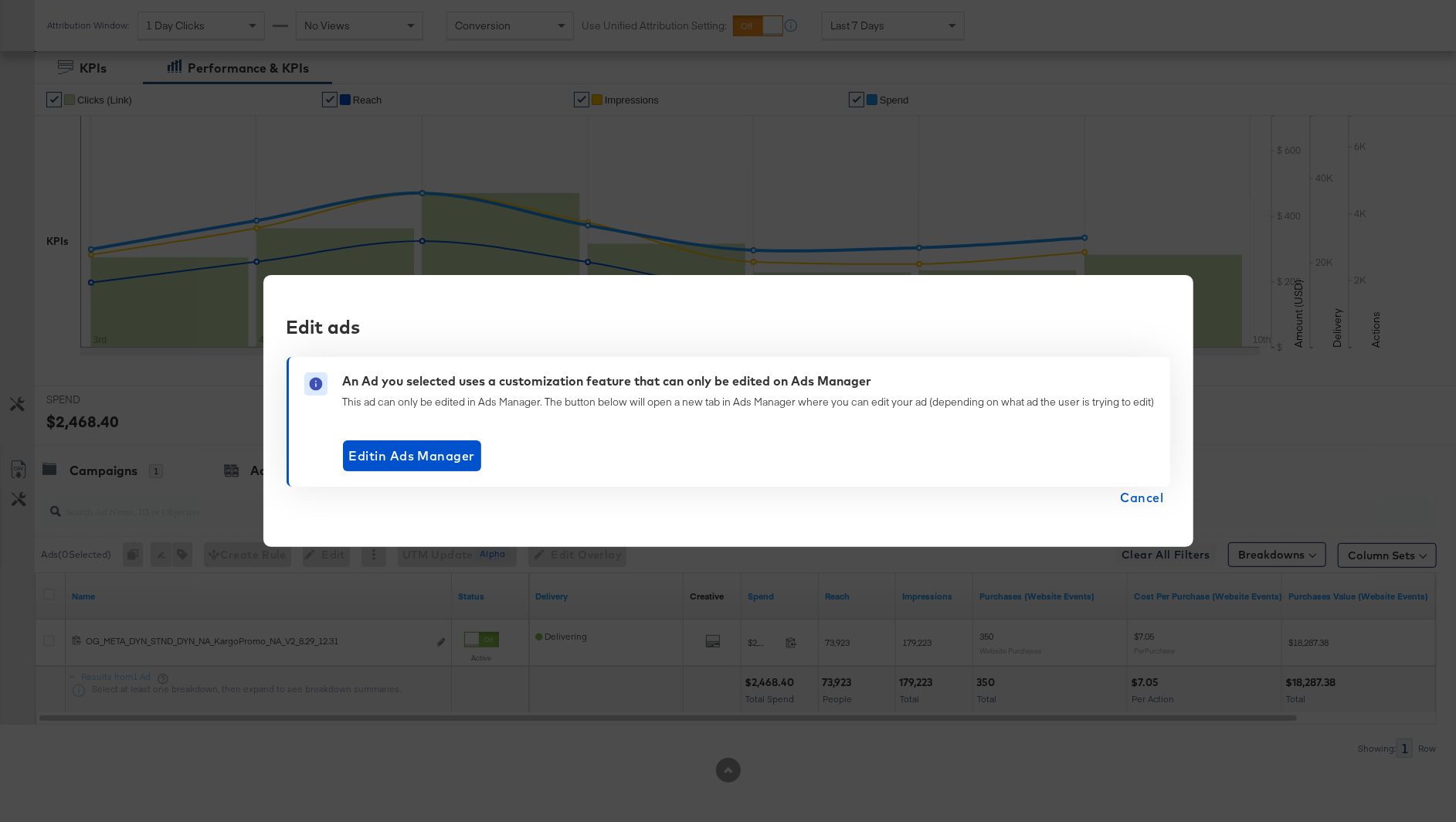
click at [1143, 503] on span "Cancel" at bounding box center [1142, 497] width 43 height 22
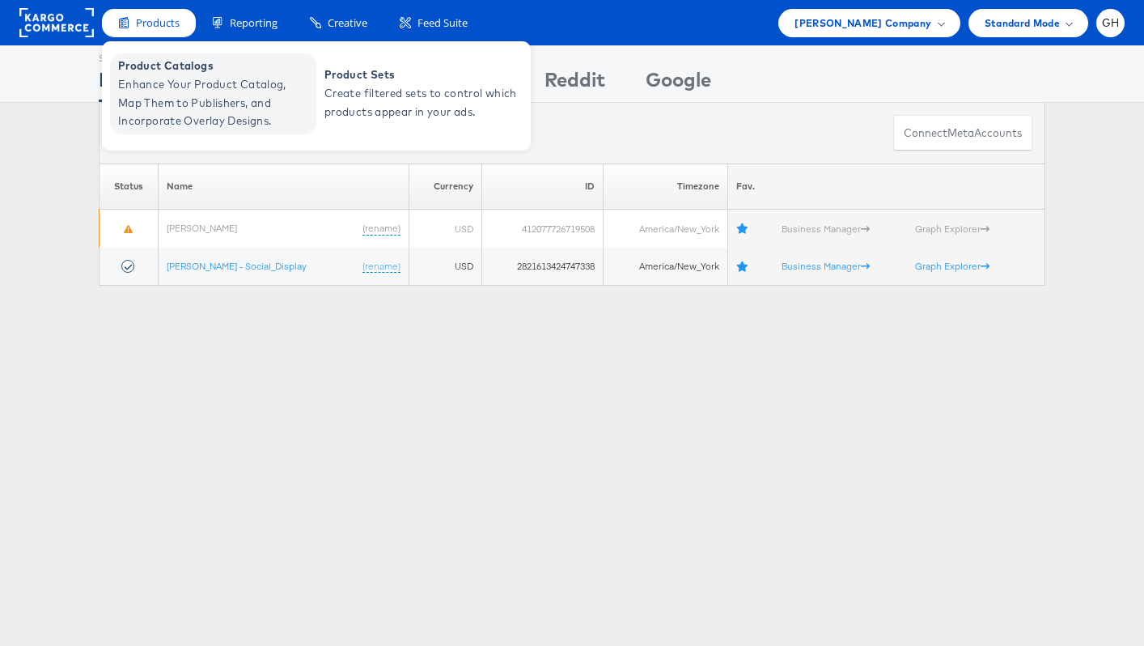
click at [170, 85] on span "Enhance Your Product Catalog, Map Them to Publishers, and Incorporate Overlay D…" at bounding box center [215, 102] width 194 height 55
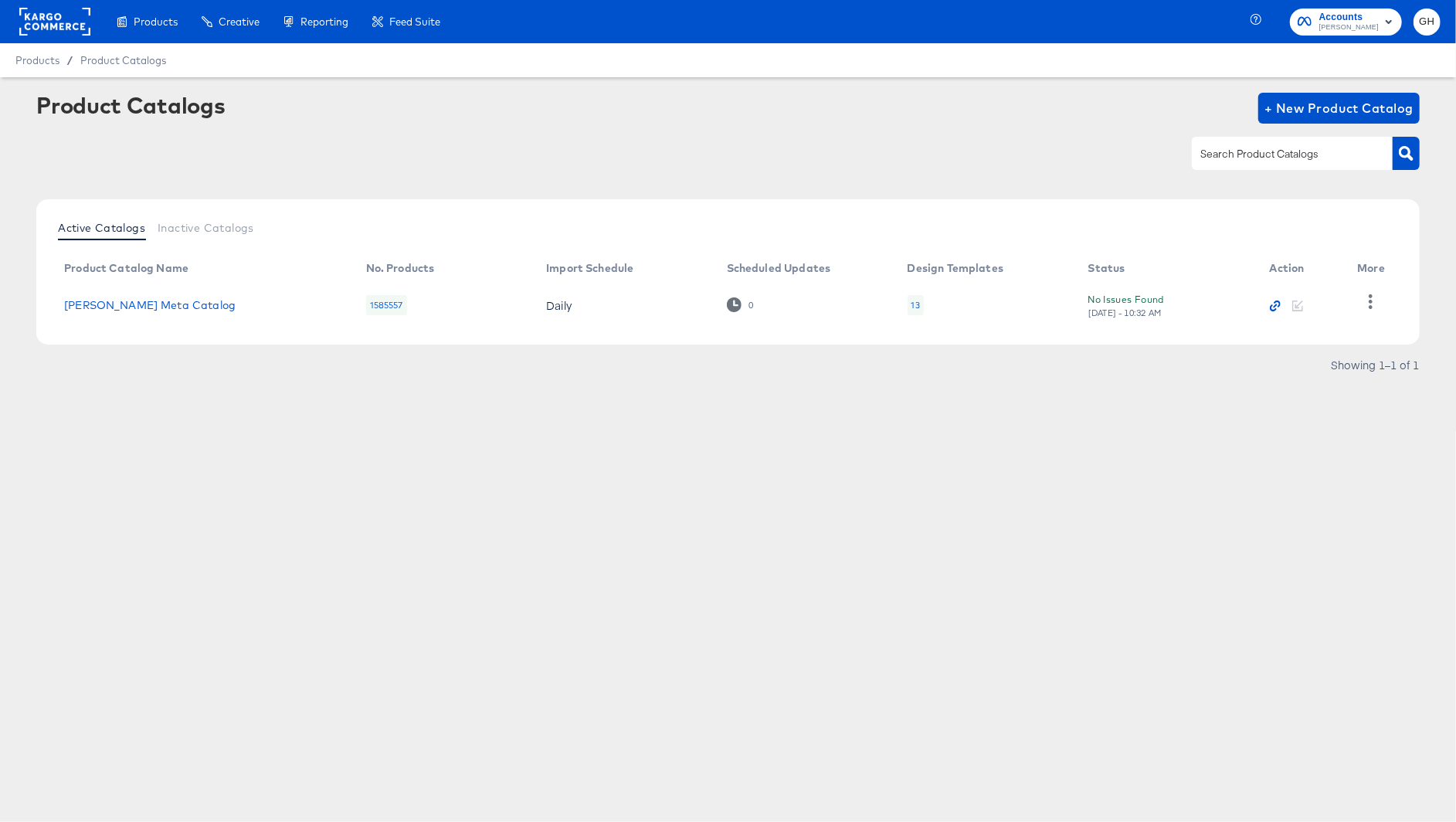
click at [1270, 306] on icon "button" at bounding box center [1273, 307] width 7 height 7
click at [1368, 300] on icon "button" at bounding box center [1370, 301] width 14 height 14
click at [1325, 294] on div "HUD Checks (Internal)" at bounding box center [1308, 301] width 155 height 25
click at [74, 310] on td "Belk Meta Catalog" at bounding box center [202, 306] width 302 height 48
click at [74, 310] on link "Belk Meta Catalog" at bounding box center [150, 305] width 172 height 12
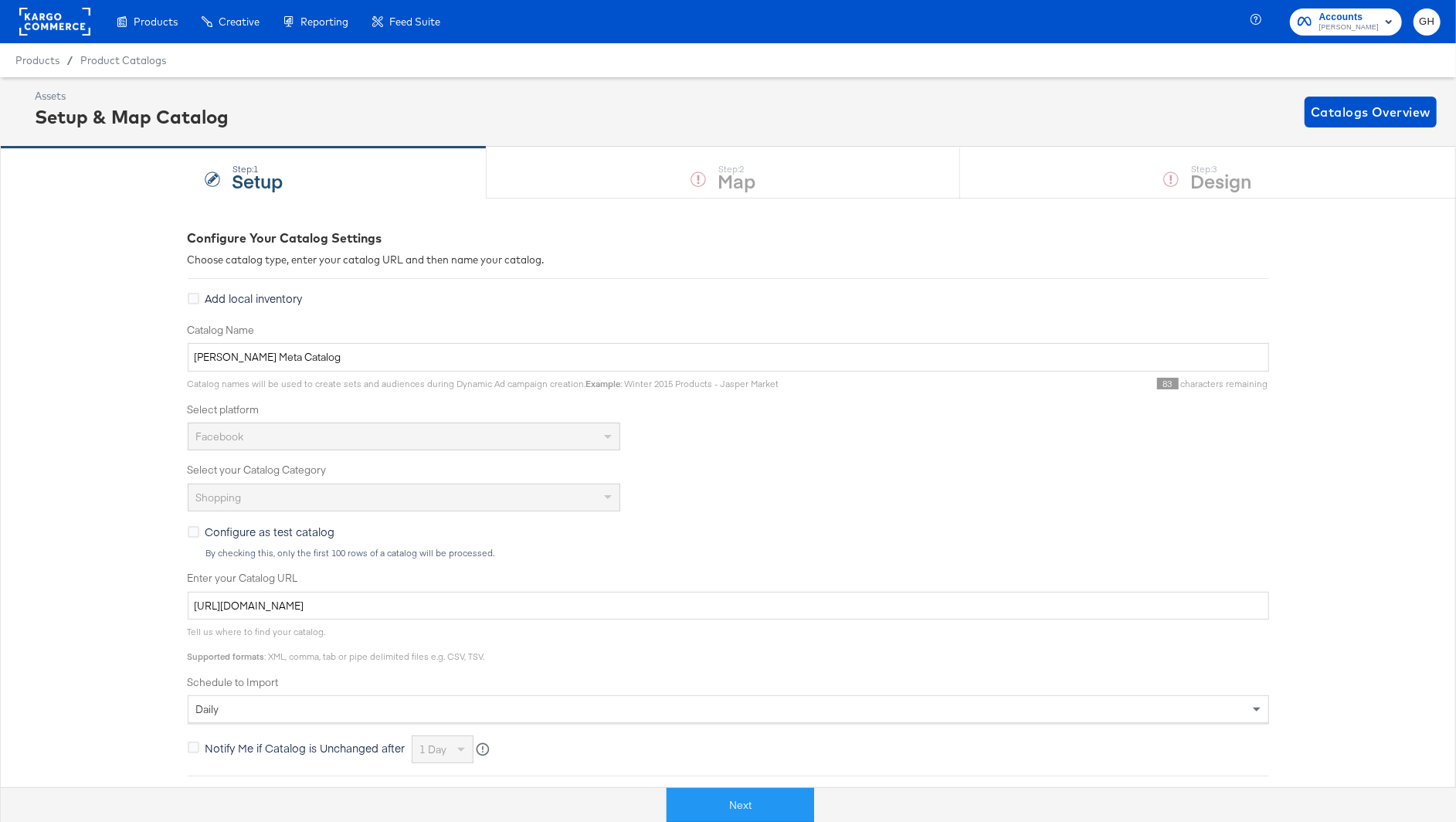
scroll to position [213, 0]
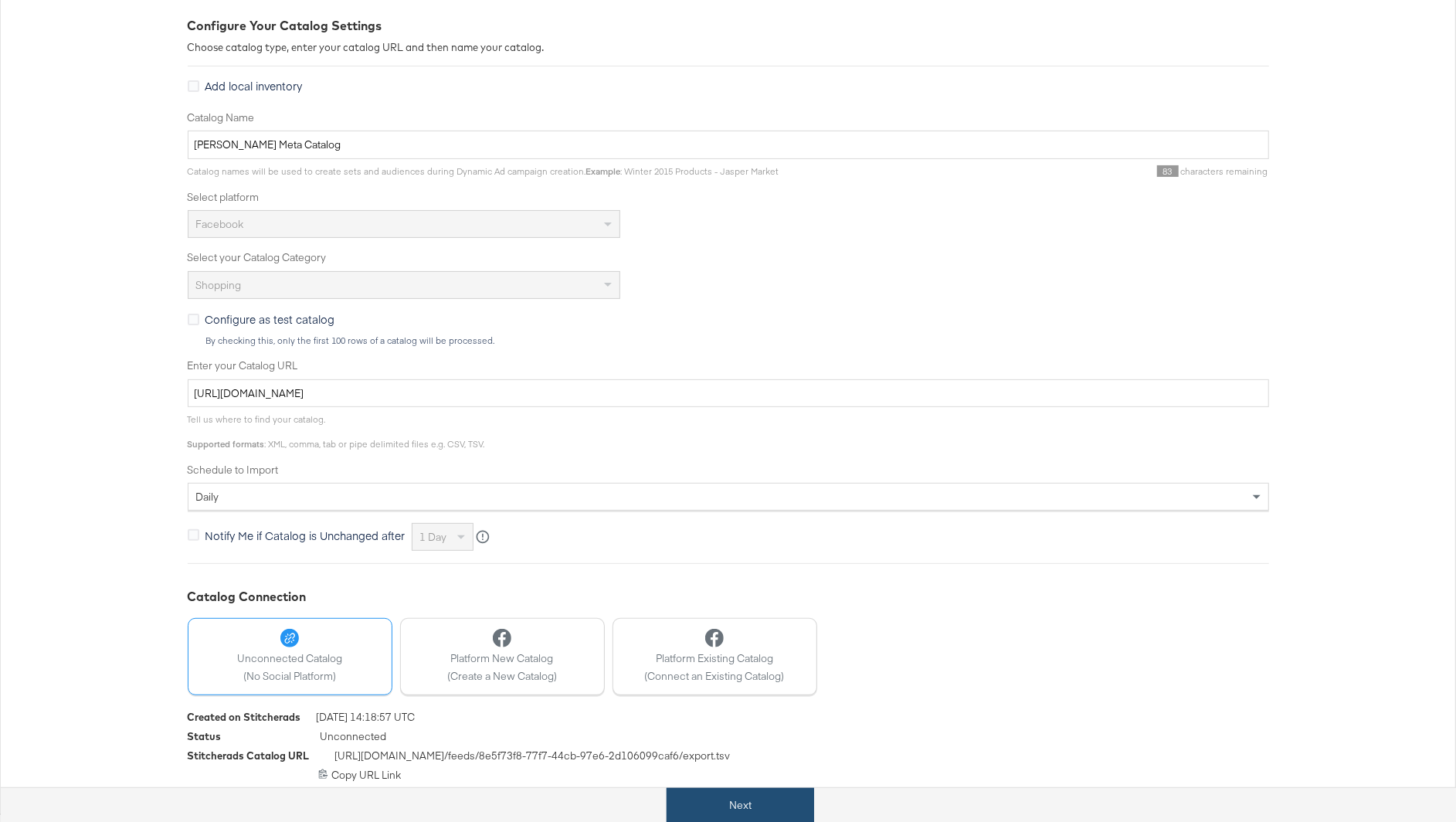
click at [694, 799] on button "Next" at bounding box center [740, 805] width 148 height 34
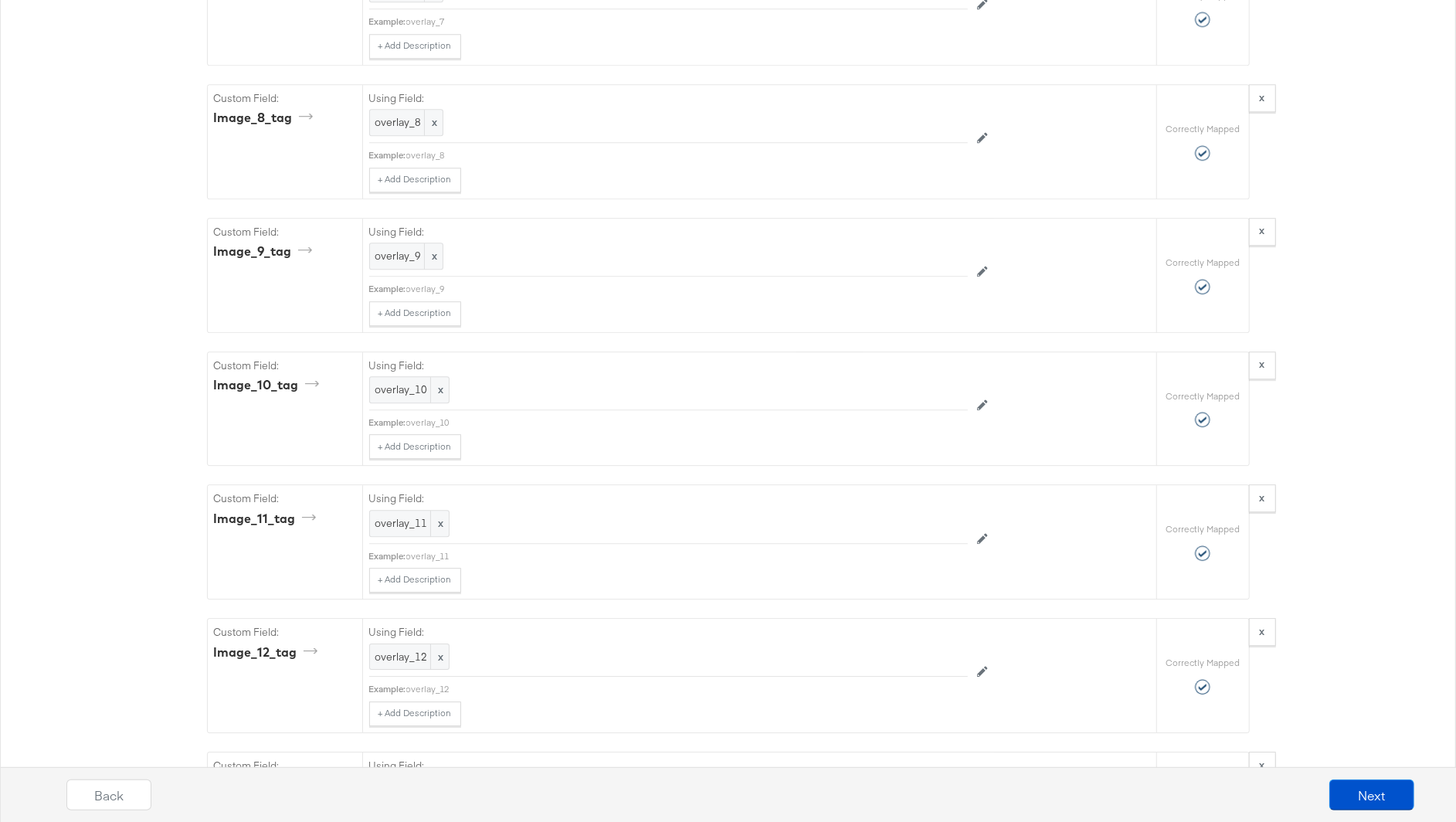
scroll to position [3636, 0]
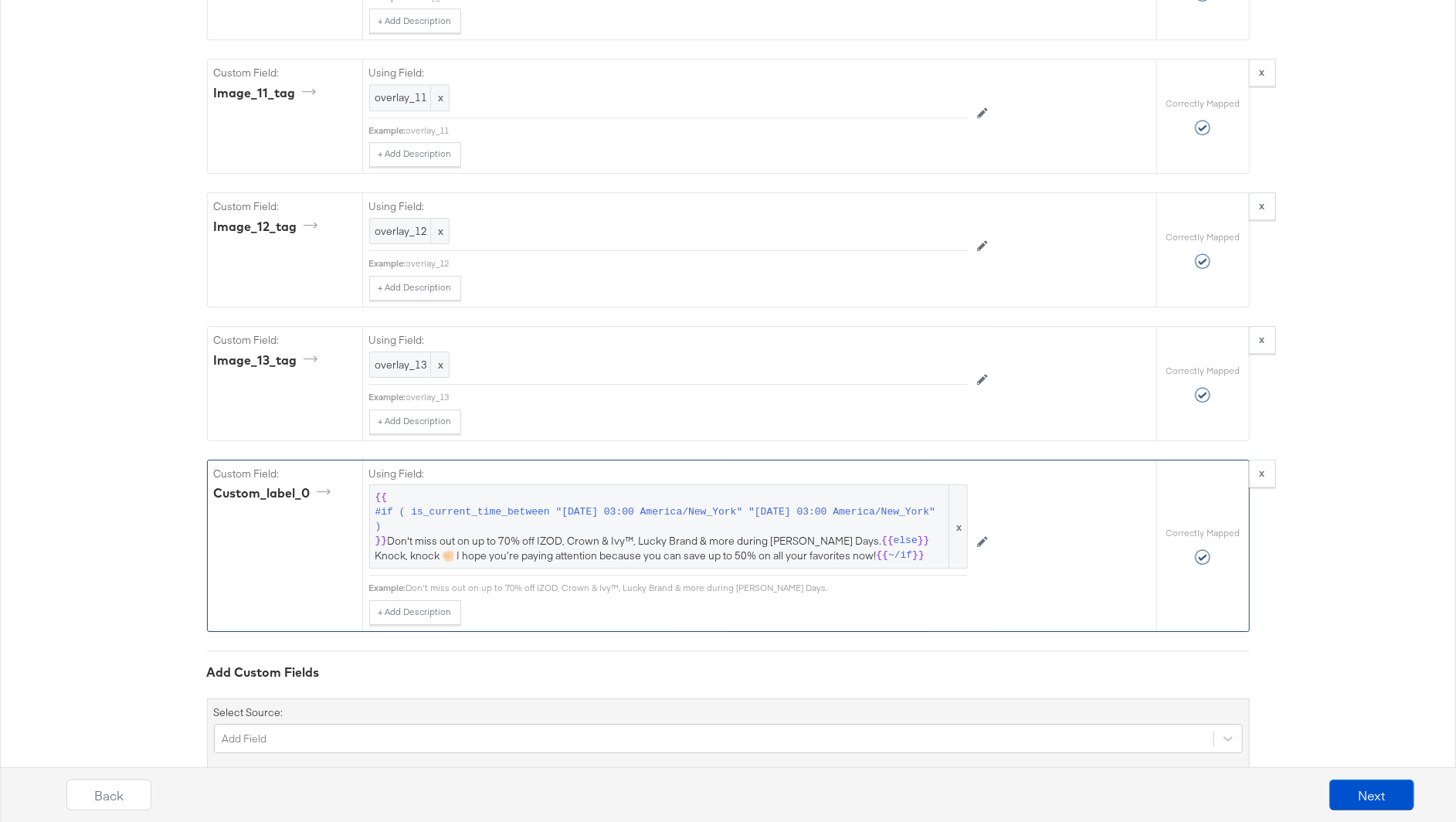
click at [302, 484] on div "custom_label_0" at bounding box center [275, 493] width 122 height 18
click at [978, 537] on icon at bounding box center [982, 541] width 11 height 11
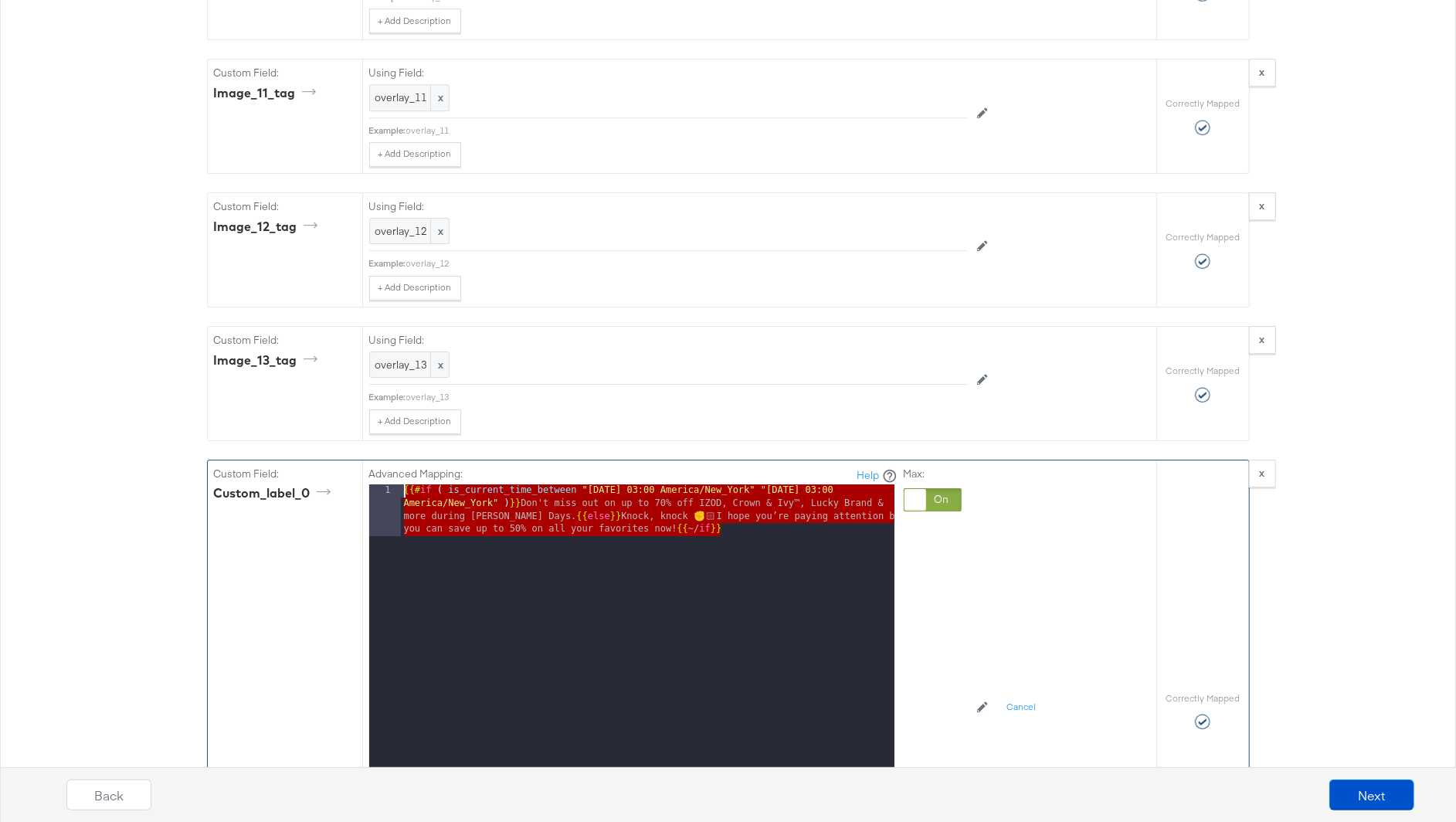
drag, startPoint x: 734, startPoint y: 492, endPoint x: 379, endPoint y: 439, distance: 358.9
click at [379, 467] on div "Advanced Mapping: Help 1 {{# if ( is_current_time_between "2025-10-10 03:00 Ame…" at bounding box center [633, 683] width 528 height 432
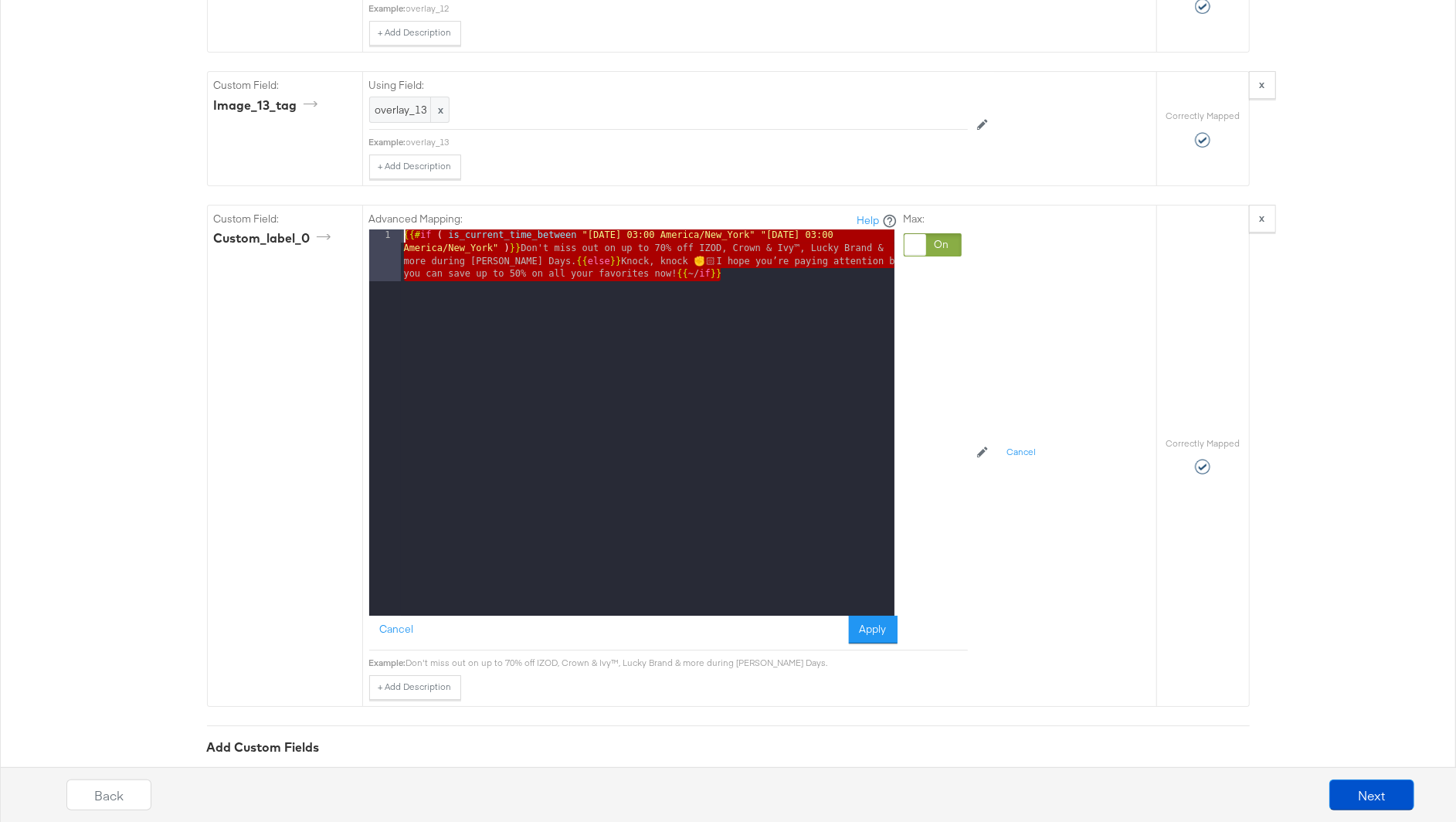
scroll to position [3968, 0]
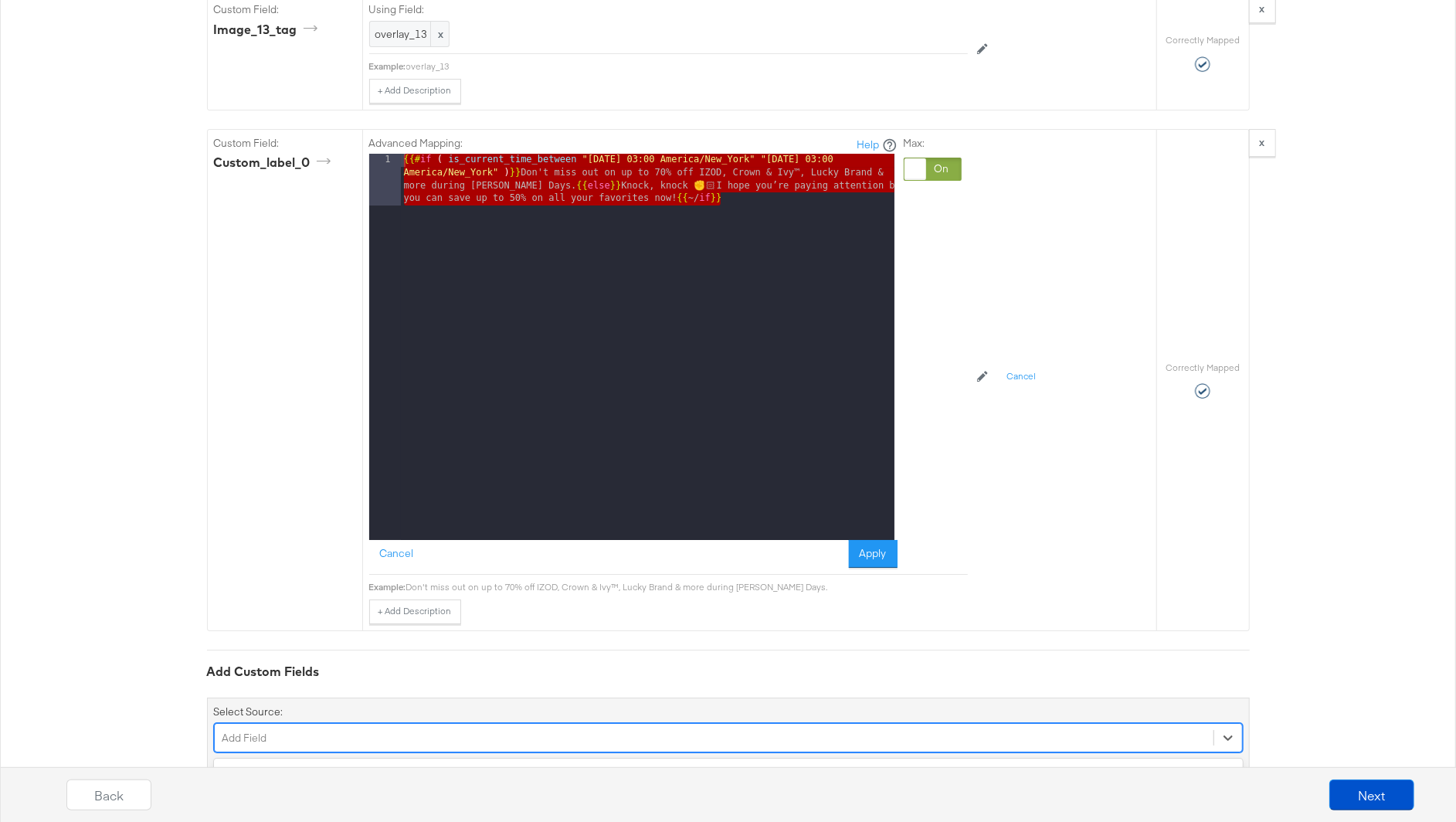
click at [285, 723] on div "option capacity focused, 5 of 152. 152 results available. Use Up and Down to ch…" at bounding box center [728, 737] width 1029 height 30
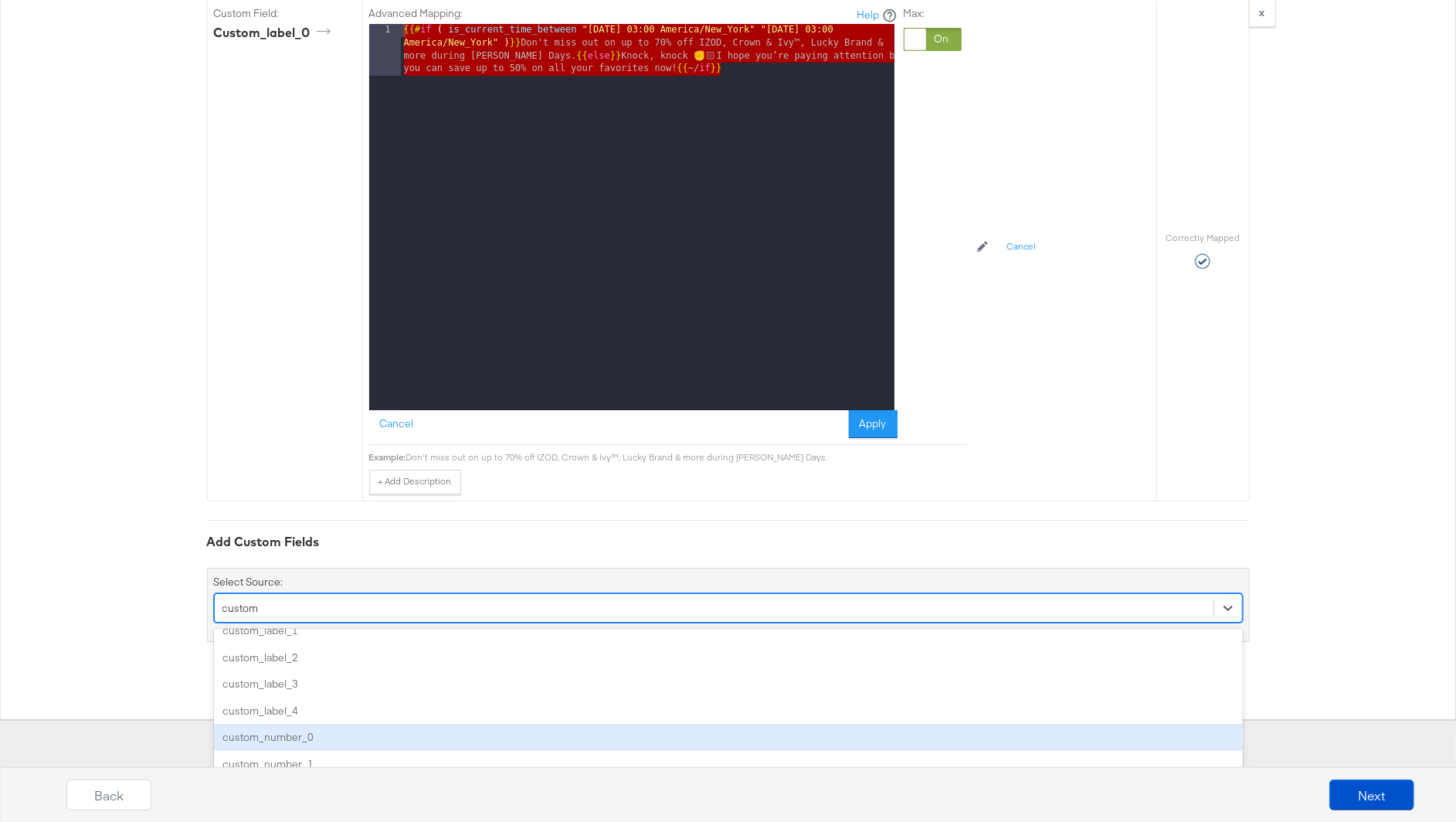
scroll to position [14, 0]
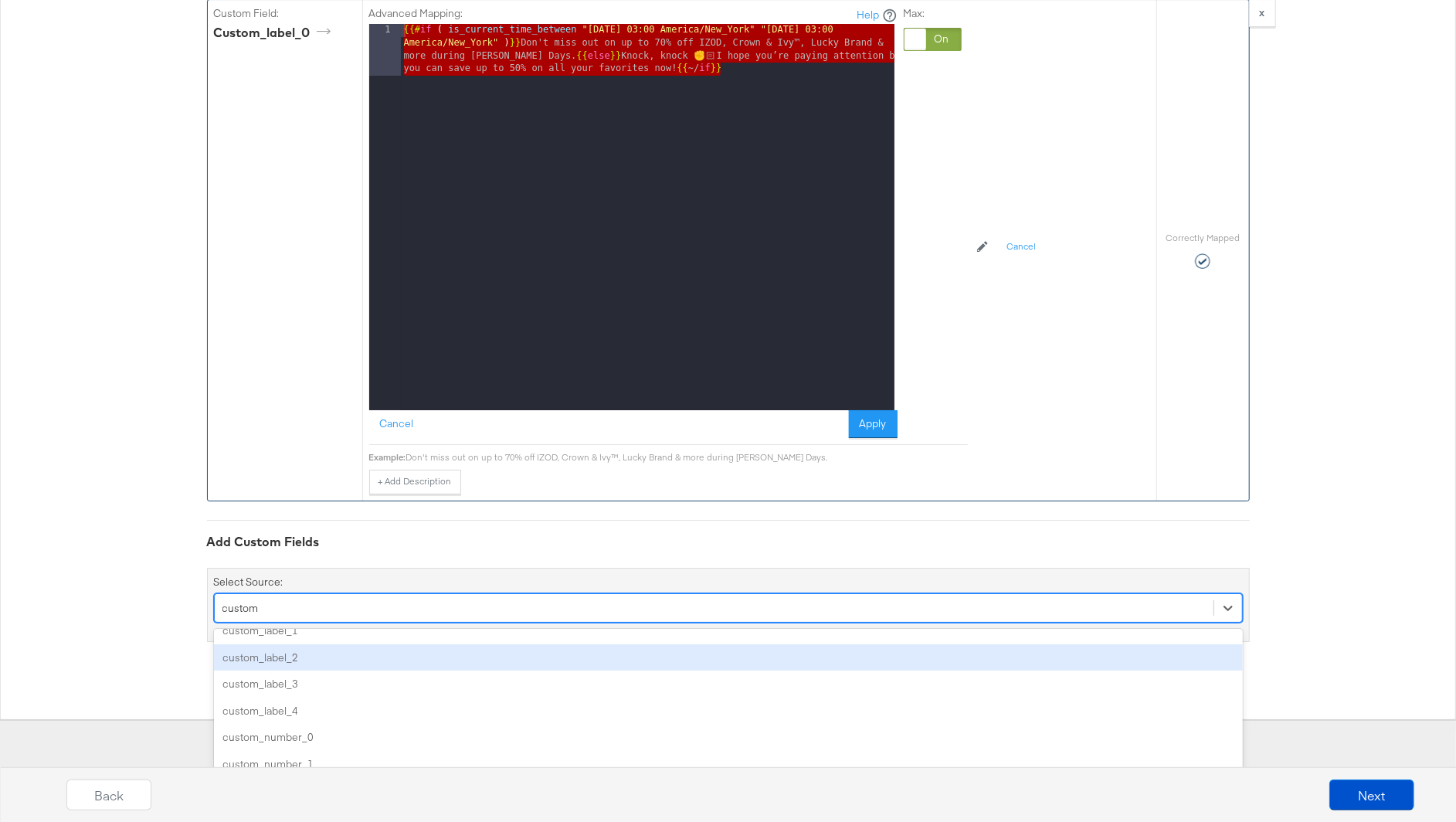
type input "custom"
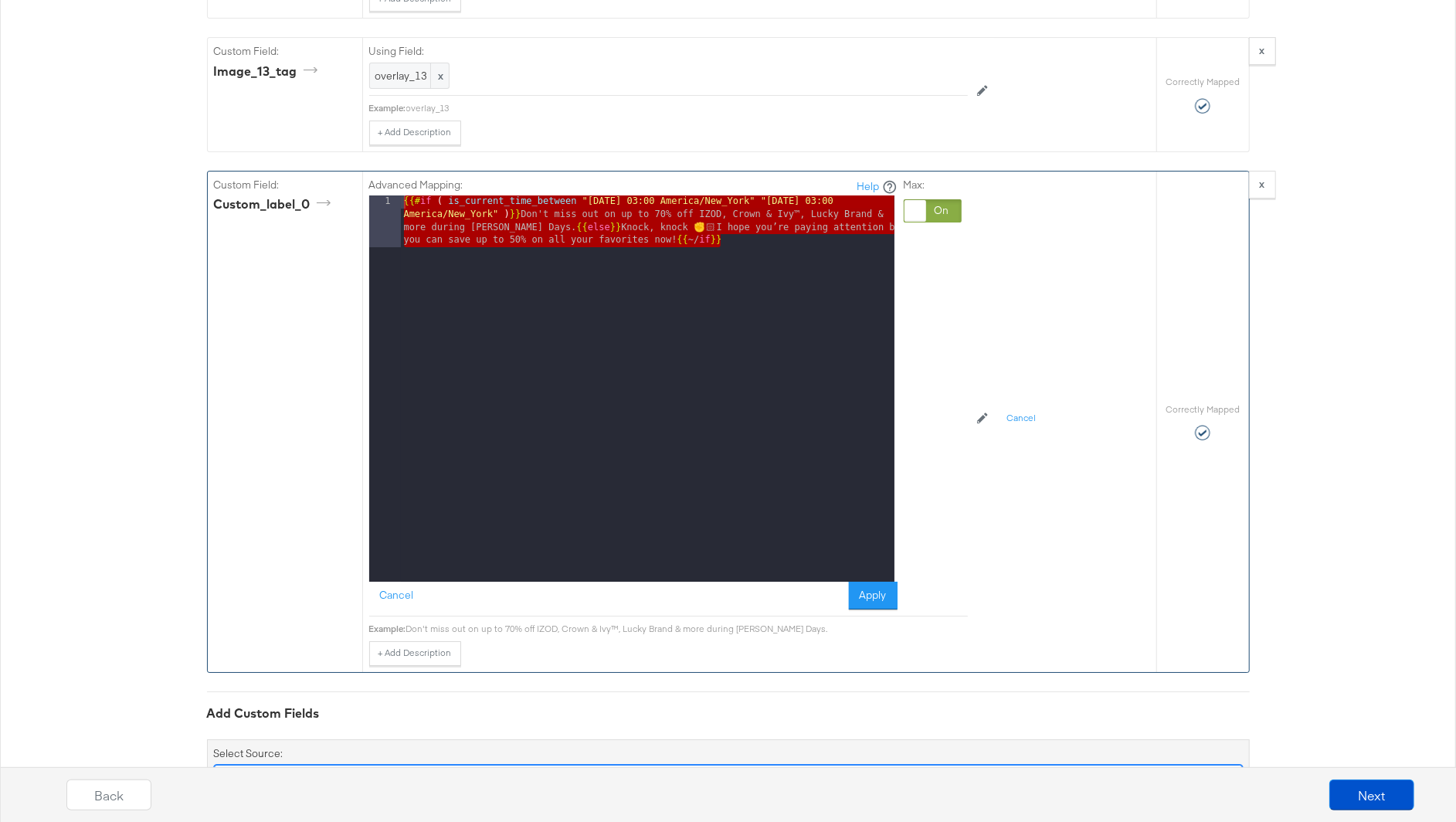
scroll to position [3924, 0]
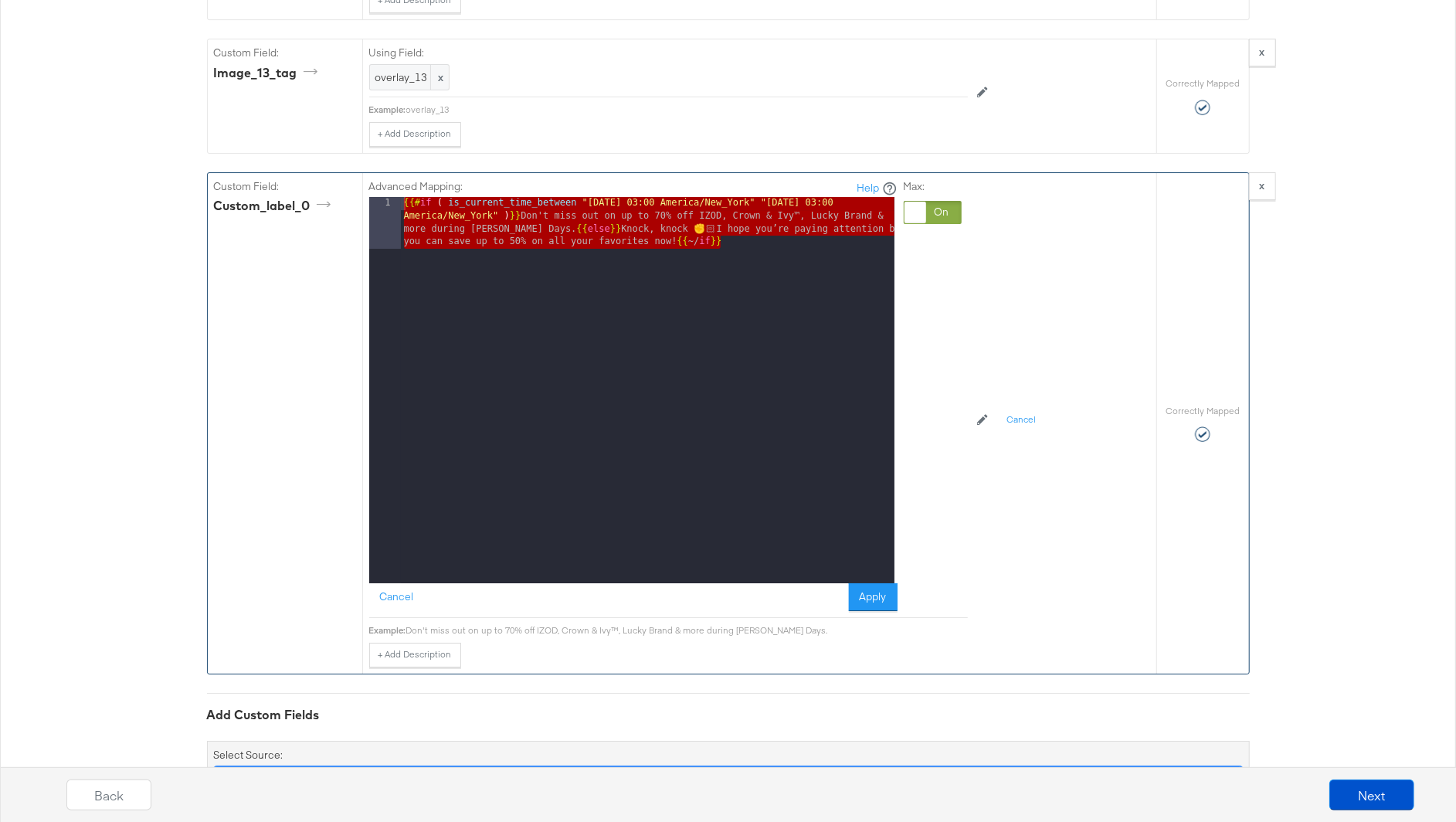
click at [280, 197] on div "custom_label_0" at bounding box center [285, 208] width 142 height 24
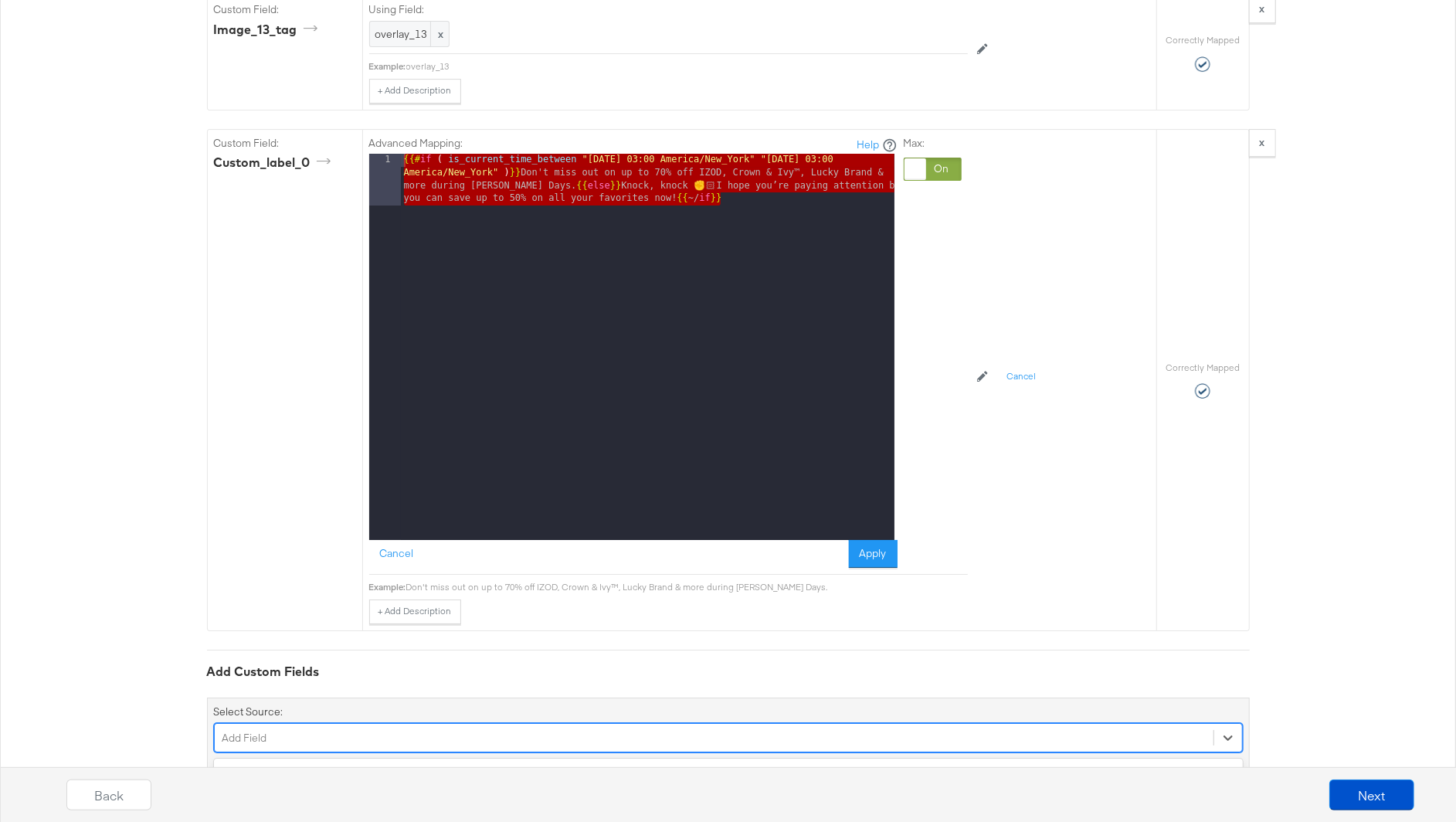
scroll to position [4098, 0]
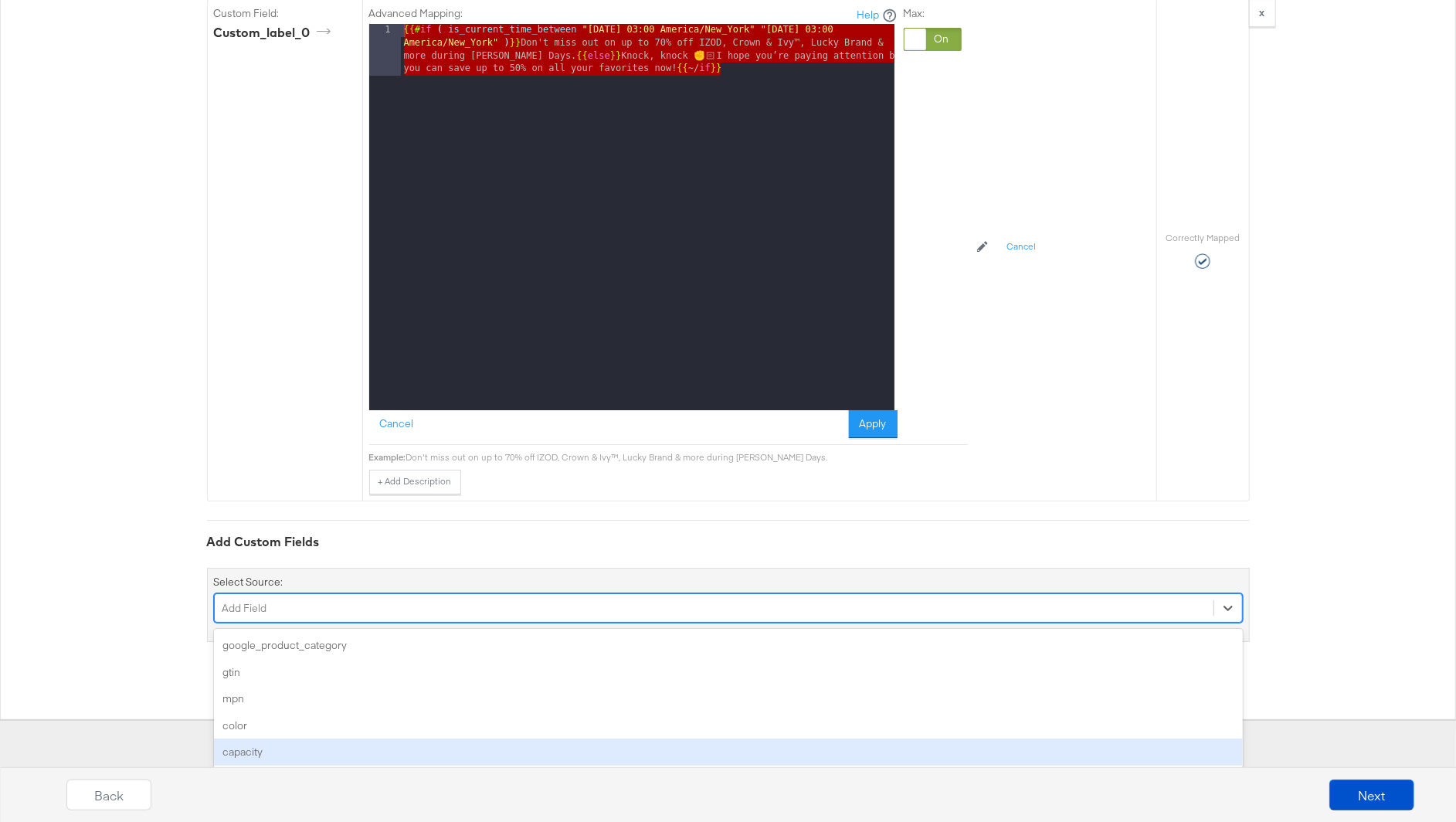
click at [289, 622] on div "option capacity focused, 5 of 152. 152 results available. Use Up and Down to ch…" at bounding box center [728, 607] width 1029 height 30
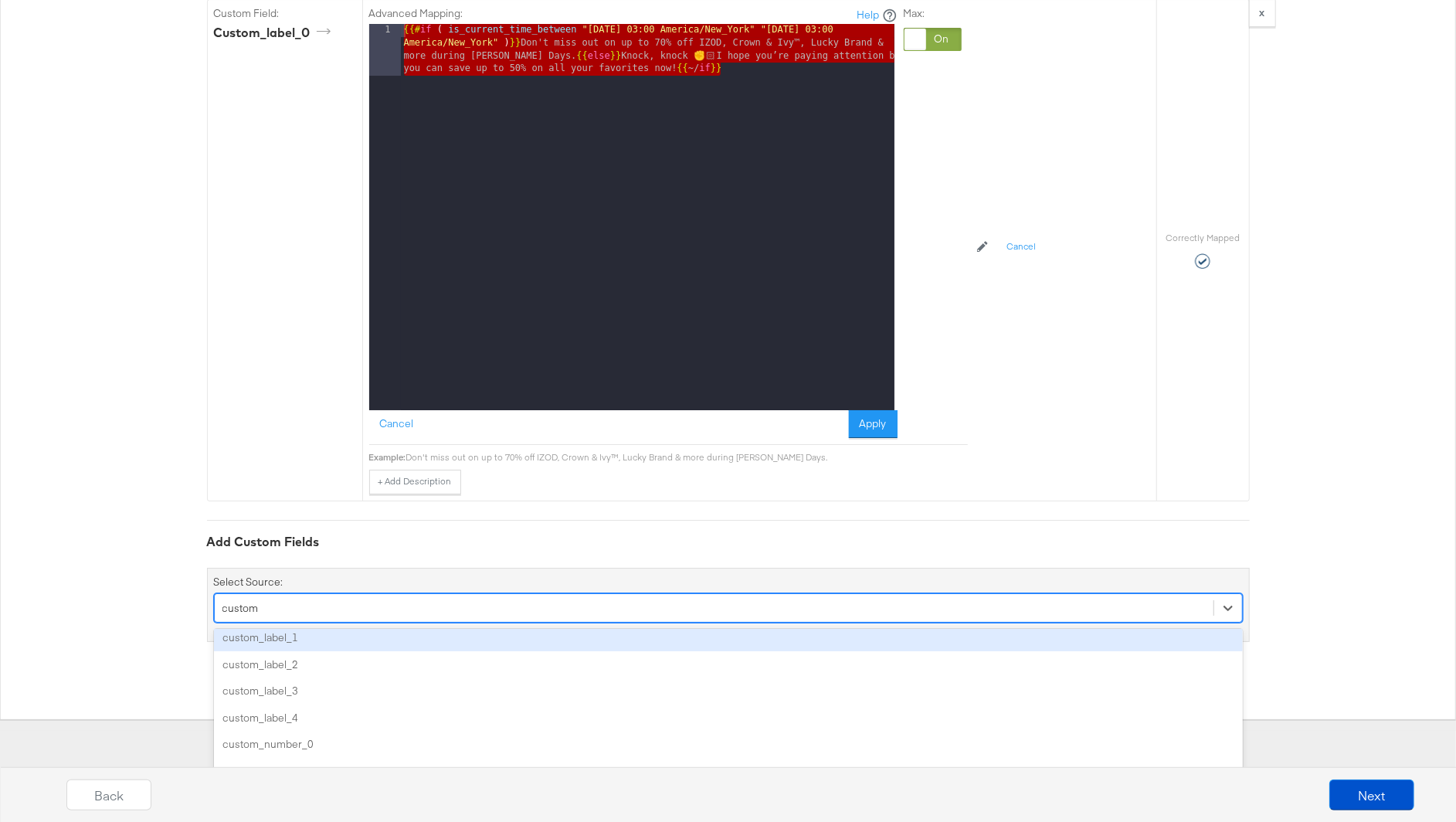
scroll to position [0, 0]
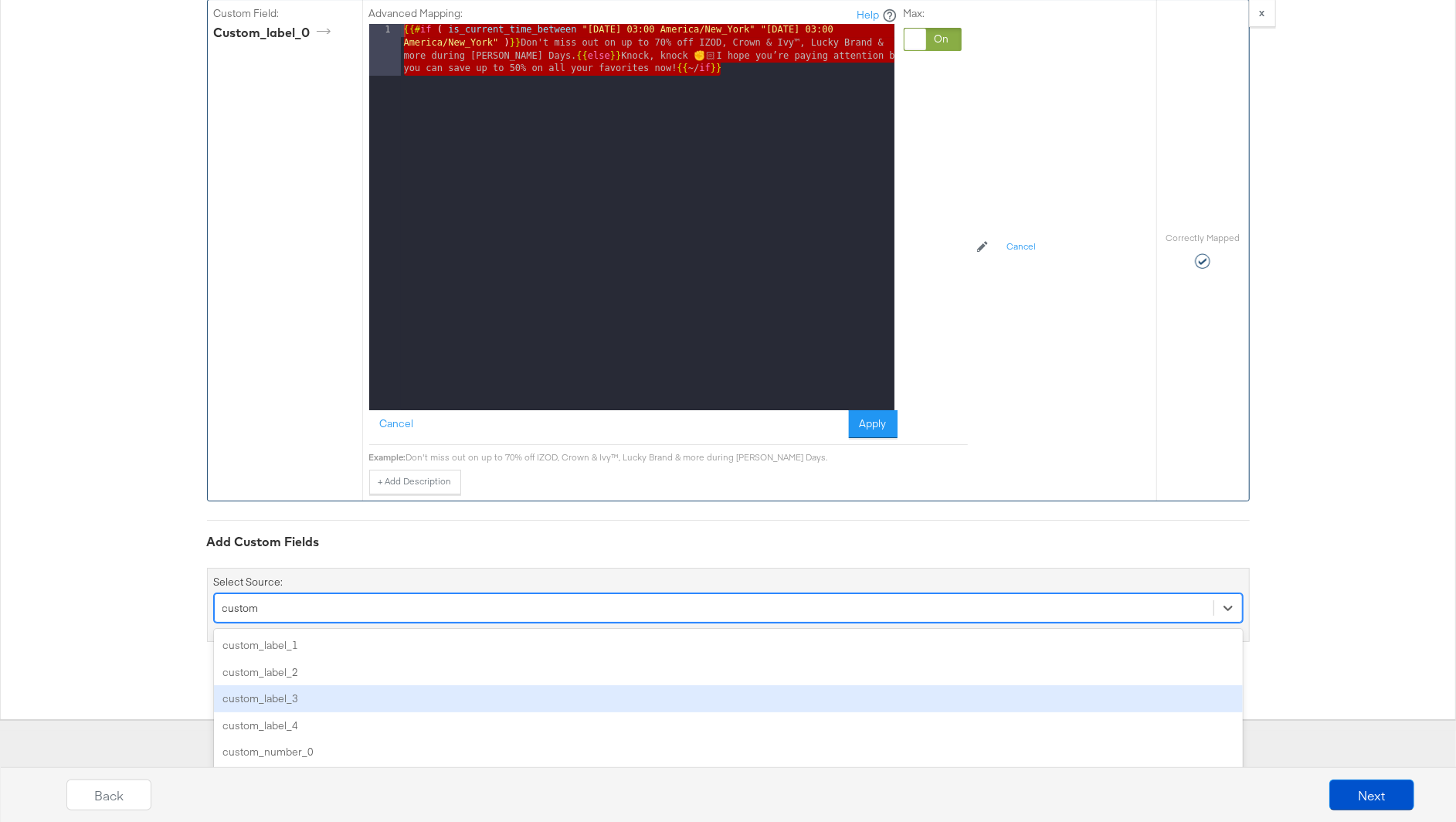
type input "custom"
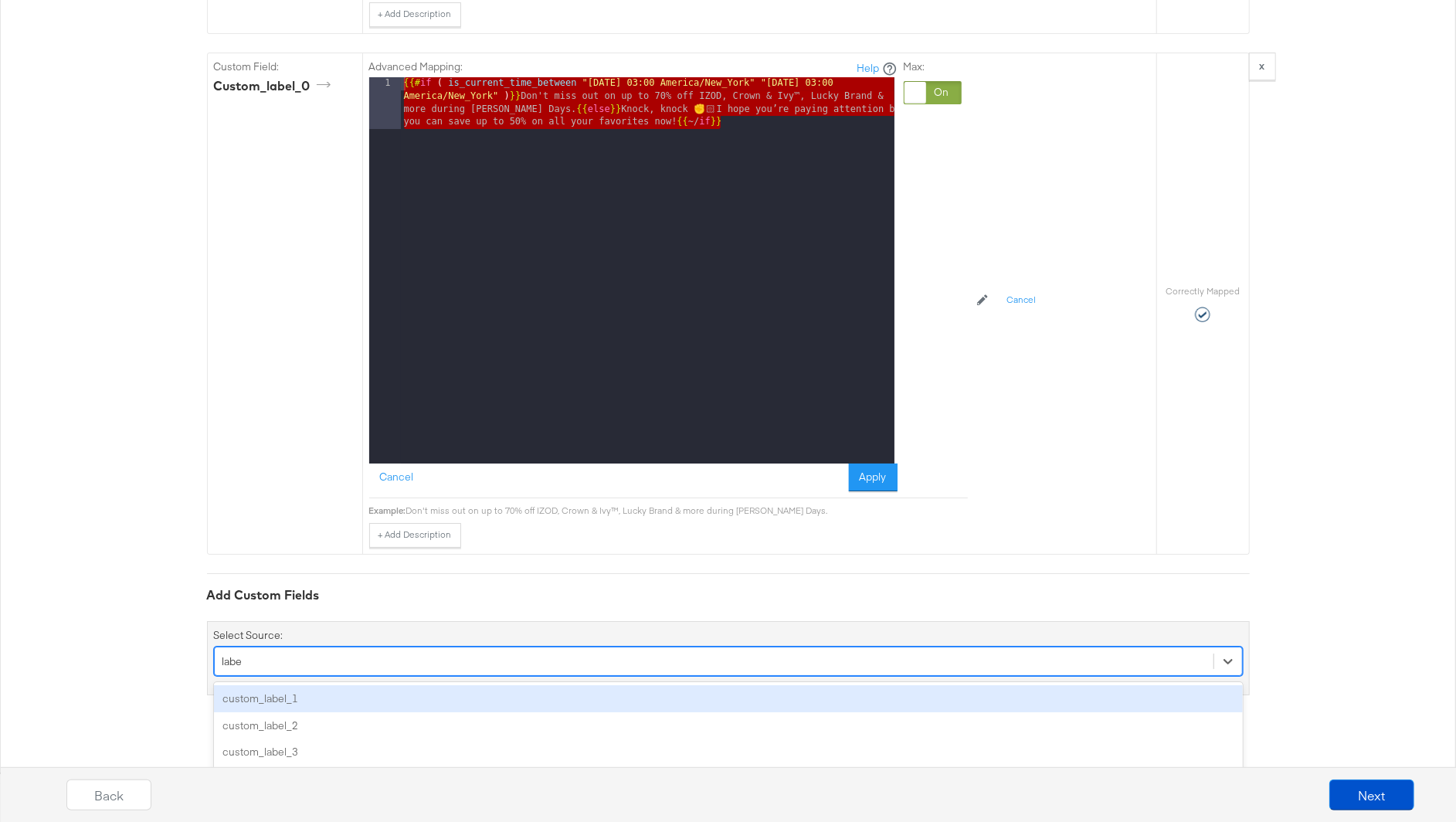
scroll to position [4005, 0]
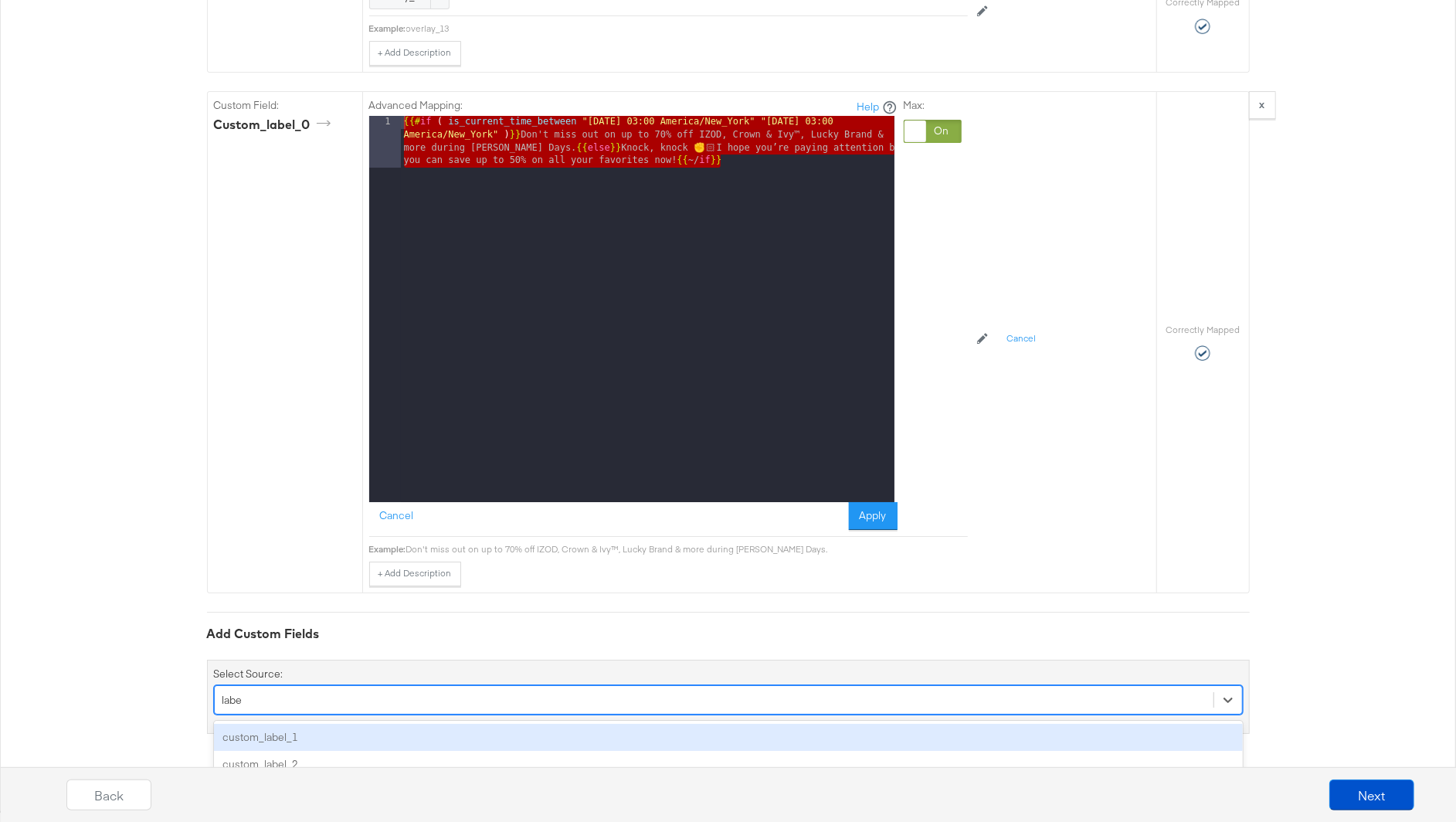
type input "label"
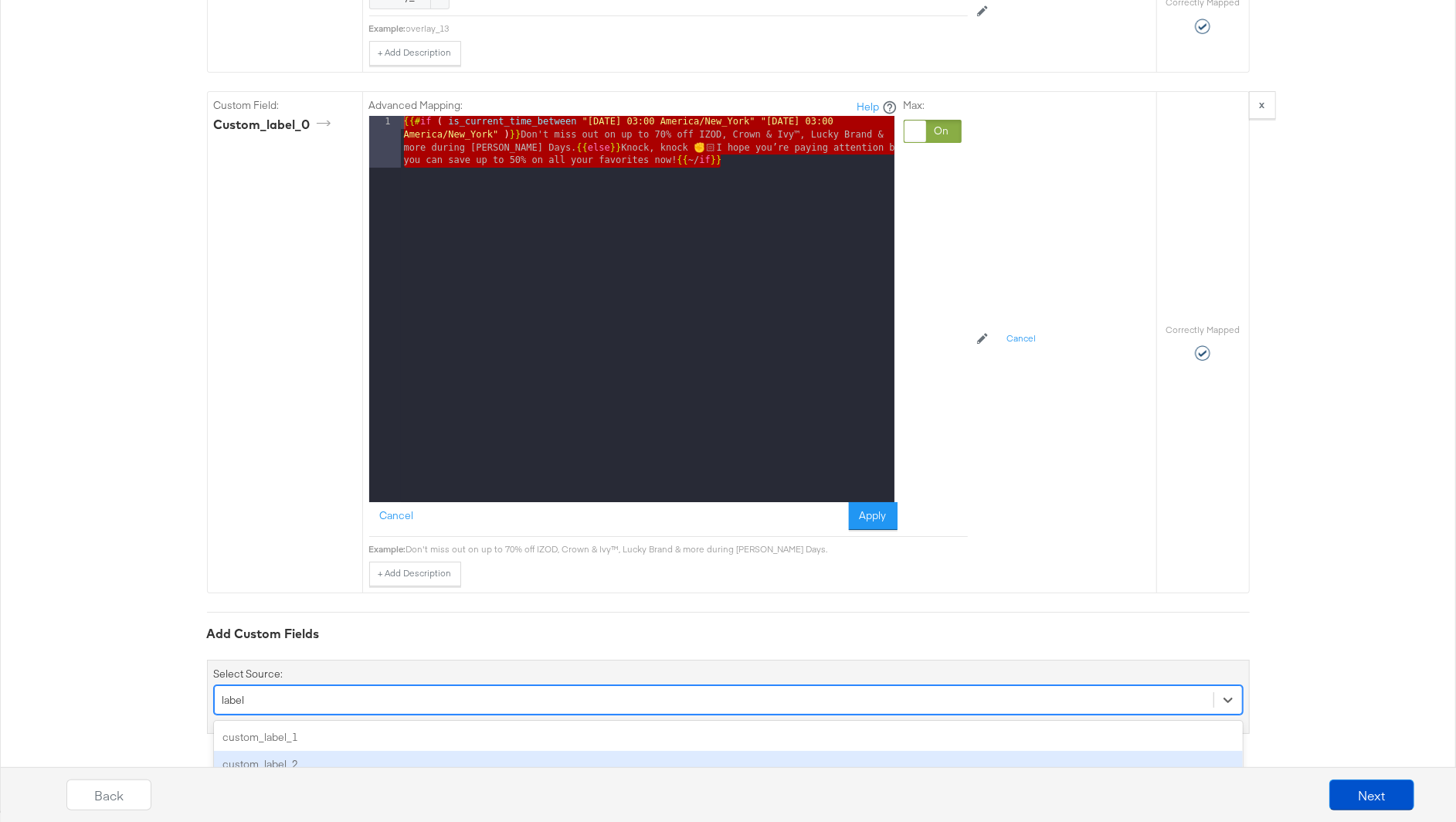
click at [241, 750] on div "custom_label_2" at bounding box center [728, 764] width 1029 height 27
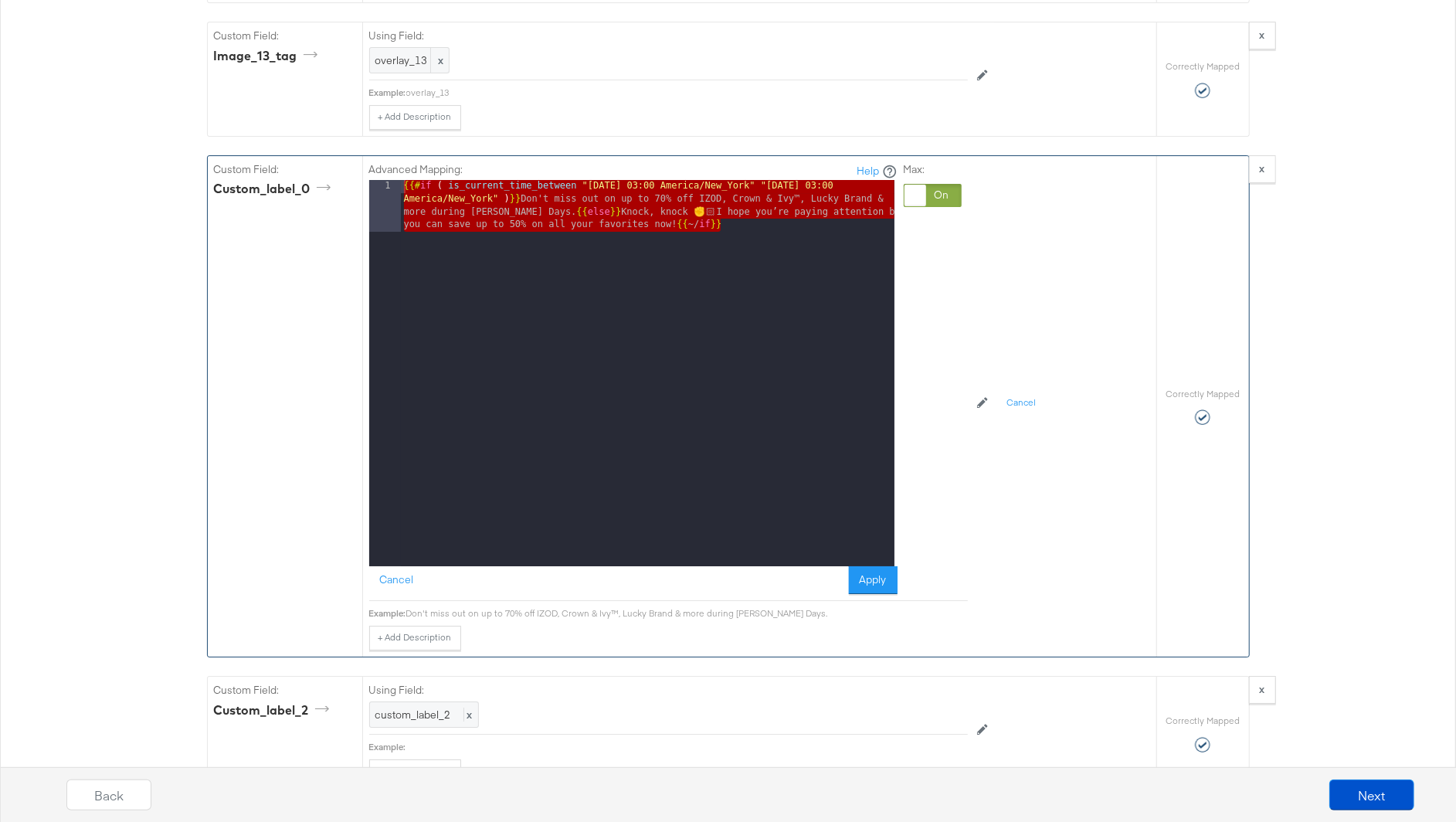
scroll to position [3930, 0]
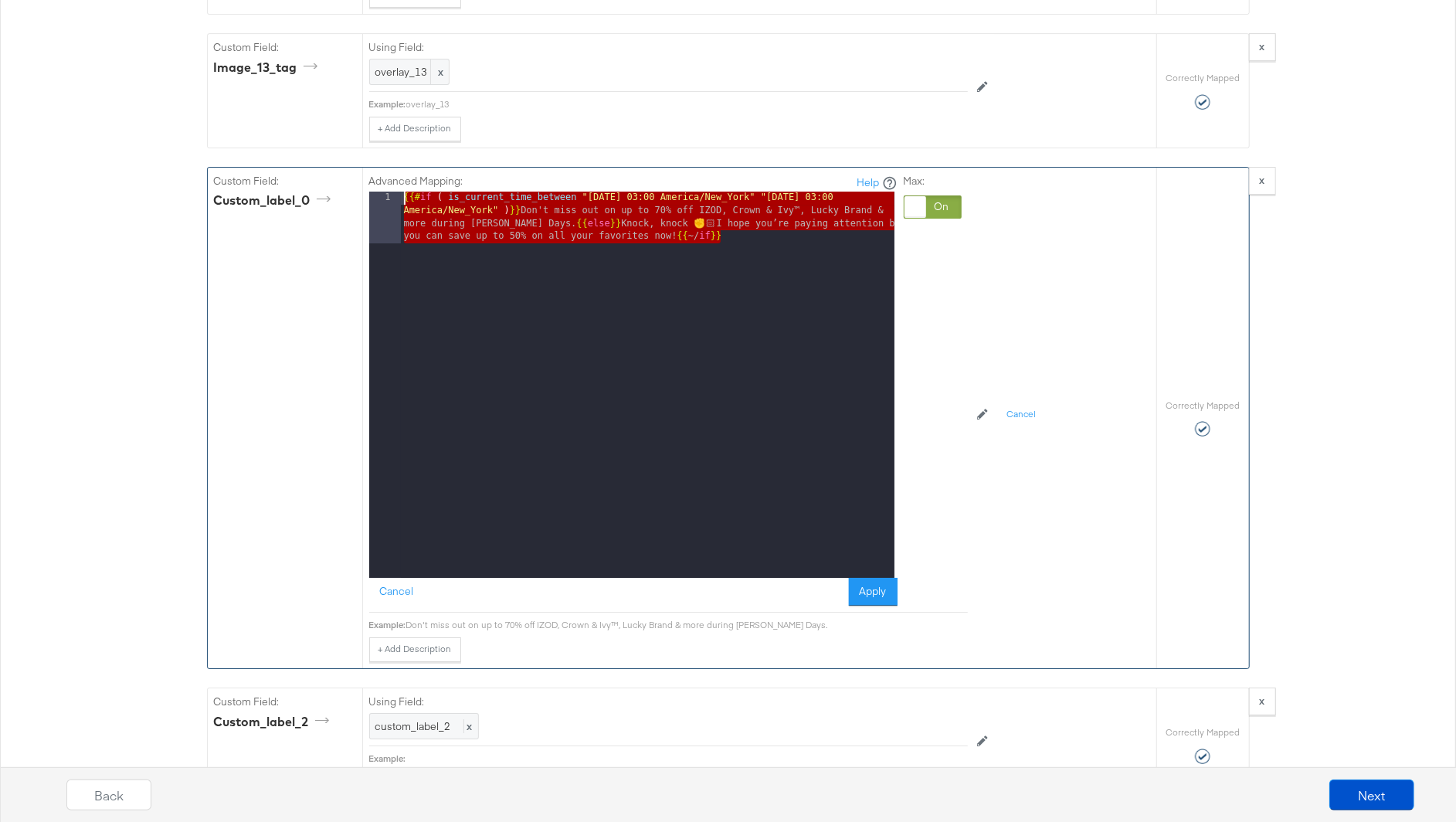
click at [698, 228] on div "{{# if ( is_current_time_between "2025-10-10 03:00 America/New_York" "2025-10-1…" at bounding box center [647, 436] width 494 height 489
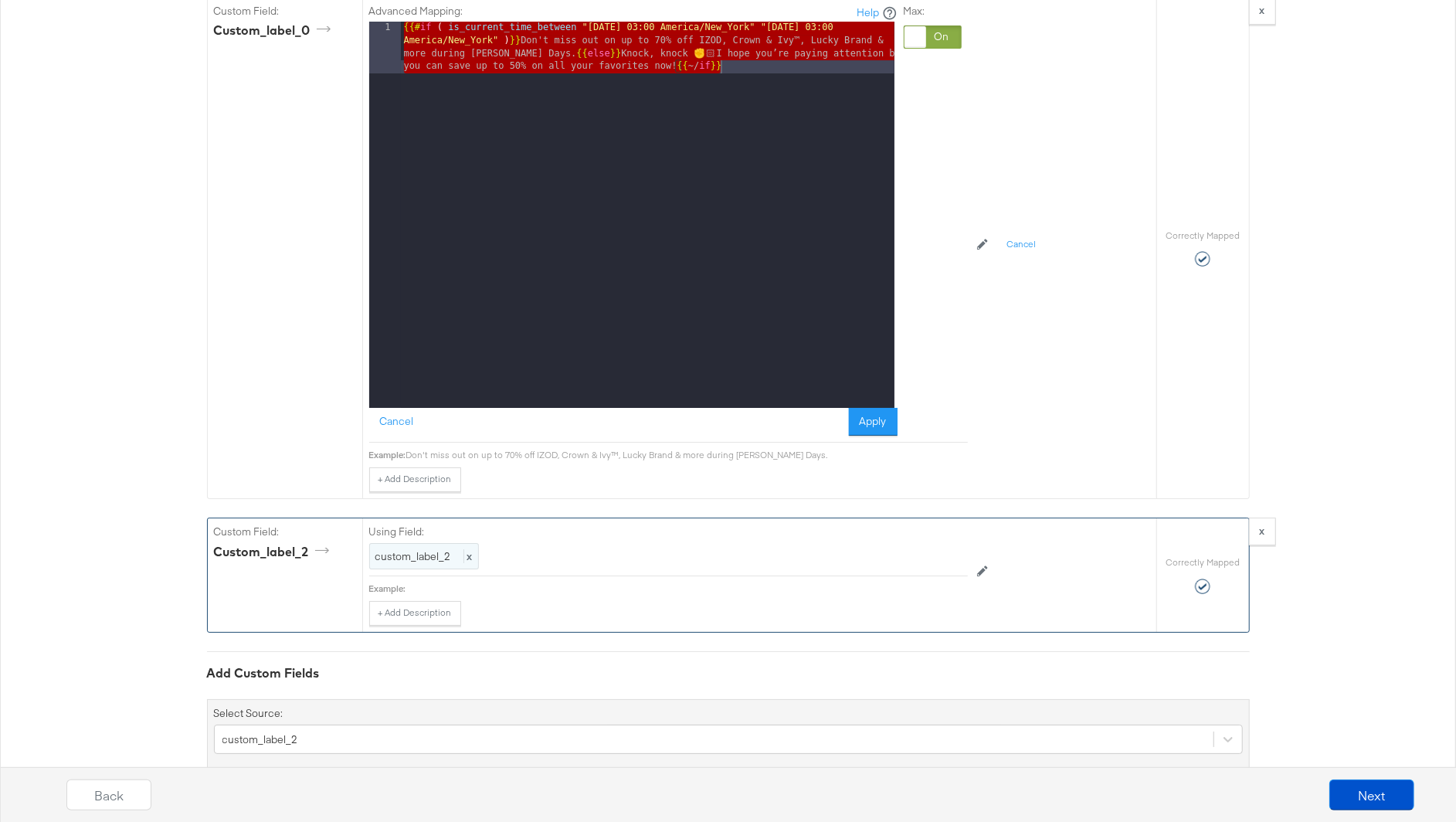
click at [411, 549] on span "custom_label_2" at bounding box center [412, 556] width 75 height 14
click at [929, 547] on div at bounding box center [933, 559] width 58 height 23
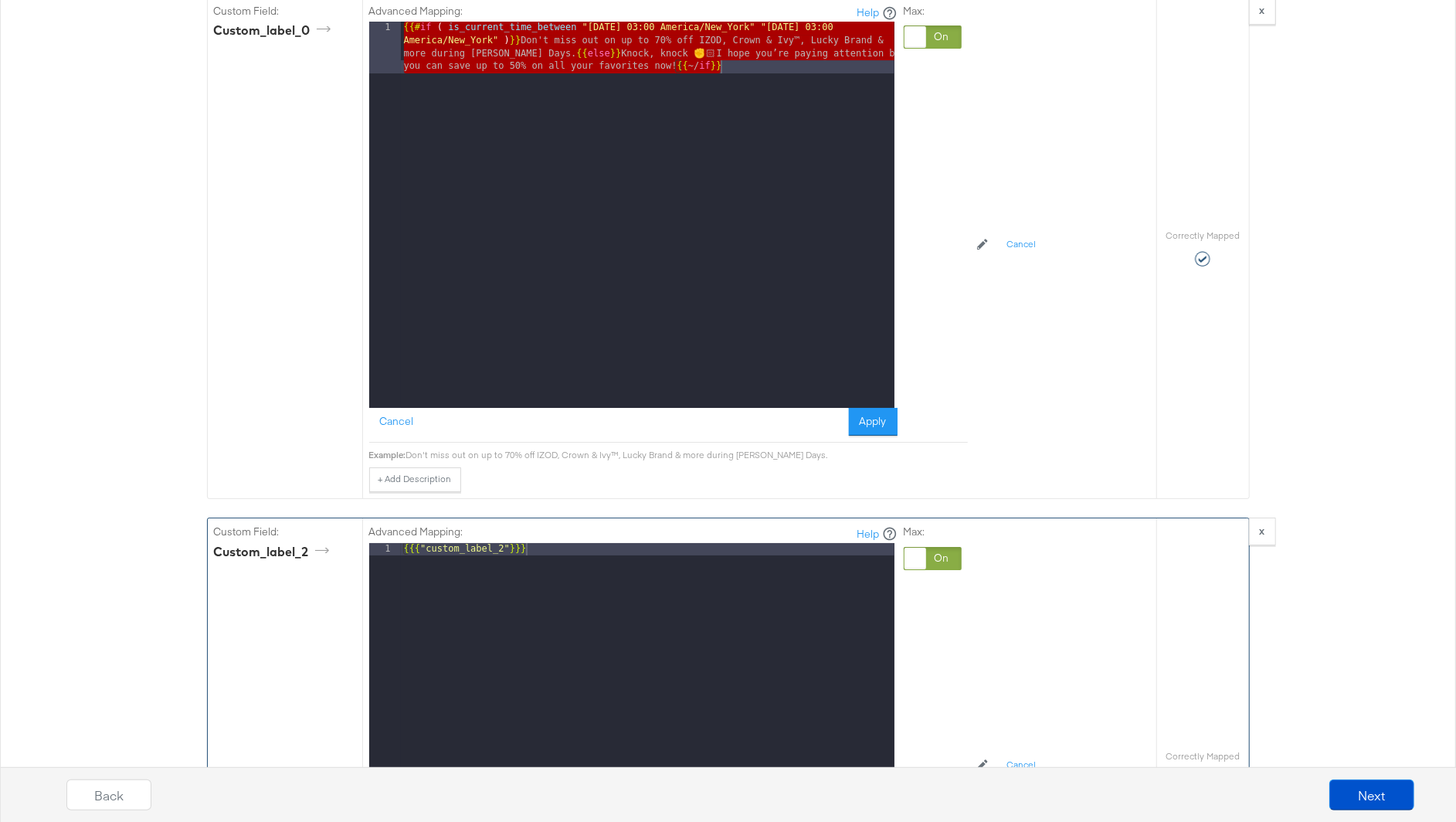
click at [687, 548] on div "{{{ "custom_label_2" }}}" at bounding box center [647, 748] width 494 height 411
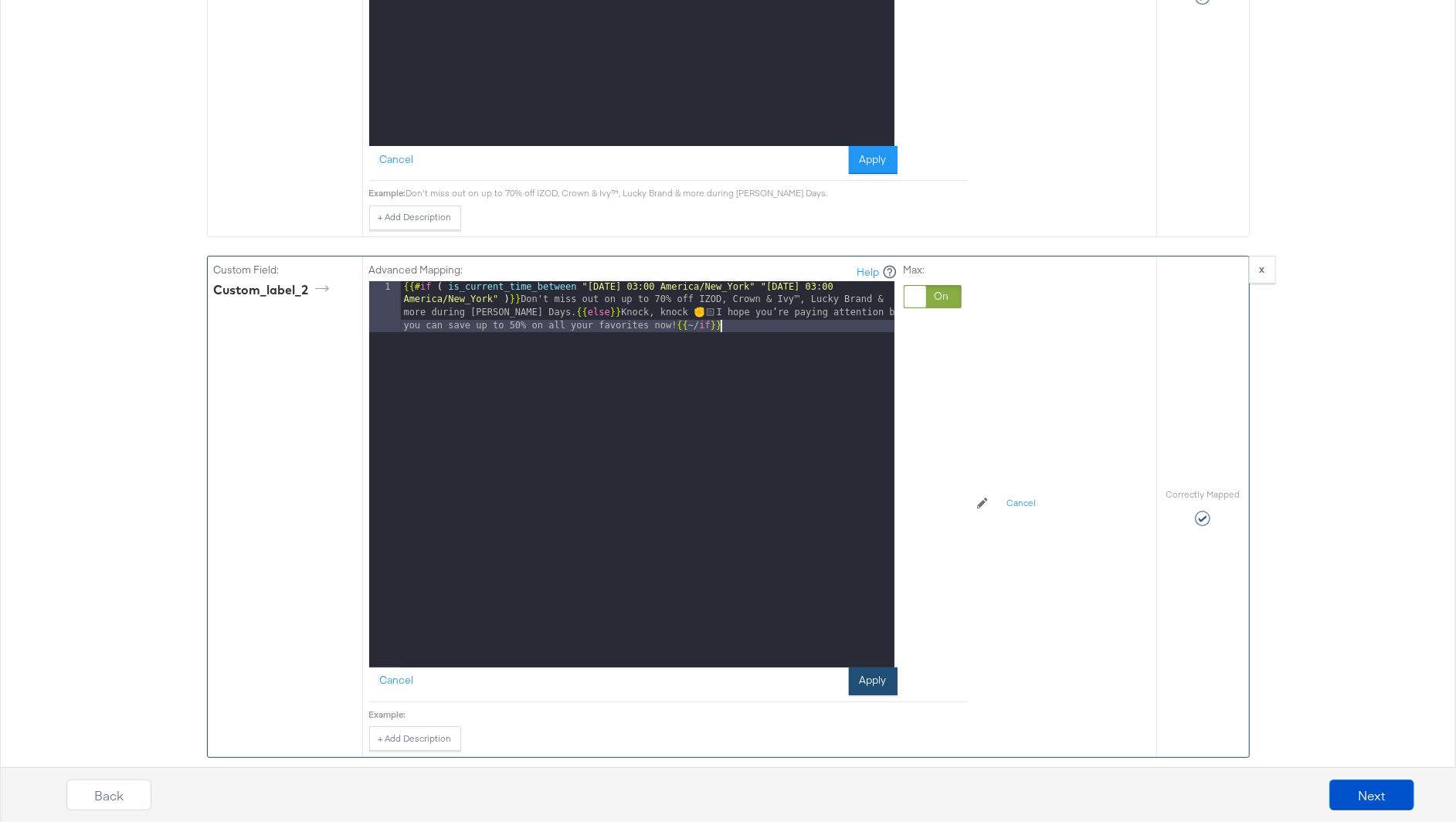
click at [868, 667] on button "Apply" at bounding box center [873, 681] width 49 height 28
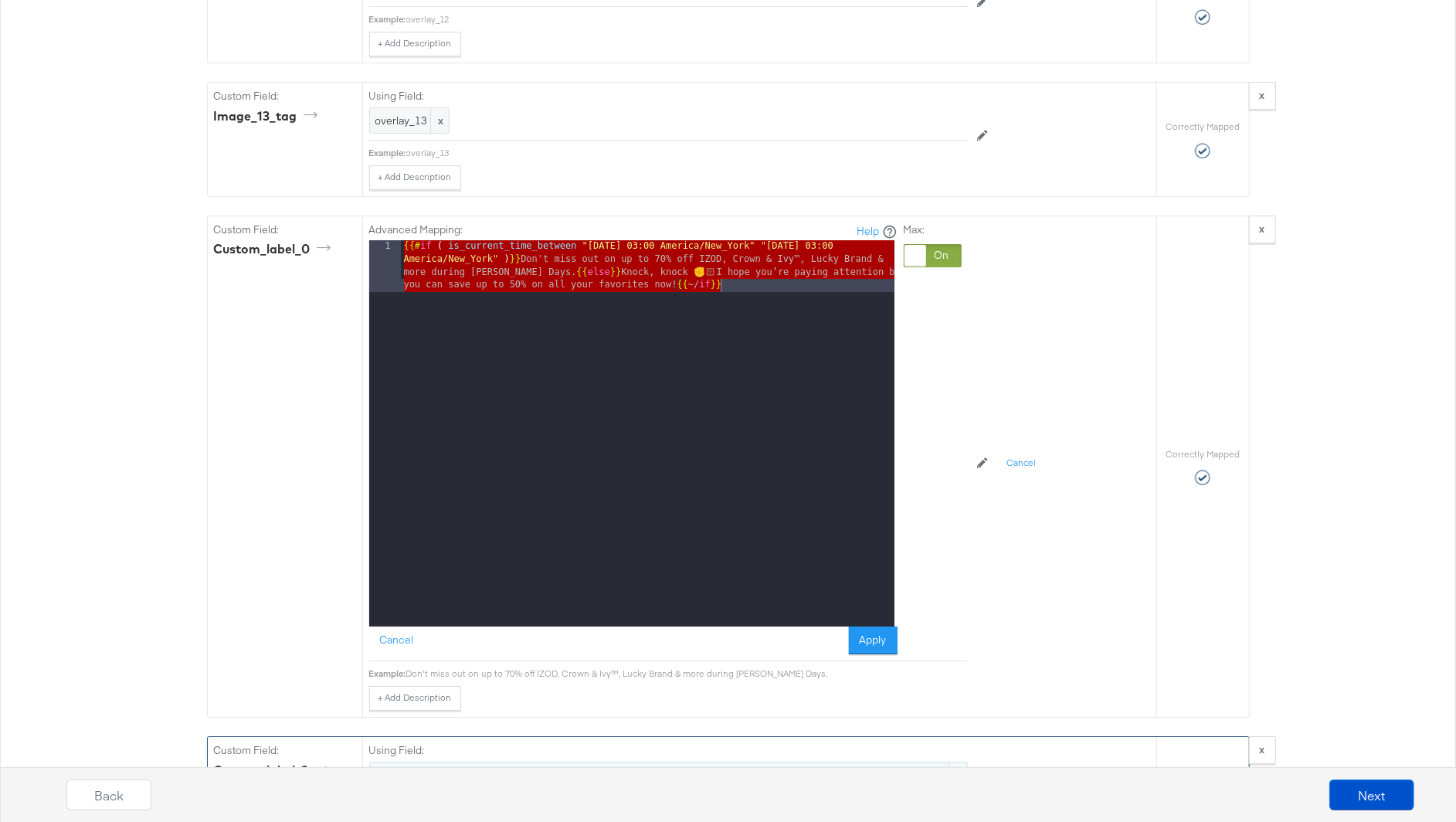
scroll to position [3863, 0]
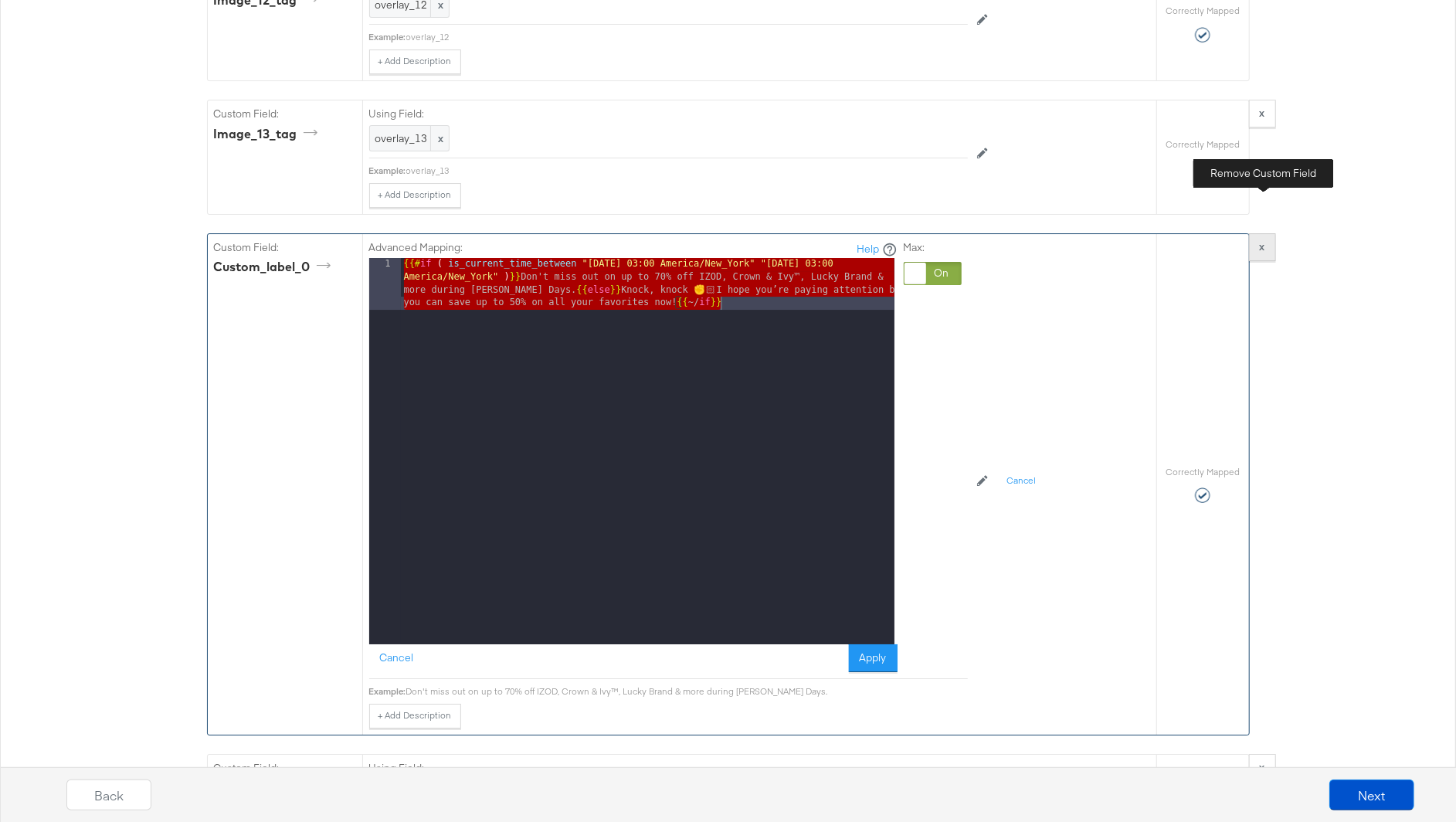
click at [1255, 233] on button "x" at bounding box center [1262, 246] width 27 height 28
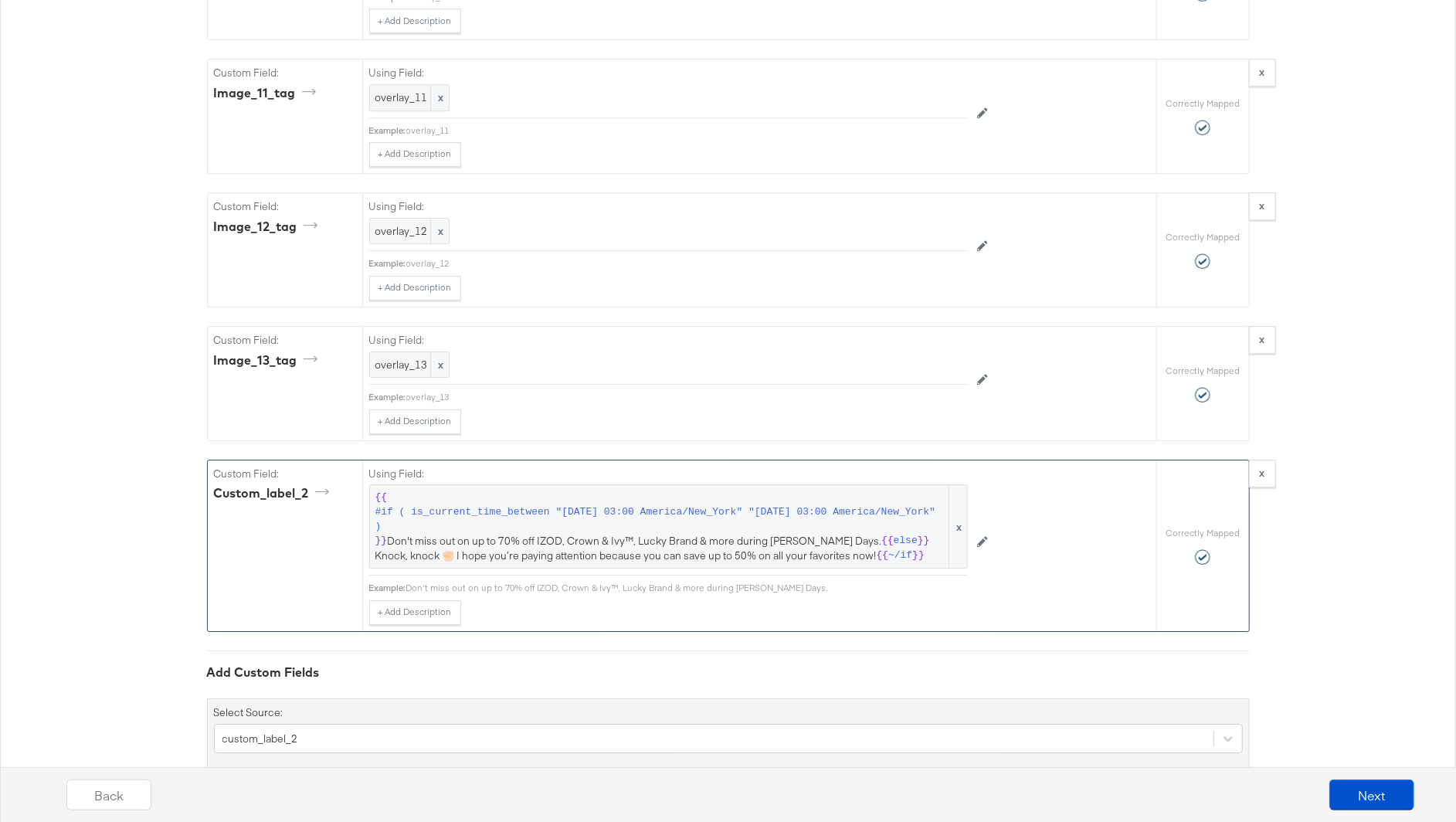
scroll to position [3636, 0]
click at [826, 507] on span "#if ( is_current_time_between "2025-10-10 03:00 America/New_York" "2025-10-19 0…" at bounding box center [661, 521] width 571 height 29
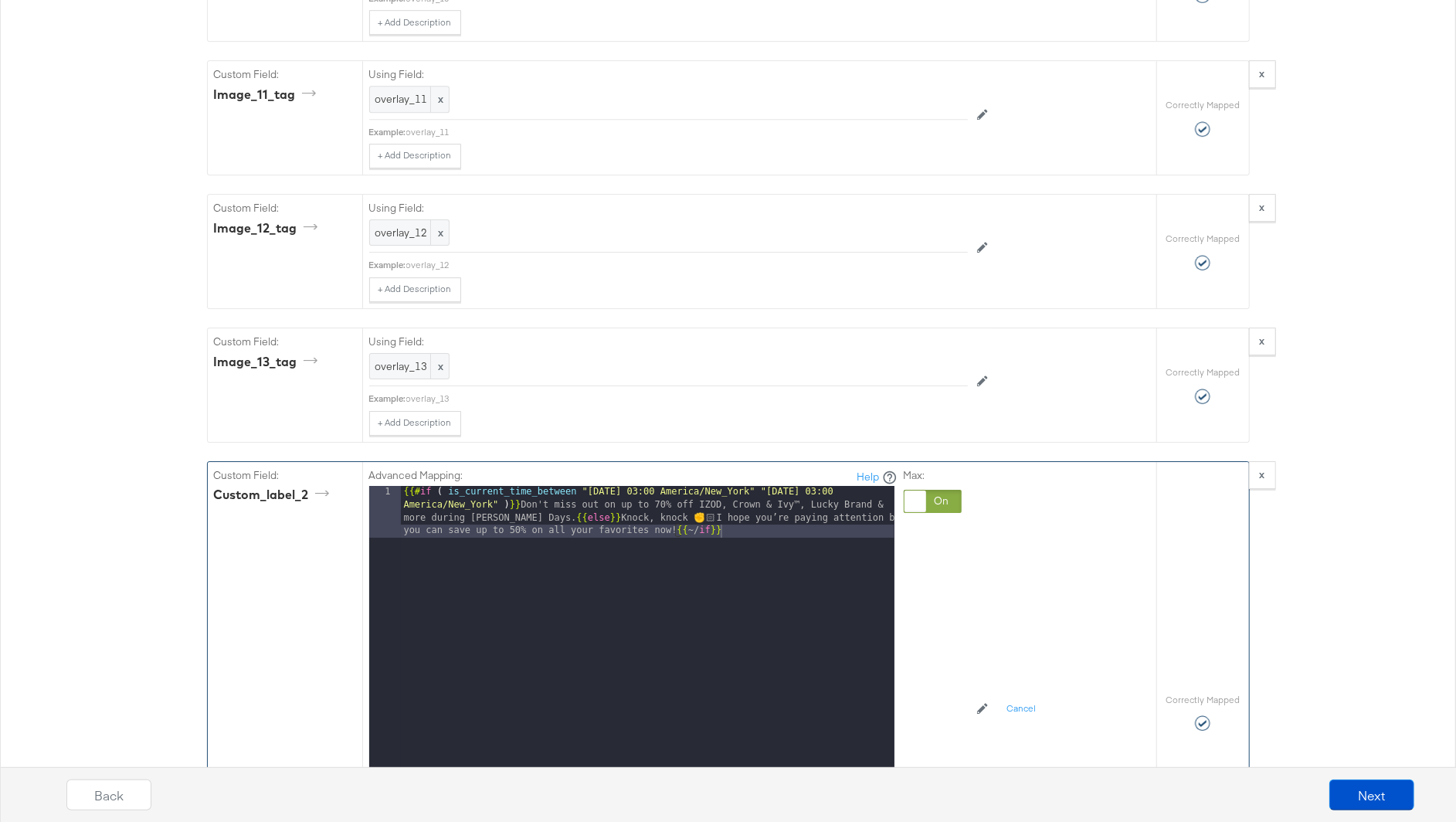
click at [840, 486] on div "{{# if ( is_current_time_between "2025-10-10 03:00 America/New_York" "2025-10-1…" at bounding box center [647, 730] width 494 height 489
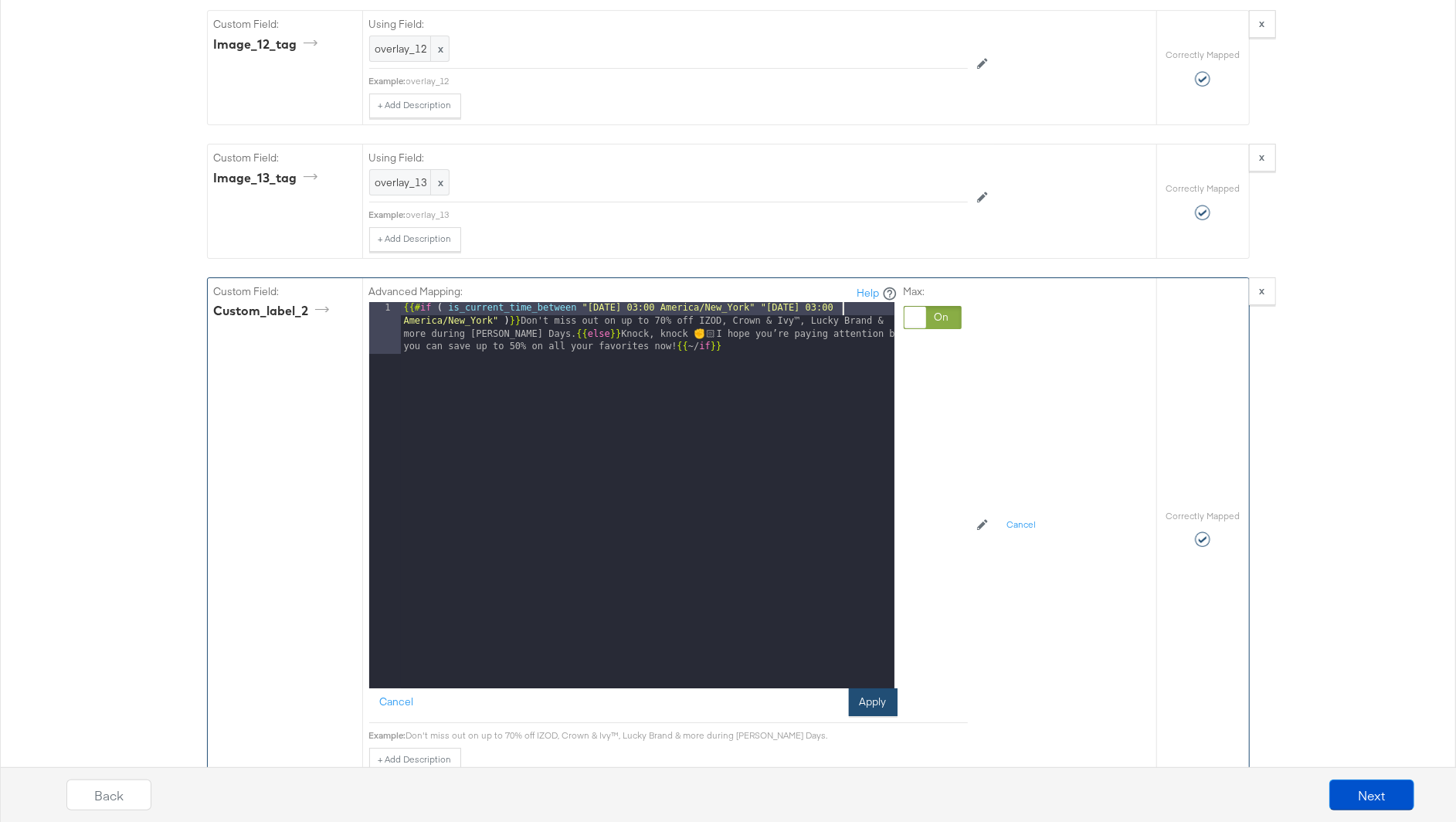
click at [865, 688] on button "Apply" at bounding box center [873, 702] width 49 height 28
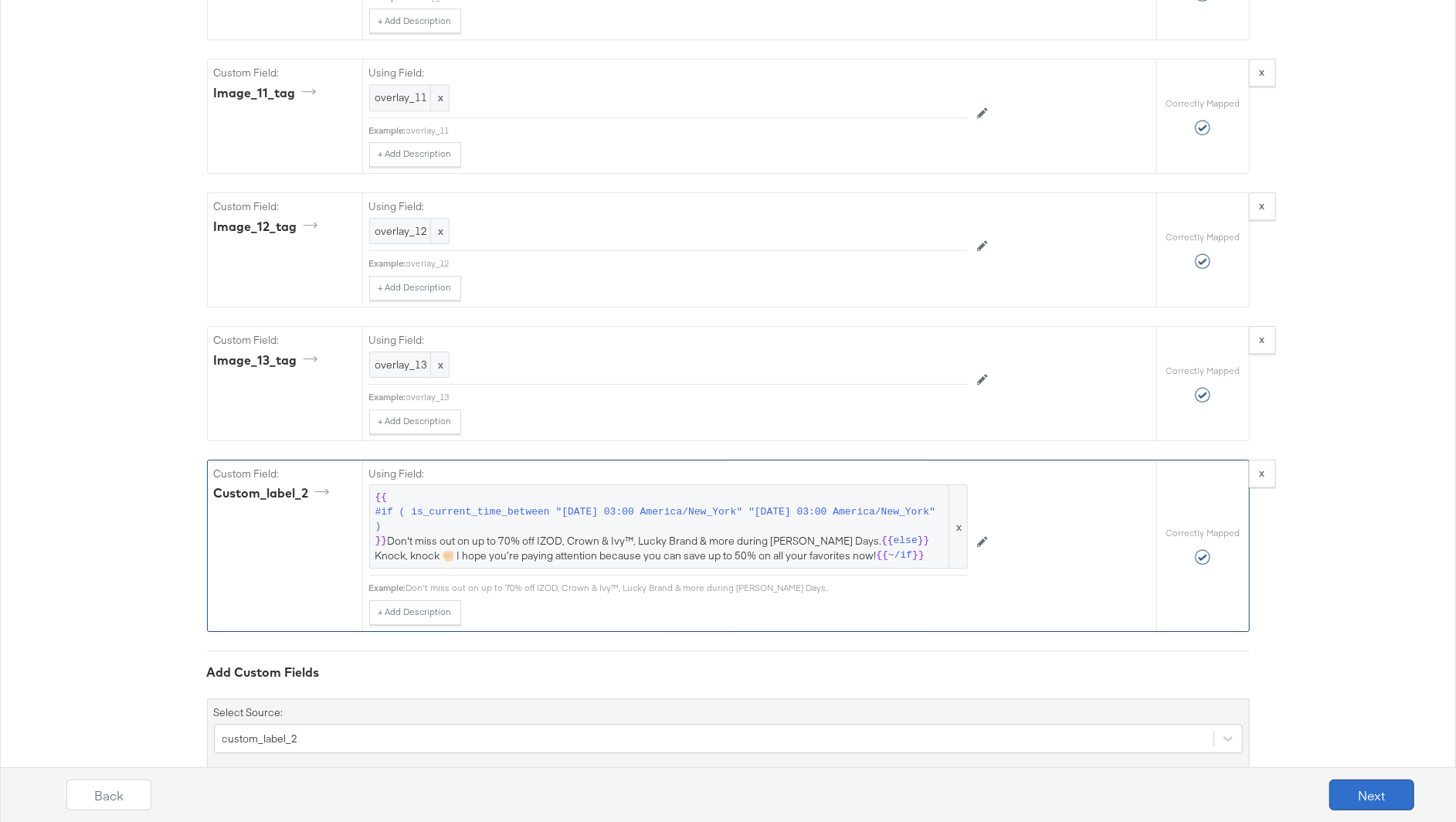
click at [1361, 792] on button "Next" at bounding box center [1371, 794] width 85 height 31
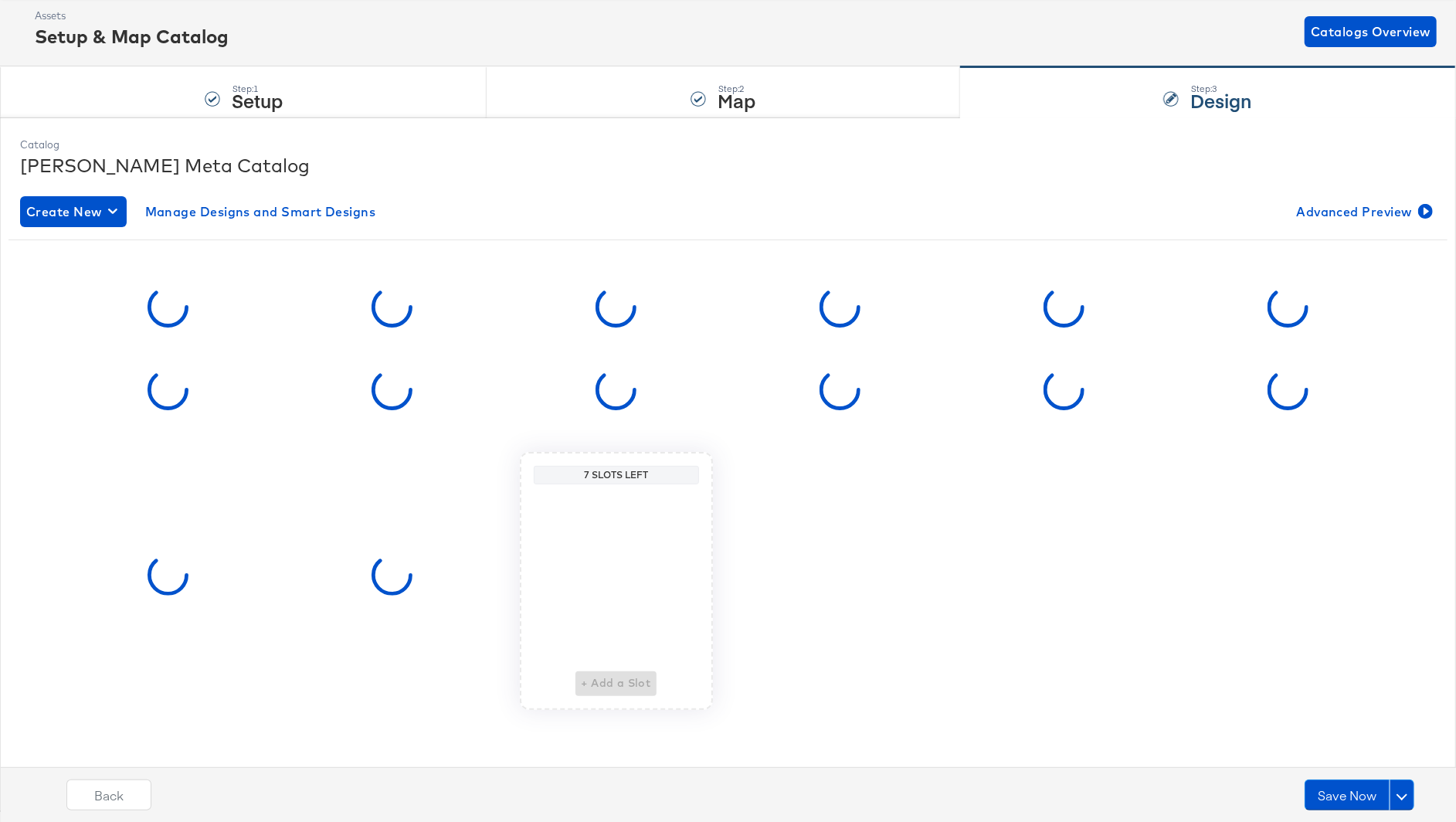
scroll to position [0, 0]
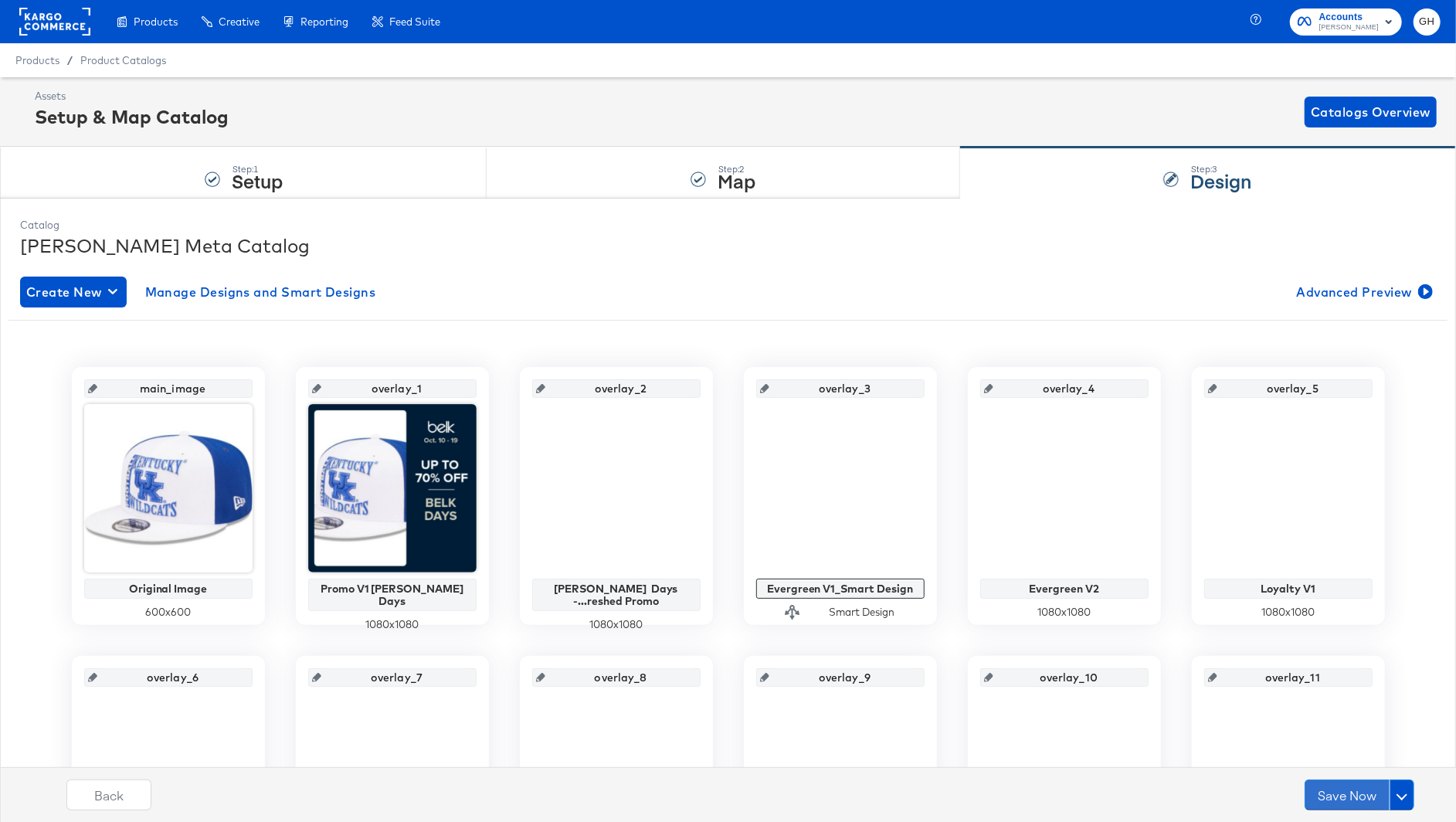
click at [1361, 792] on button "Save Now" at bounding box center [1347, 794] width 85 height 31
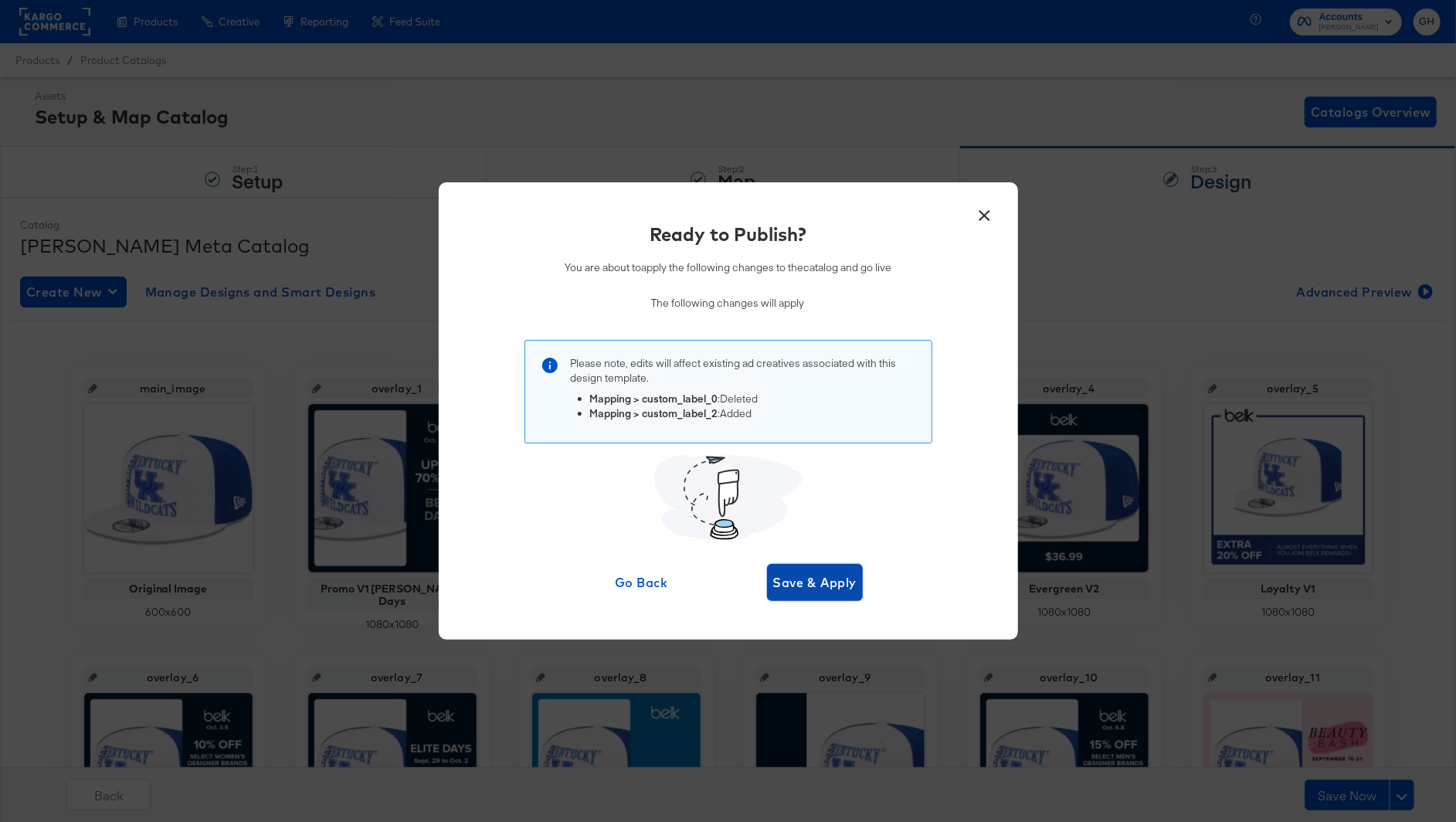
click at [833, 591] on span "Save & Apply" at bounding box center [815, 582] width 84 height 22
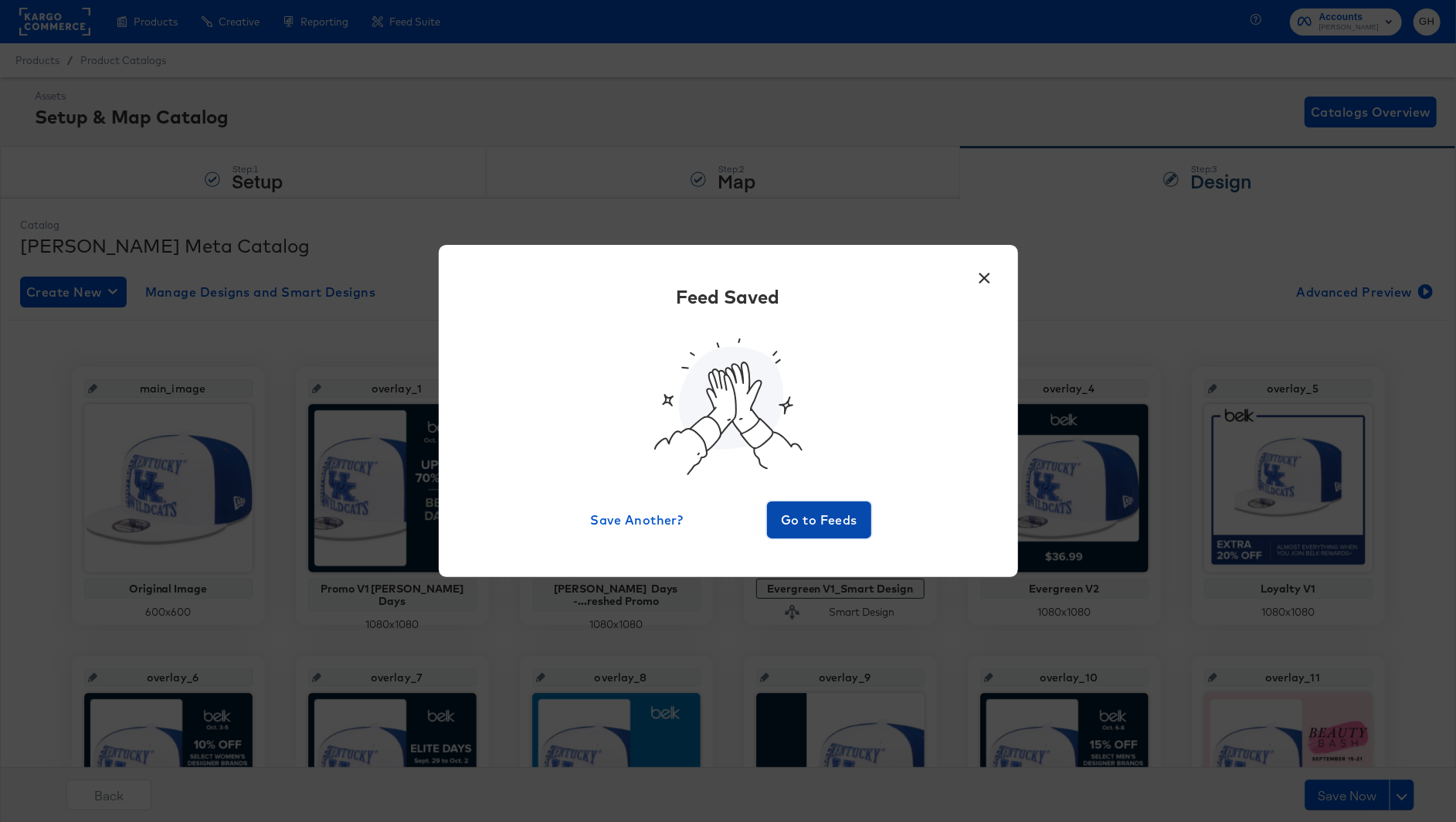
click at [812, 528] on span "Go to Feeds" at bounding box center [819, 519] width 93 height 22
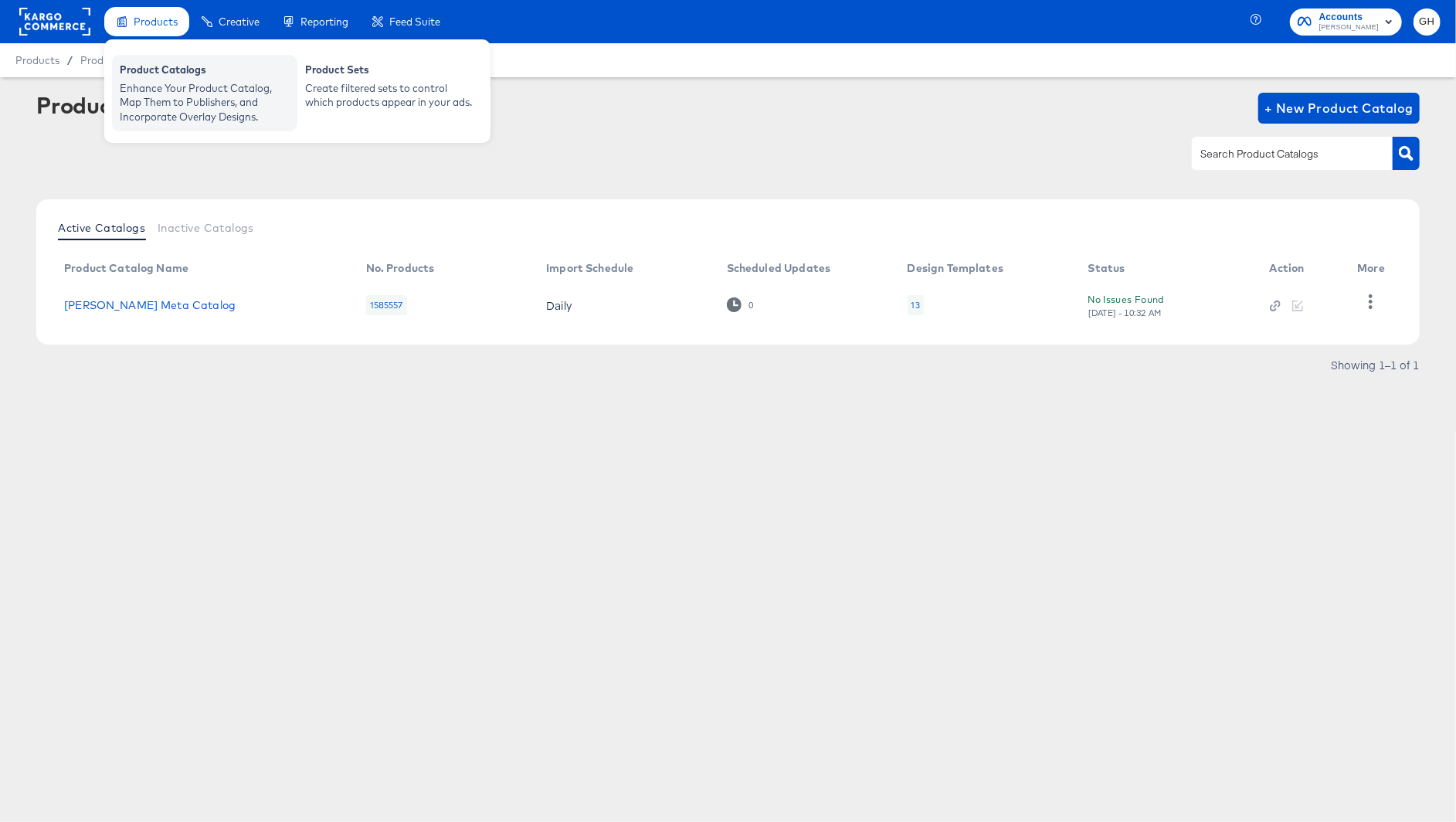
click at [141, 119] on div "Enhance Your Product Catalog, Map Them to Publishers, and Incorporate Overlay D…" at bounding box center [204, 102] width 170 height 43
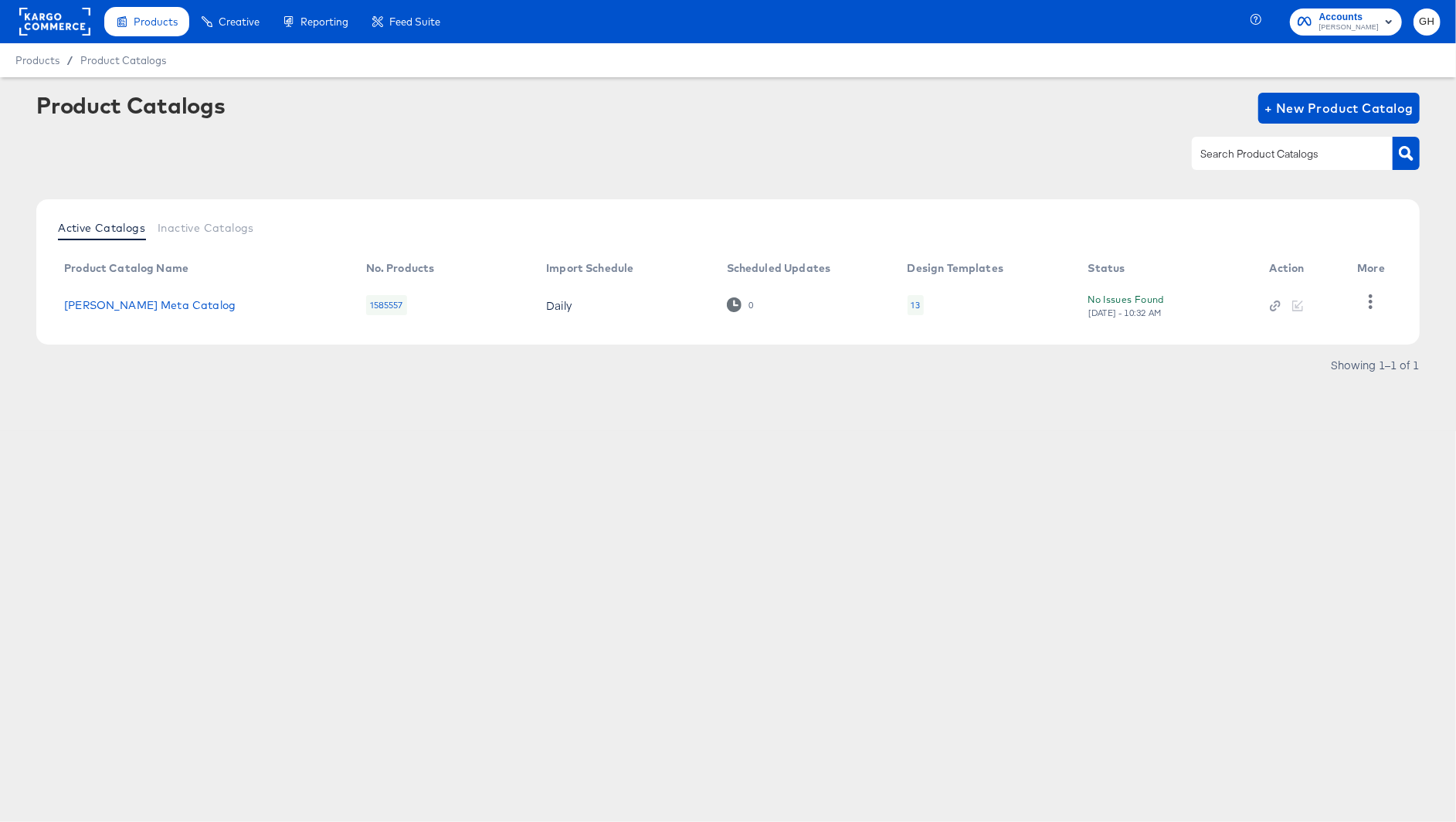
click at [54, 46] on div "Products / Product Catalogs" at bounding box center [728, 60] width 1456 height 34
click at [48, 27] on rect at bounding box center [54, 21] width 71 height 28
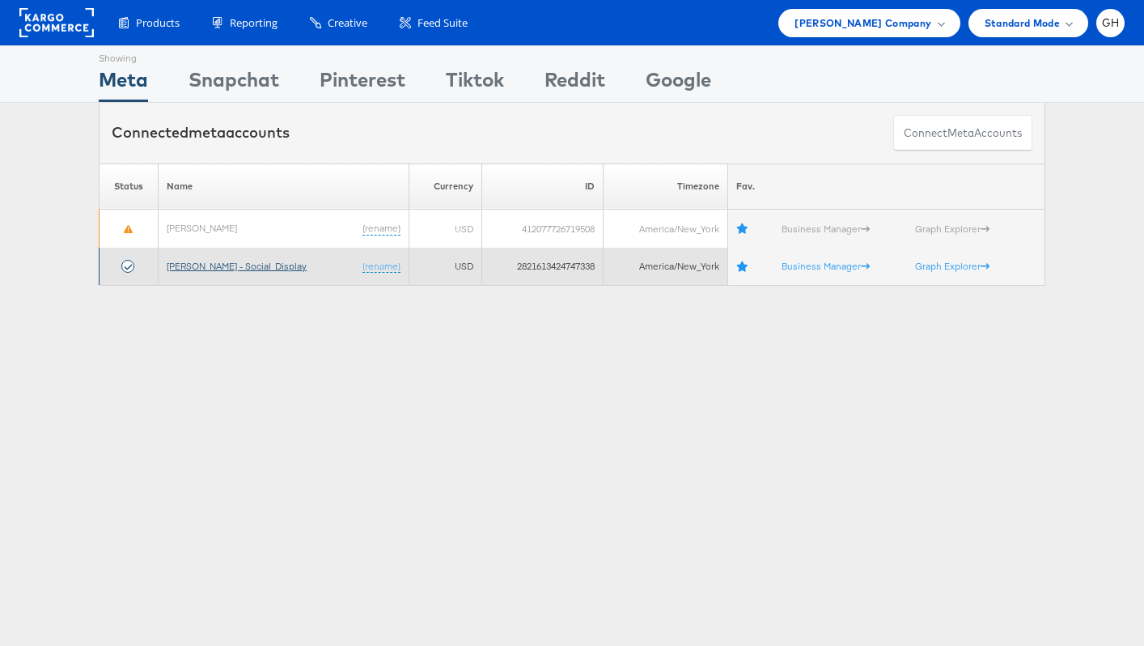
click at [198, 263] on link "[PERSON_NAME] - Social_Display" at bounding box center [237, 266] width 140 height 12
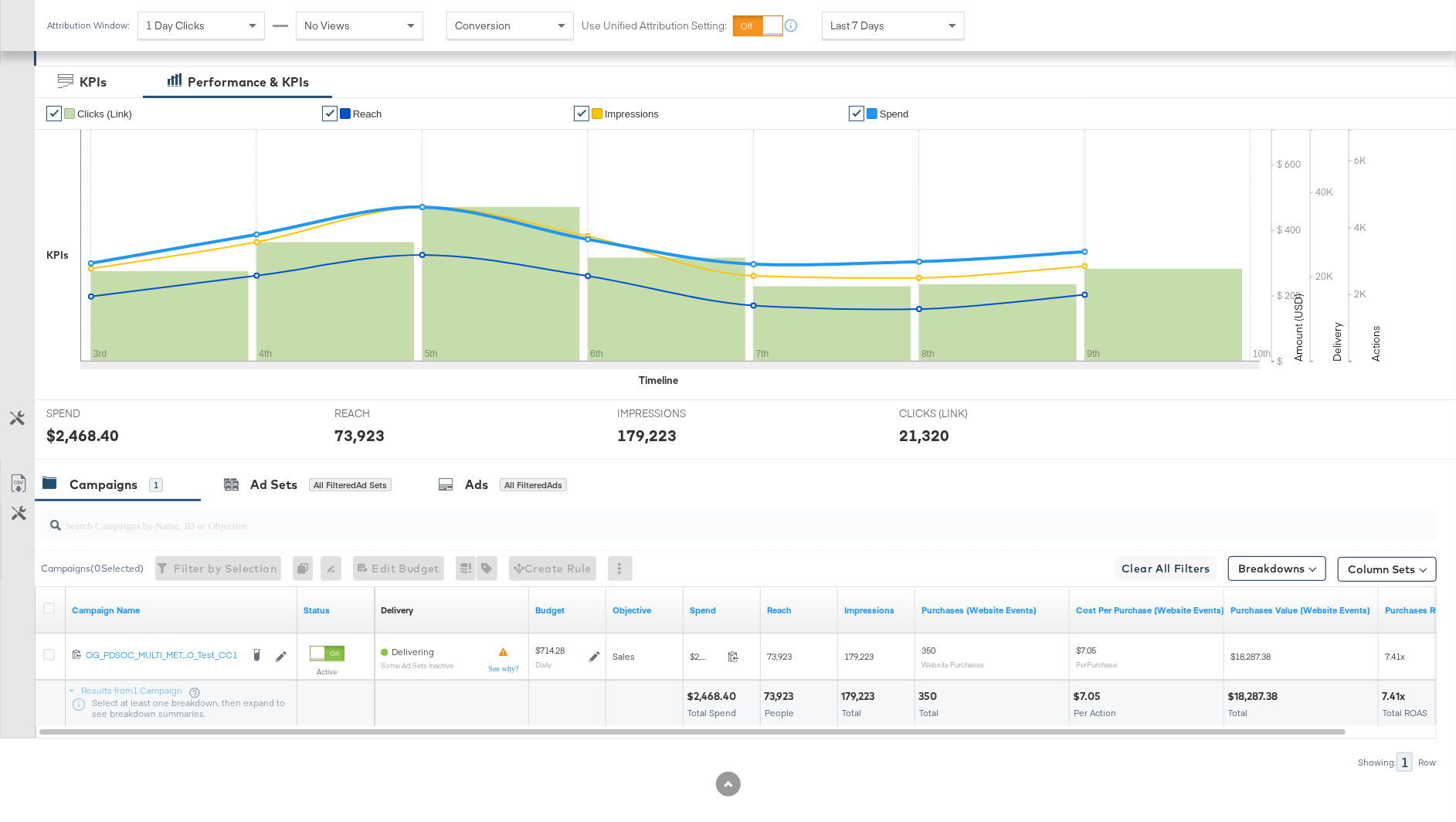
scroll to position [282, 0]
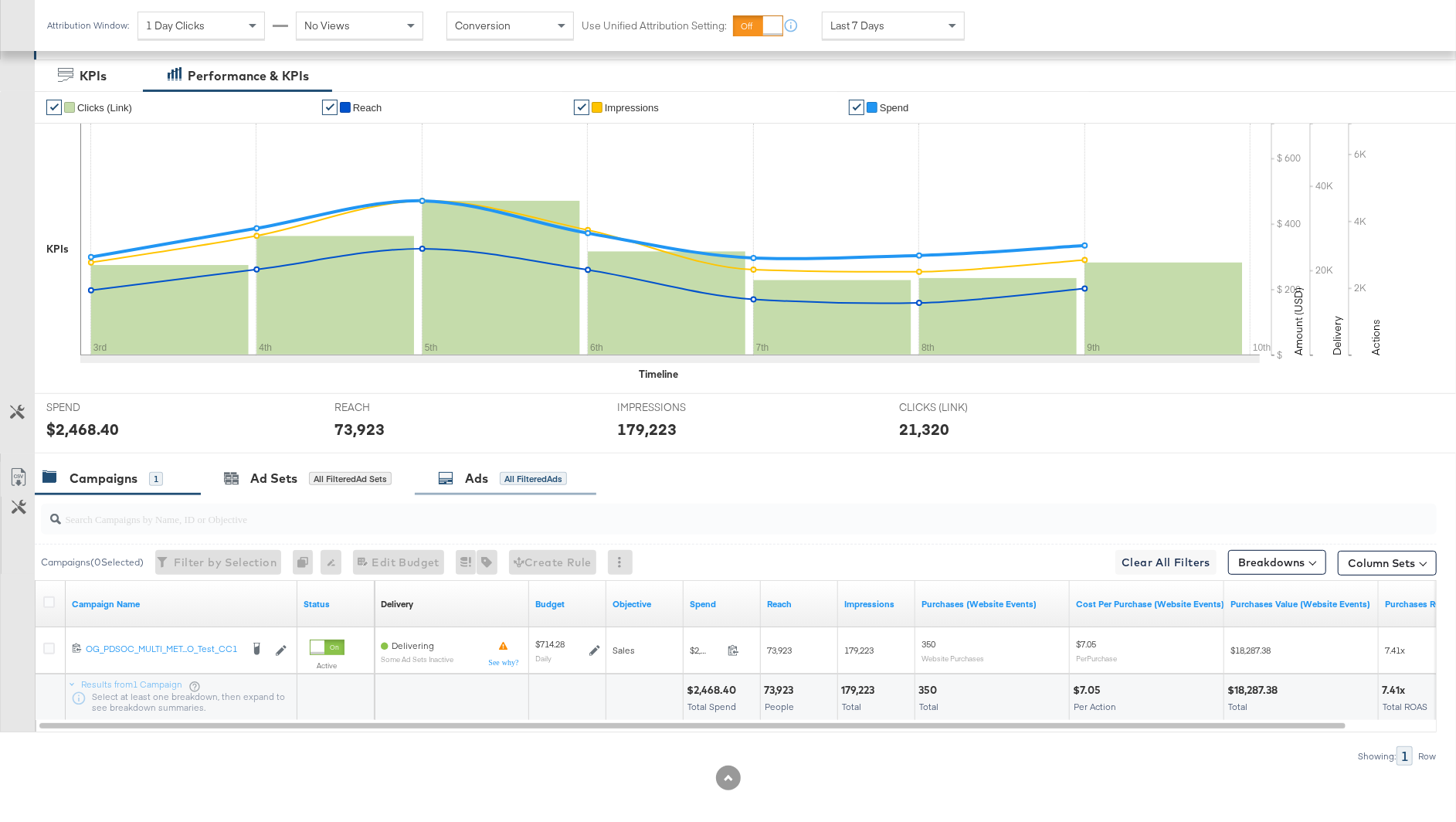
click at [472, 462] on div "Ads All Filtered Ads" at bounding box center [505, 478] width 181 height 33
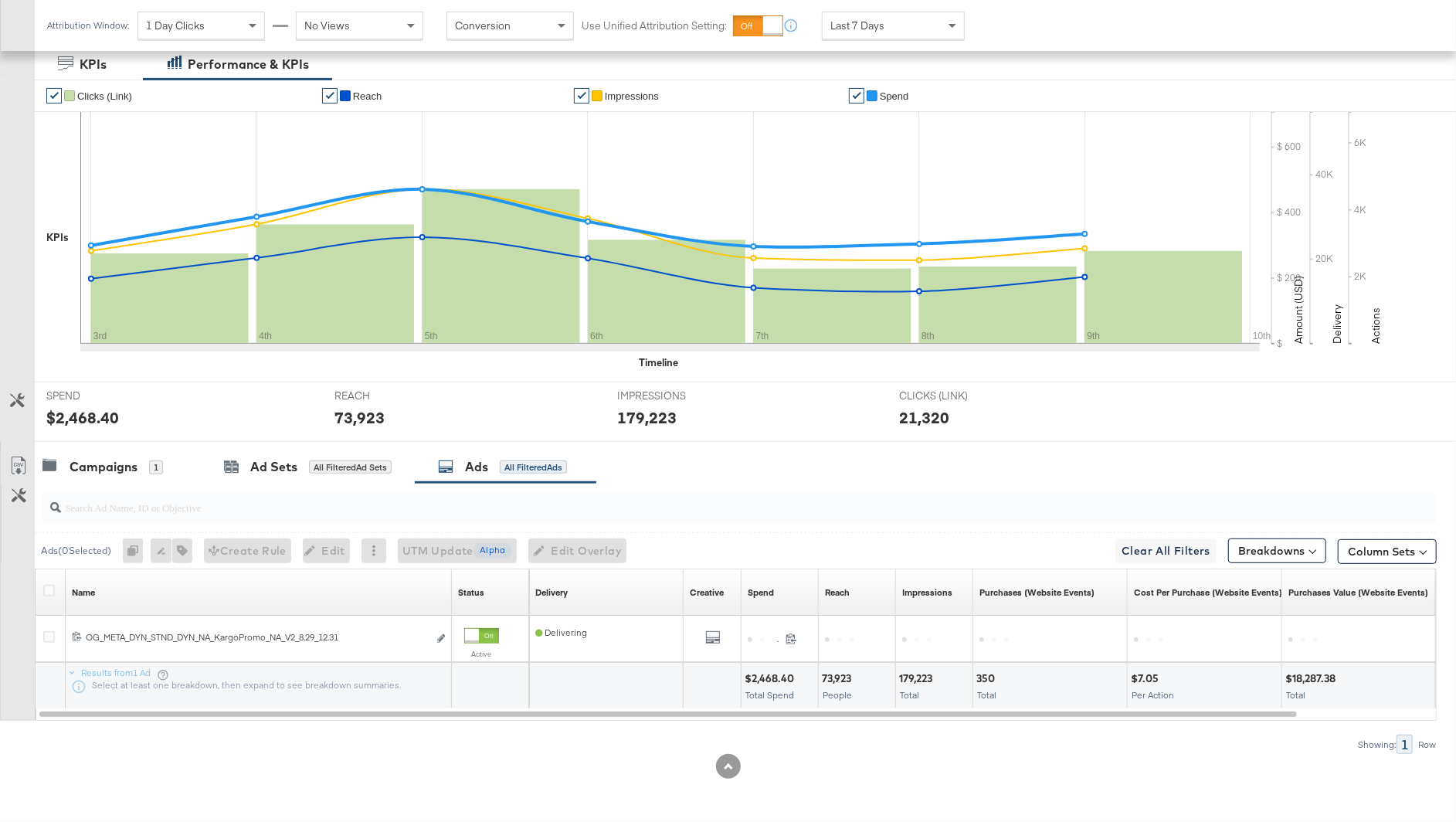
scroll to position [289, 0]
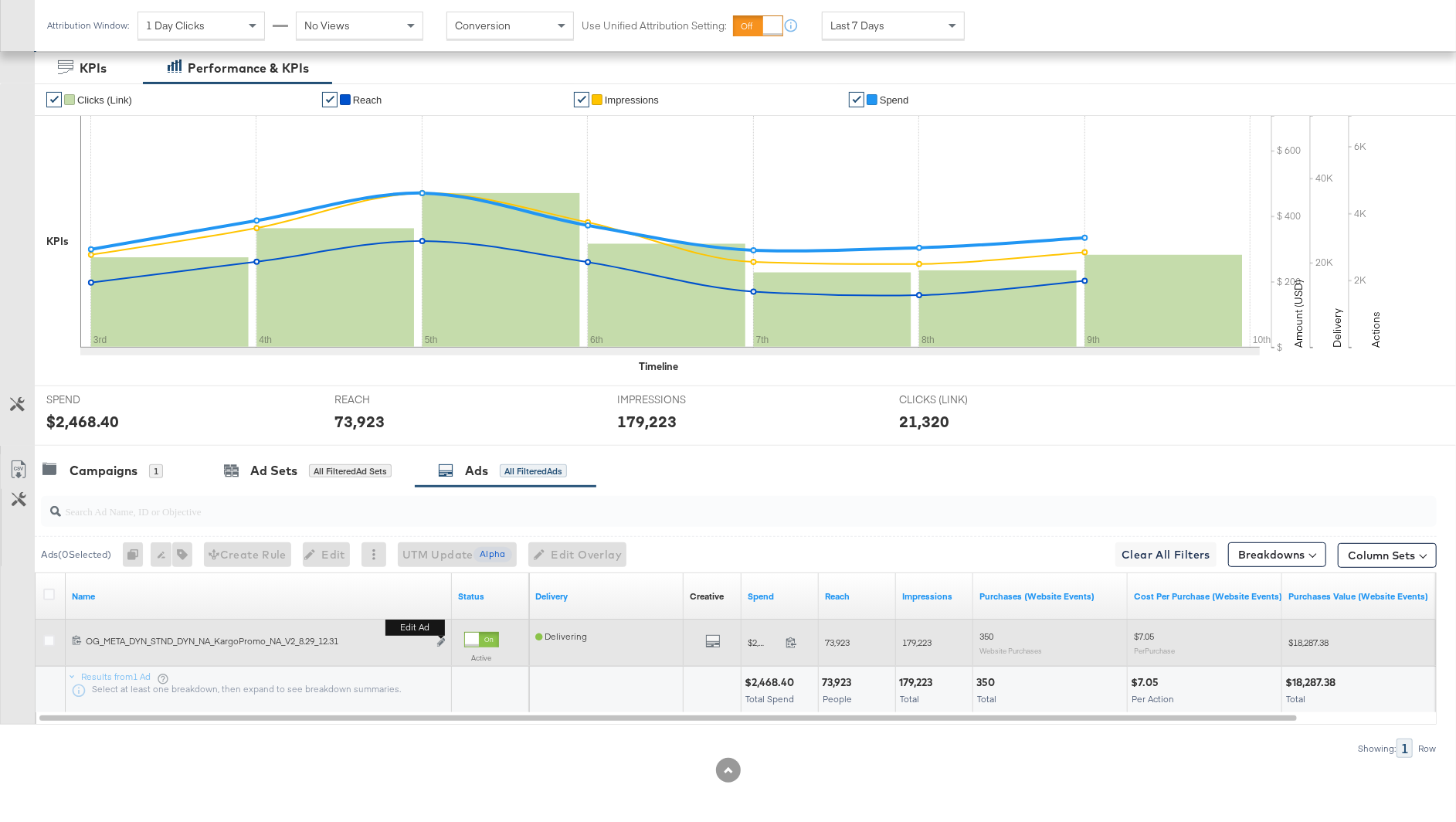
click at [436, 636] on button "Edit ad" at bounding box center [441, 643] width 10 height 16
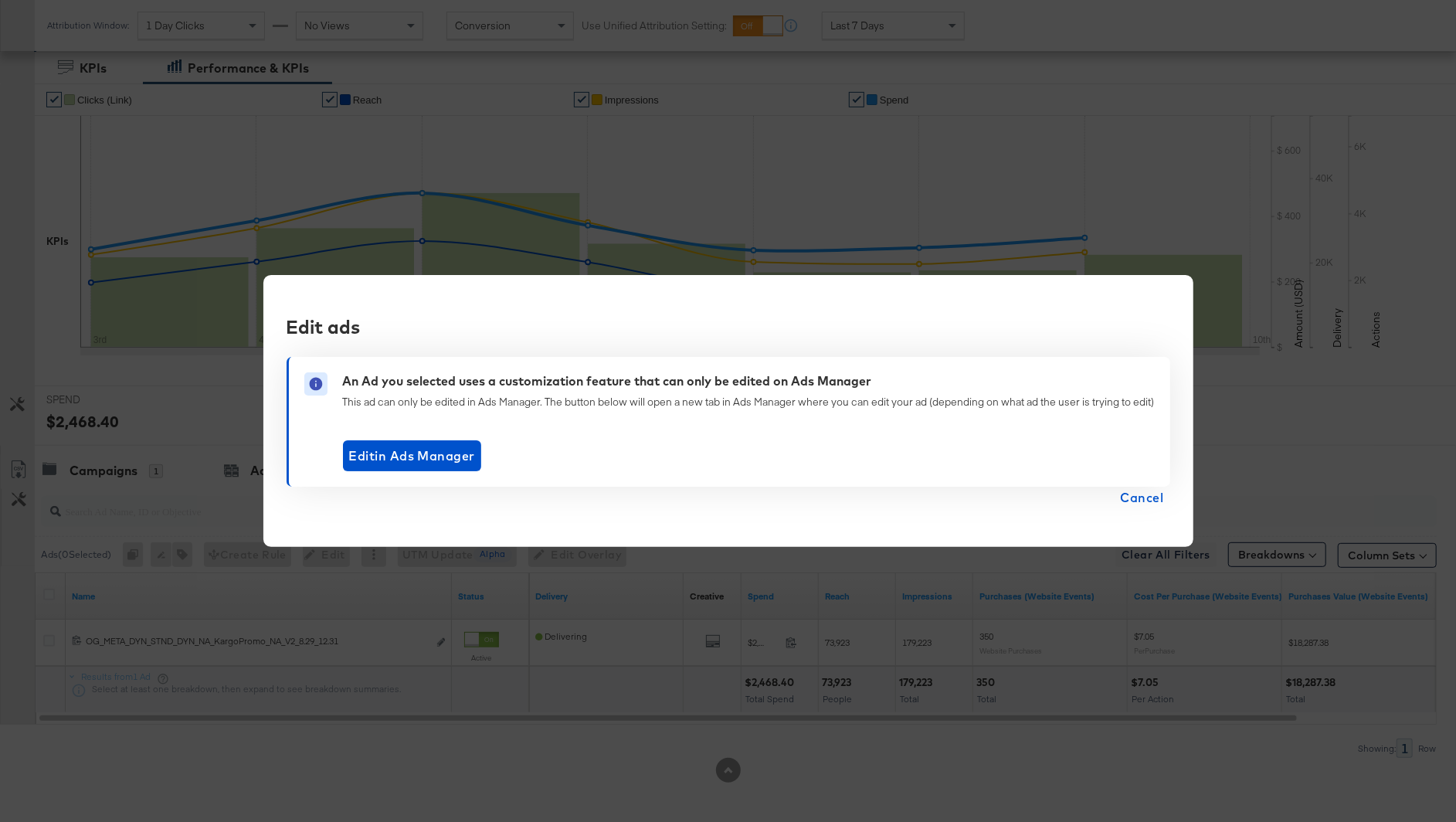
click at [1151, 495] on span "Cancel" at bounding box center [1142, 497] width 43 height 22
